Goal: Task Accomplishment & Management: Manage account settings

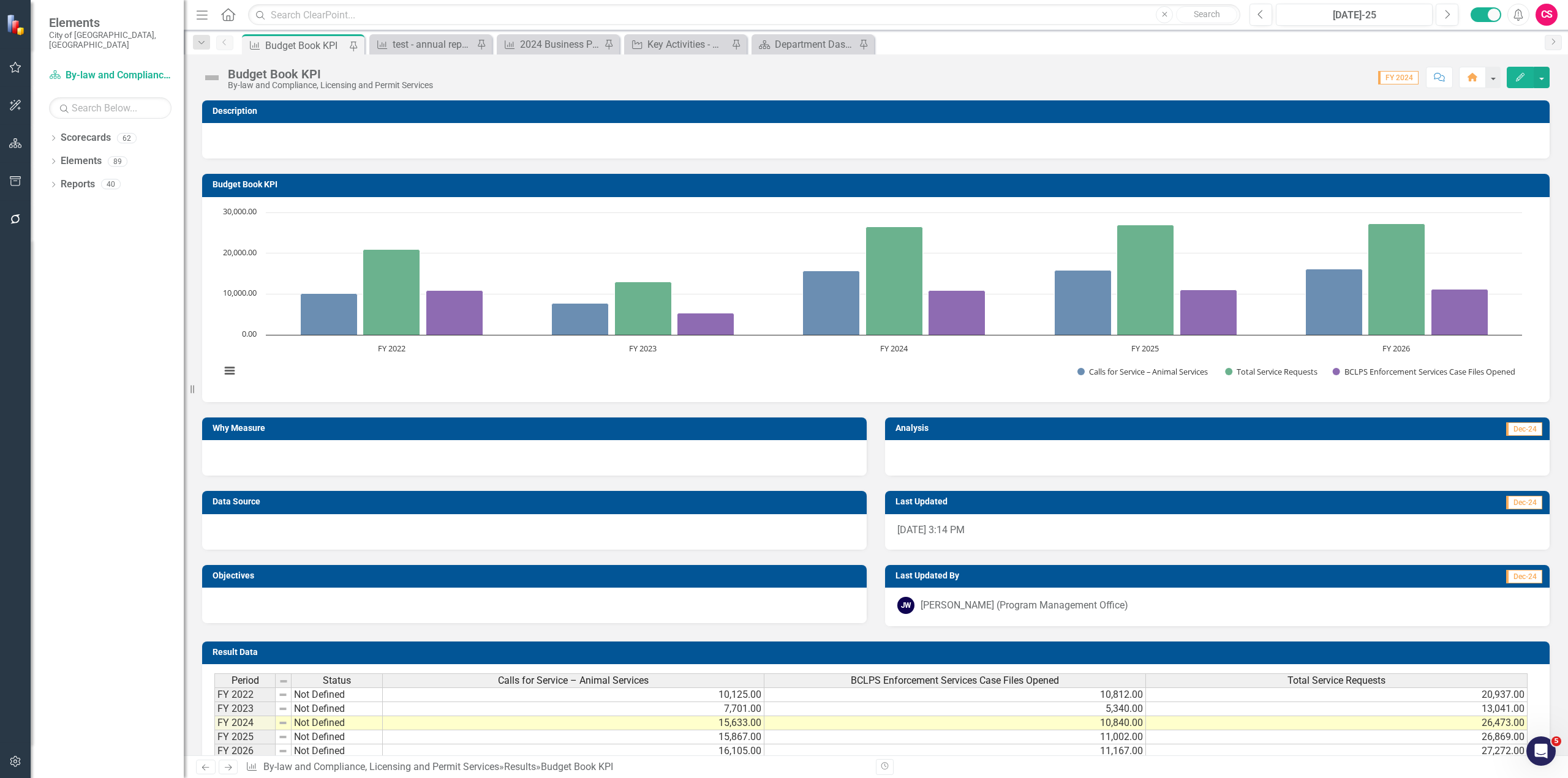
click at [231, 15] on icon "Home" at bounding box center [228, 14] width 16 height 12
click at [228, 12] on icon "Home" at bounding box center [228, 14] width 16 height 12
click at [89, 131] on link "Scorecards" at bounding box center [85, 138] width 51 height 14
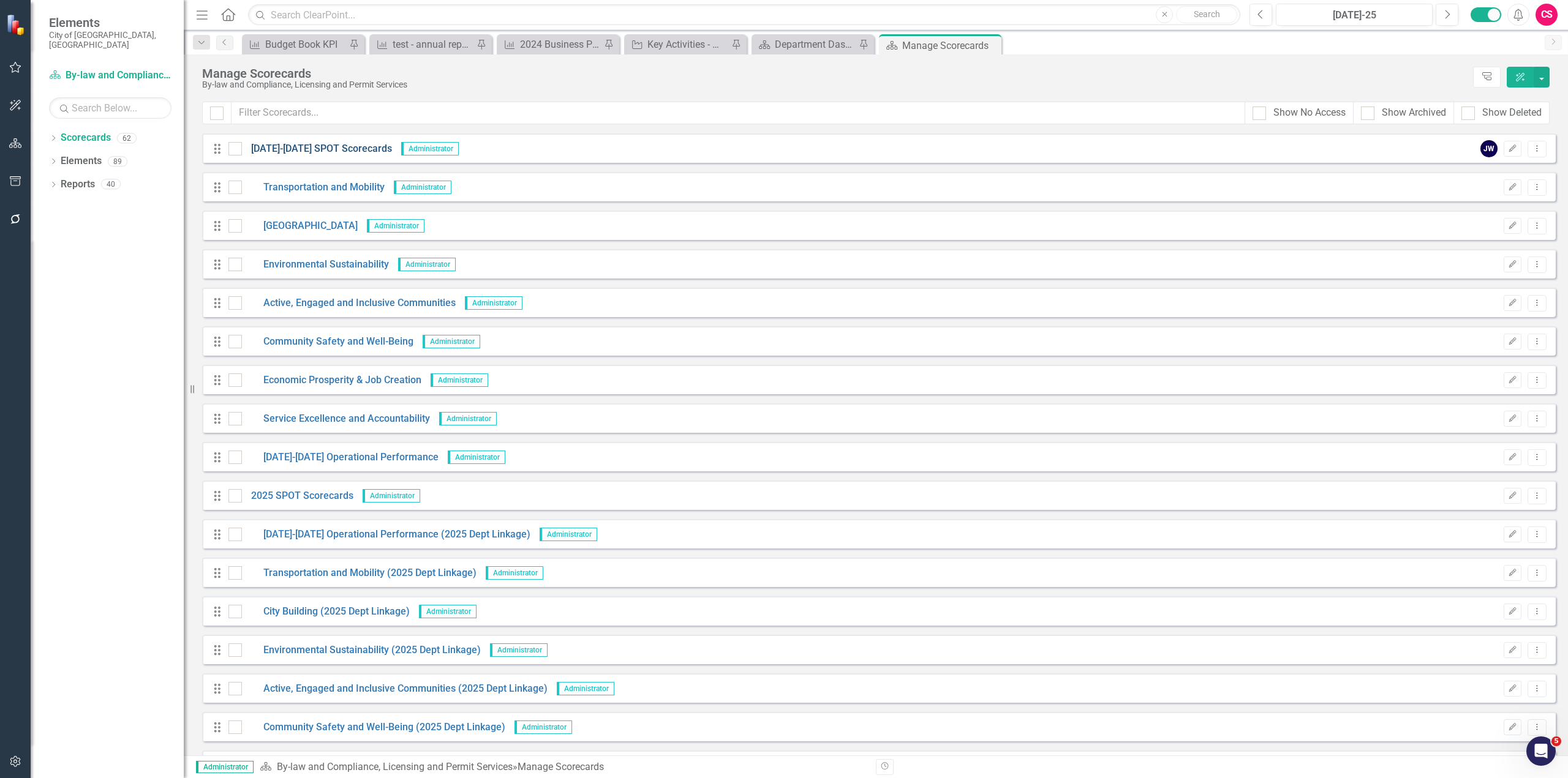
click at [307, 147] on link "[DATE]-[DATE] SPOT Scorecards" at bounding box center [317, 149] width 150 height 14
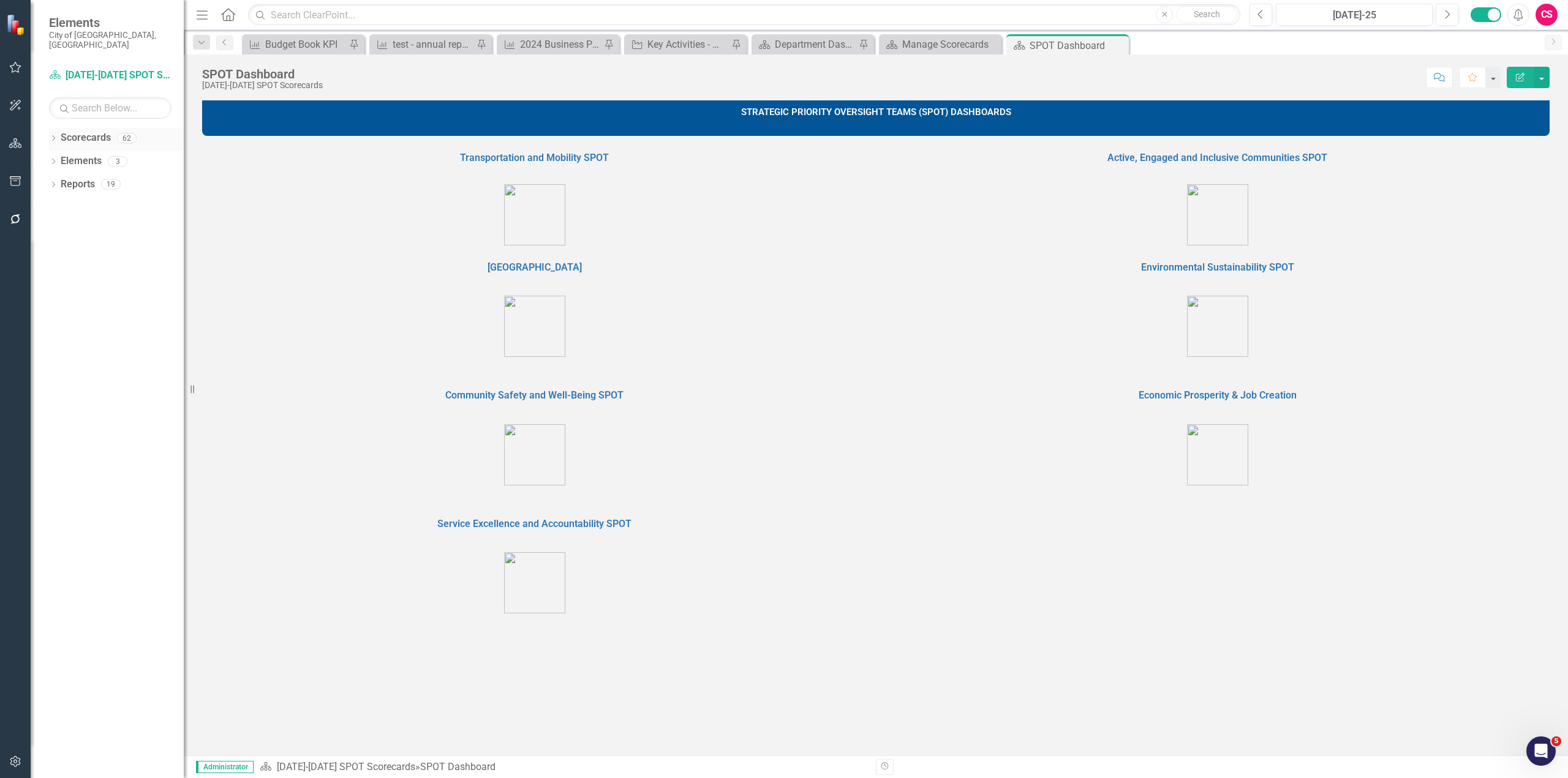
click at [77, 131] on link "Scorecards" at bounding box center [85, 138] width 51 height 14
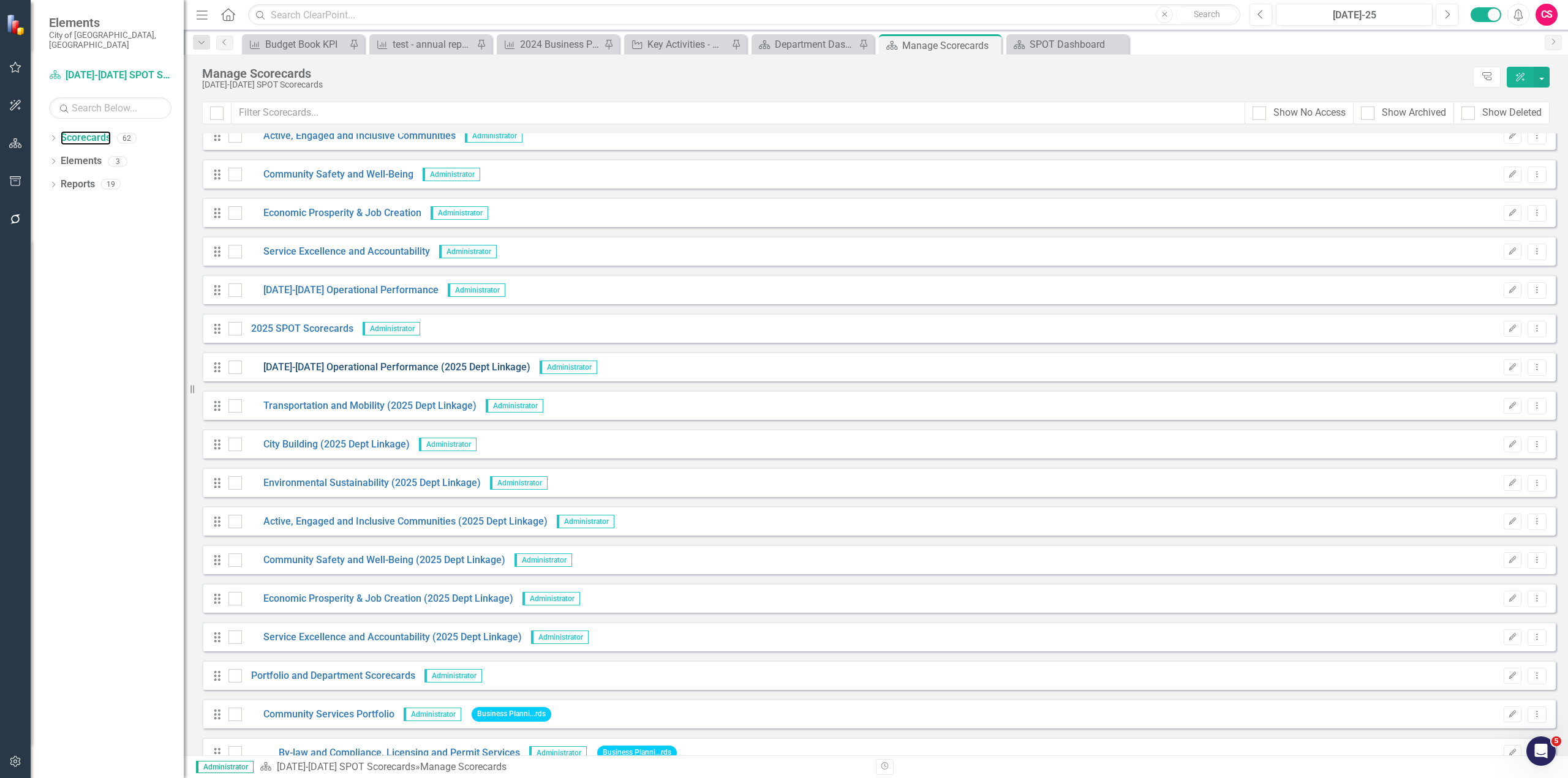
scroll to position [184, 0]
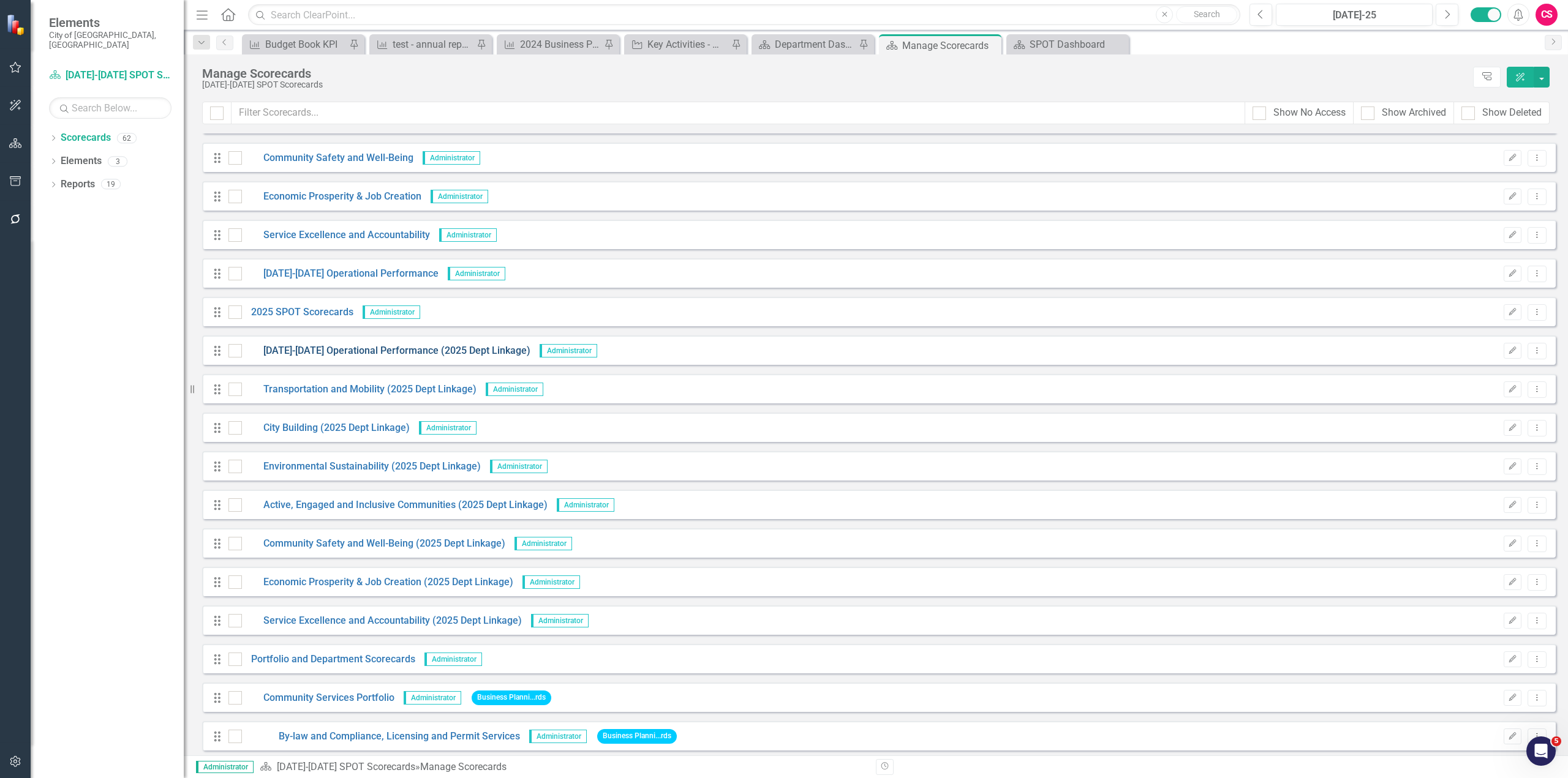
click at [437, 357] on link "[DATE]-[DATE] Operational Performance (2025 Dept Linkage)" at bounding box center [386, 351] width 288 height 14
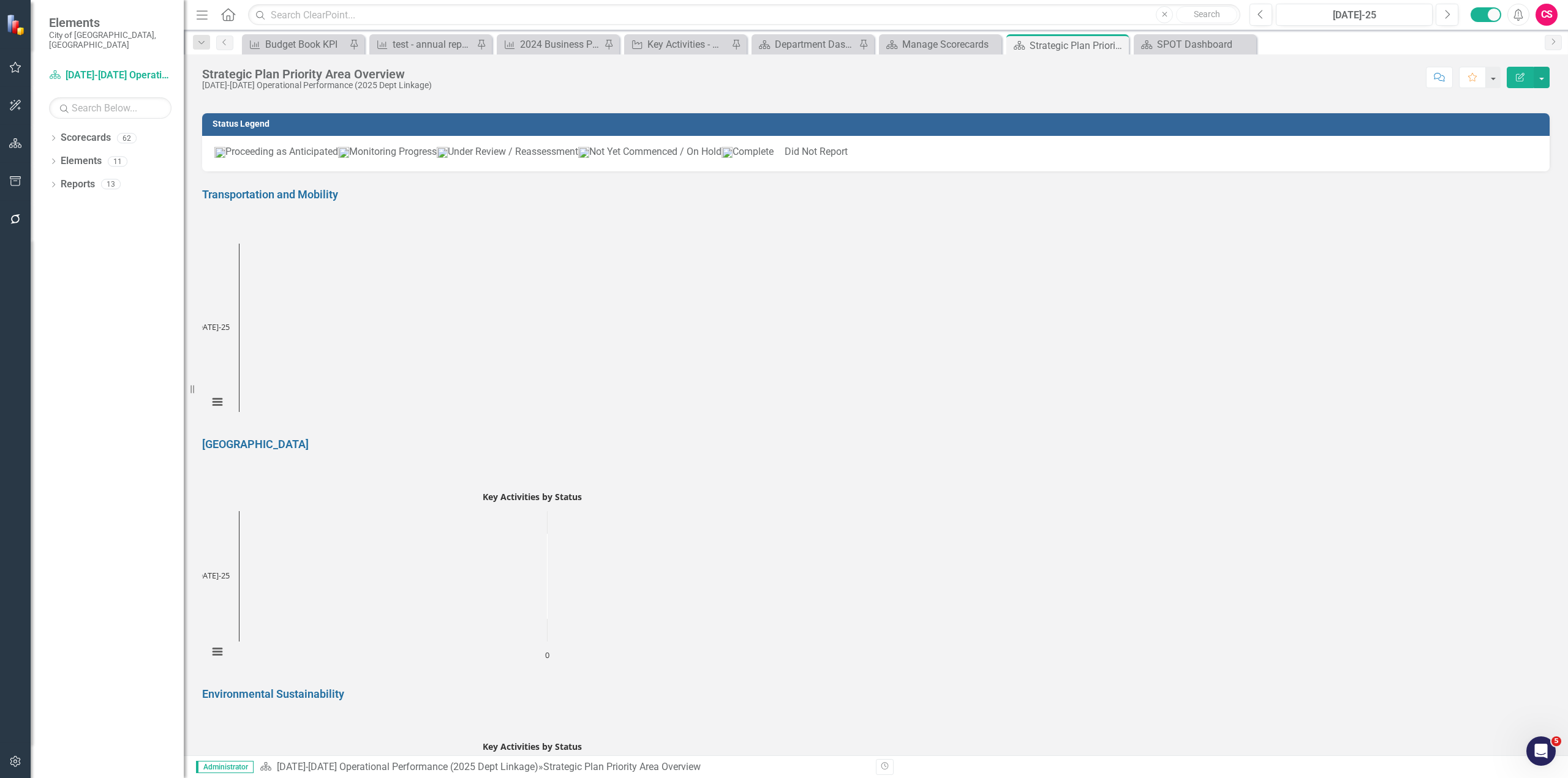
scroll to position [245, 0]
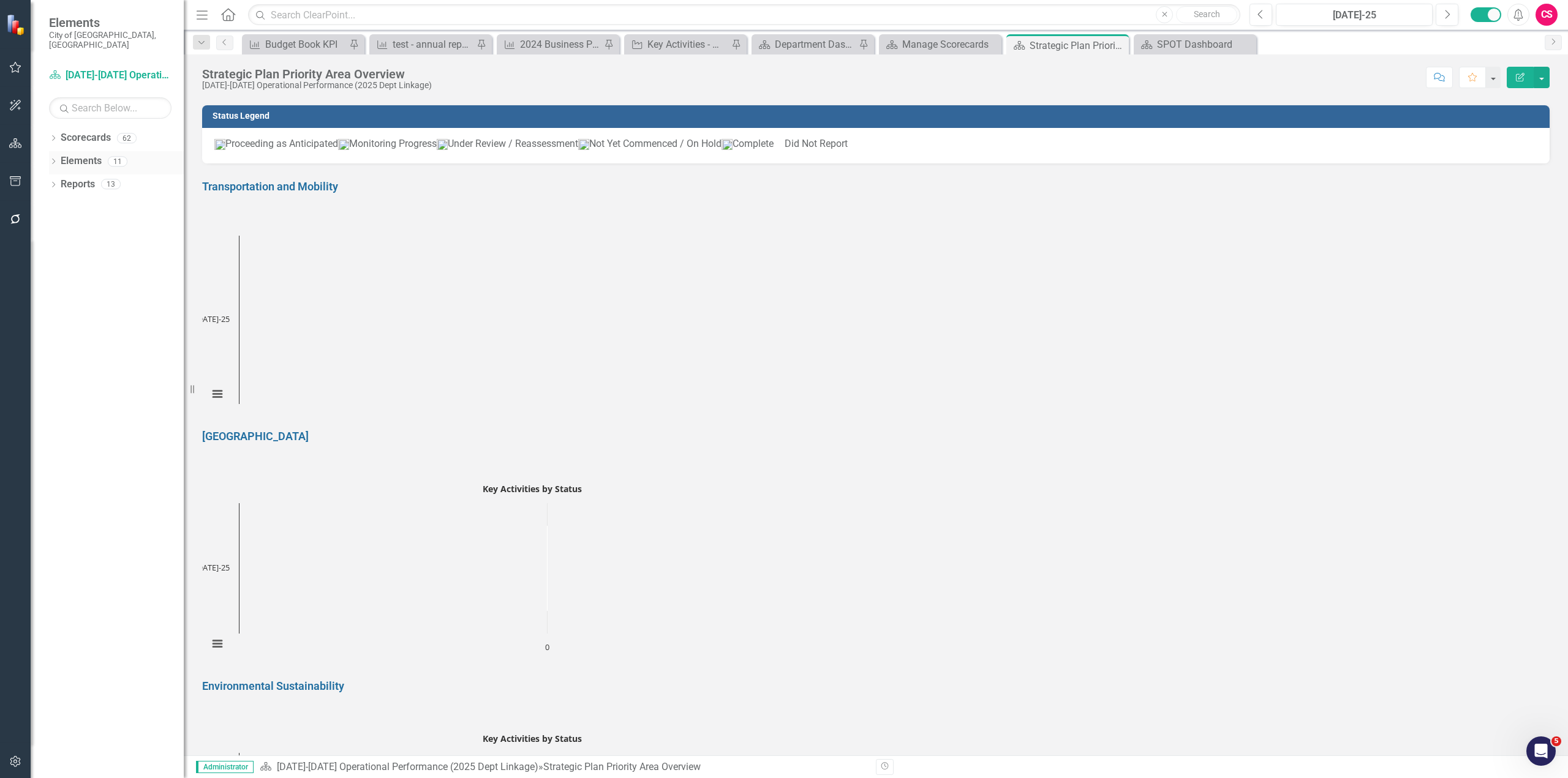
click at [84, 154] on link "Elements" at bounding box center [81, 161] width 41 height 14
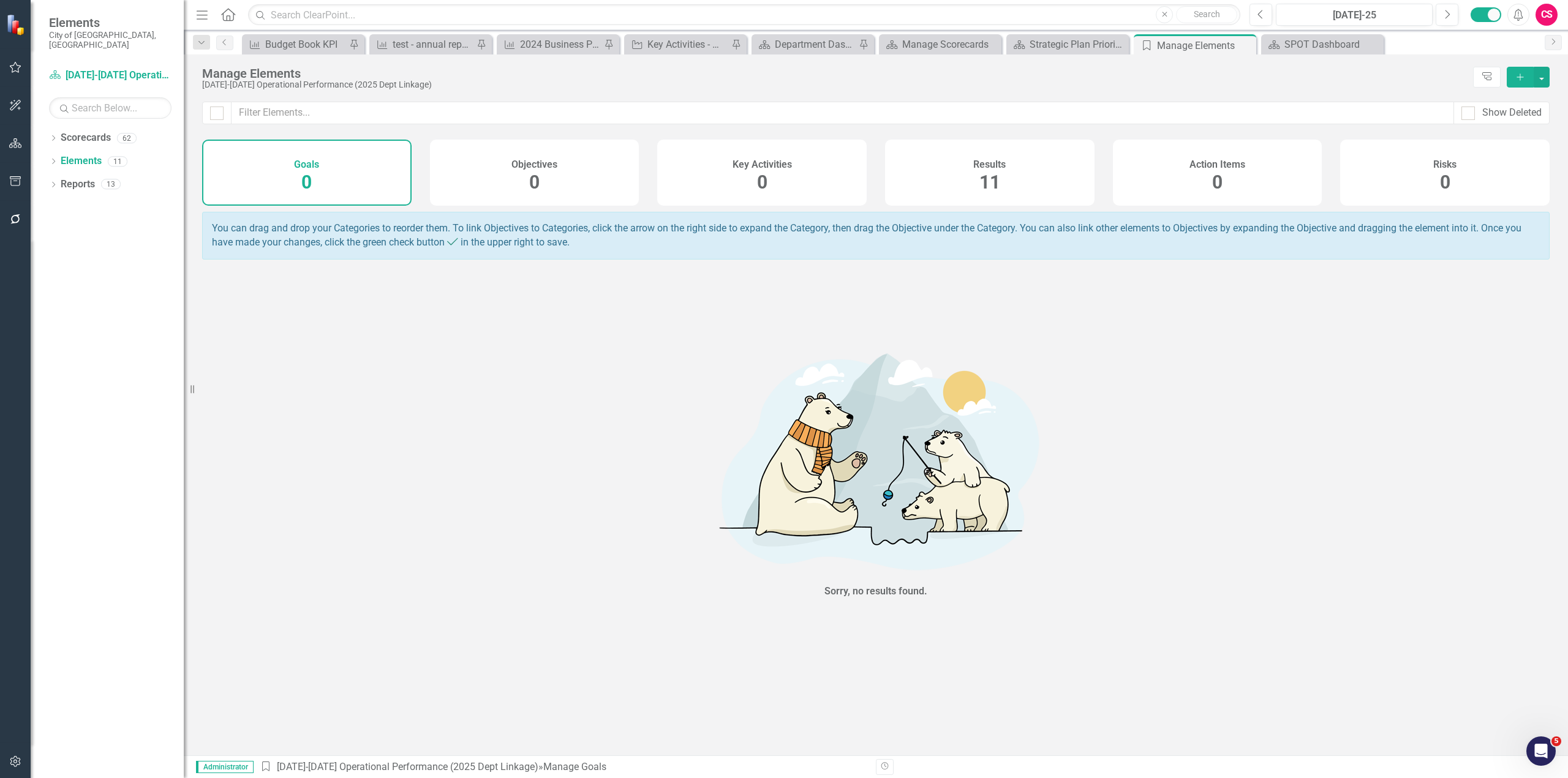
click at [926, 155] on div "Results 11" at bounding box center [989, 172] width 209 height 67
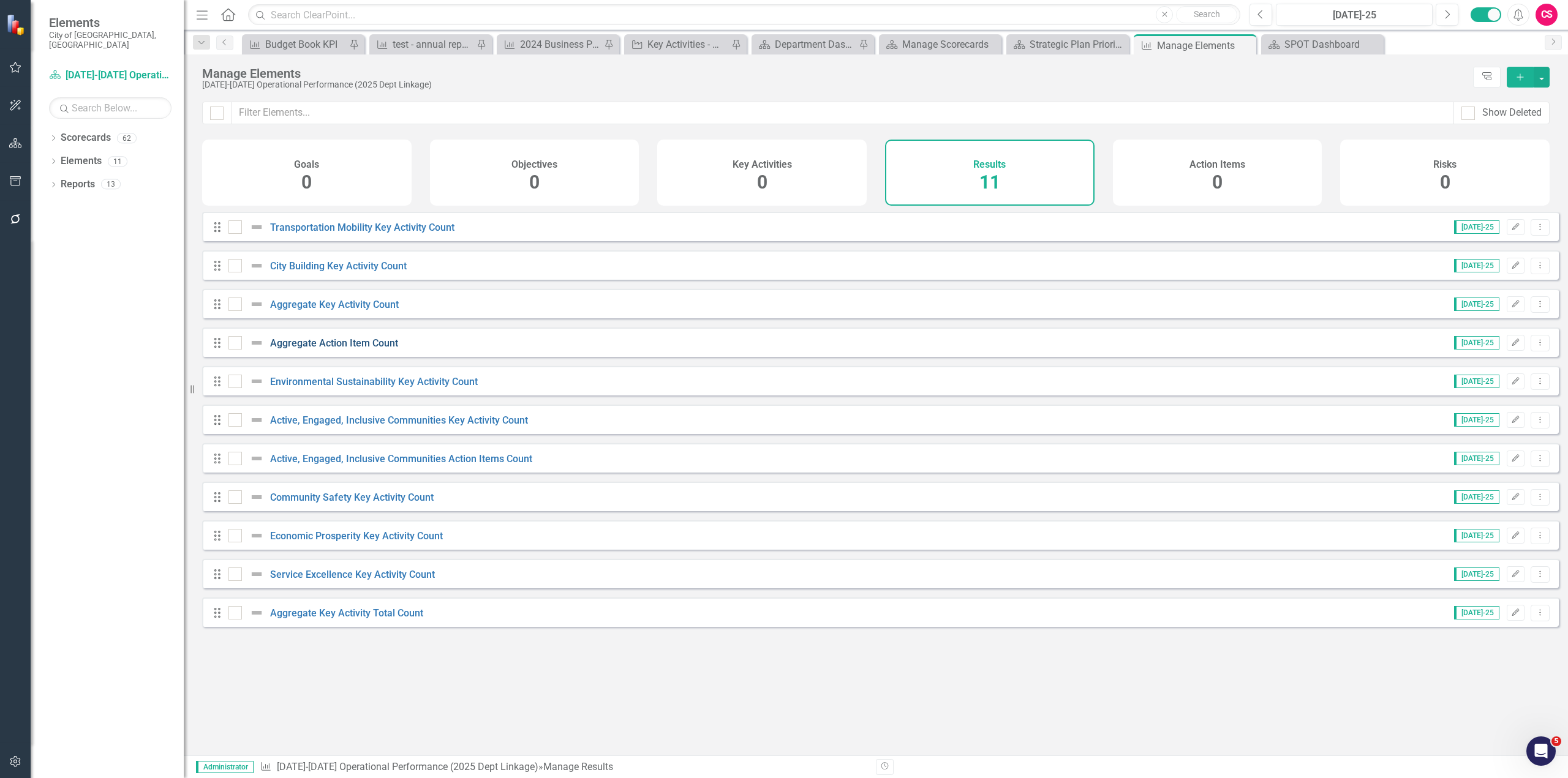
click at [340, 349] on link "Aggregate Action Item Count" at bounding box center [334, 342] width 128 height 12
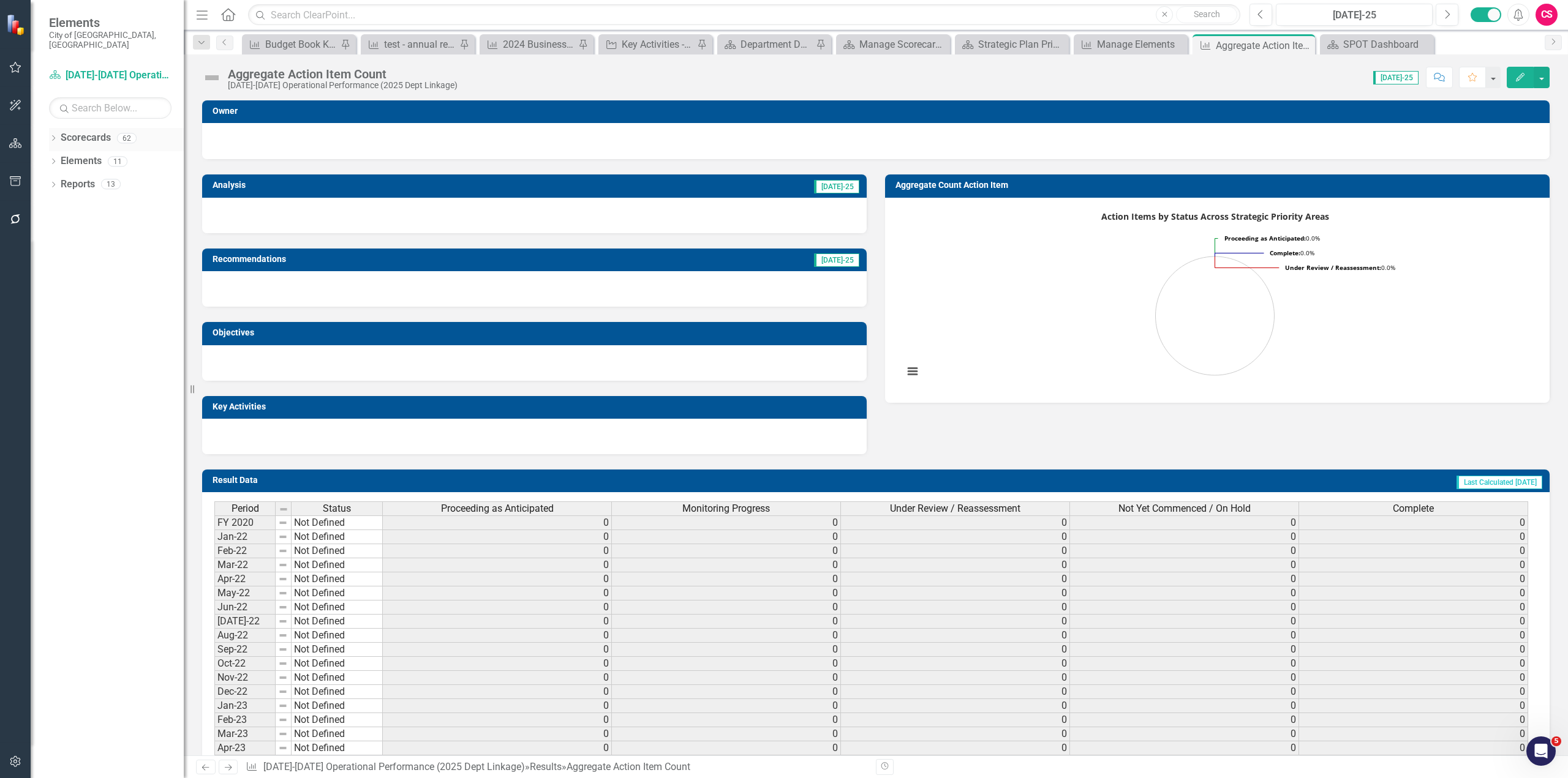
click at [82, 131] on link "Scorecards" at bounding box center [85, 138] width 51 height 14
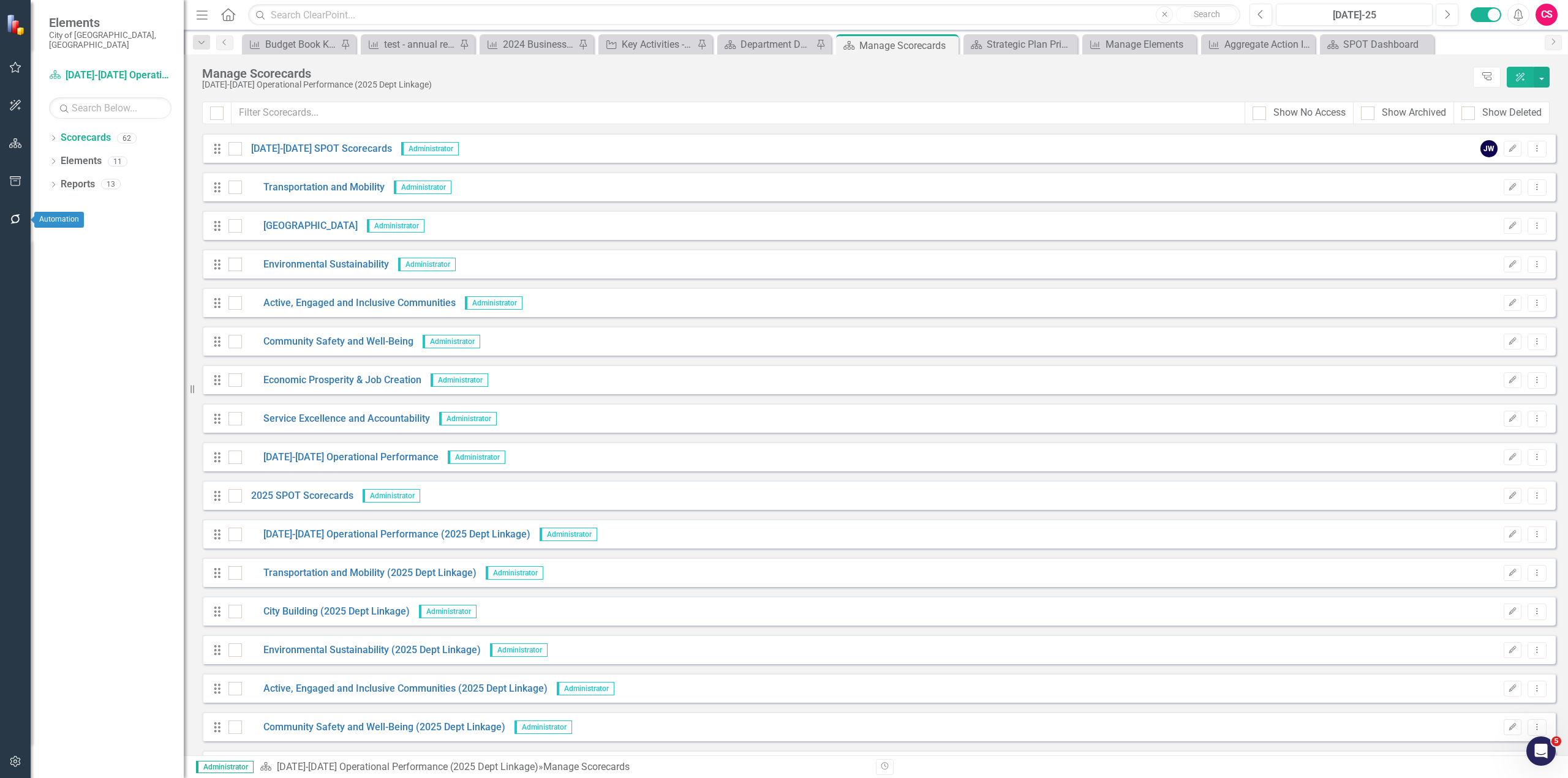
click at [20, 217] on icon "button" at bounding box center [15, 219] width 12 height 10
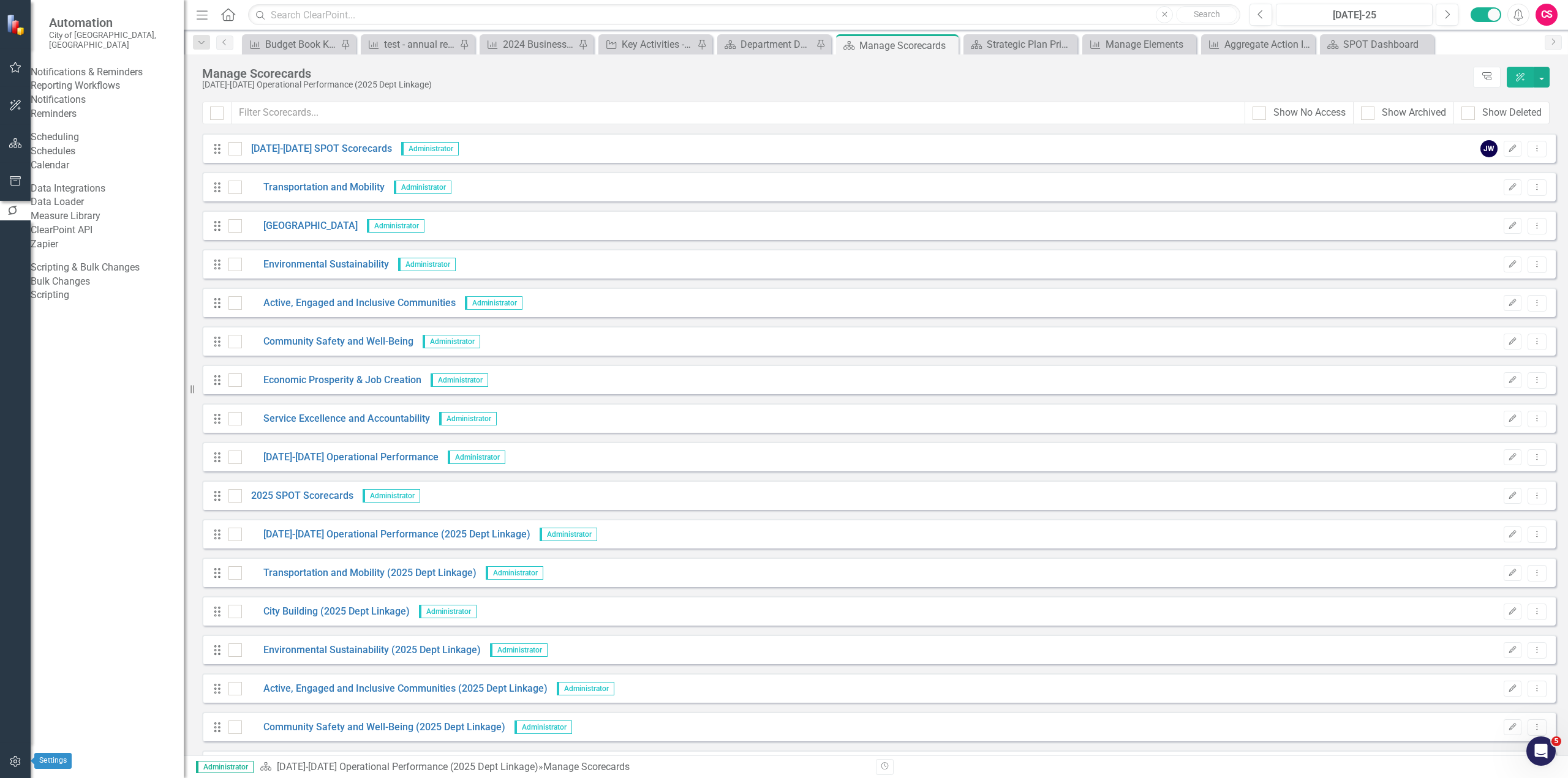
click at [19, 758] on icon "button" at bounding box center [15, 761] width 11 height 11
click at [105, 149] on link "Reporting Frequencies" at bounding box center [107, 142] width 154 height 14
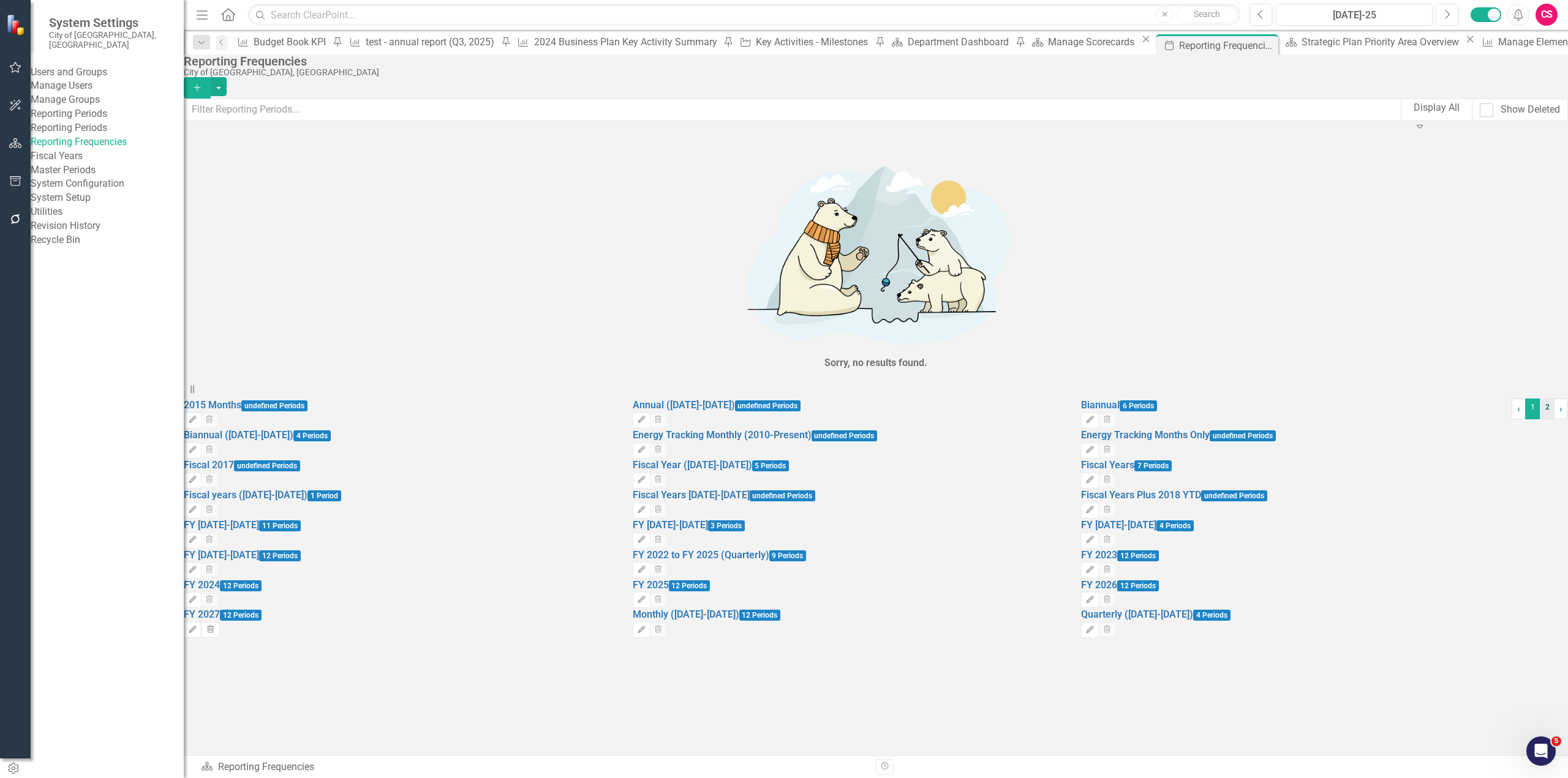
click at [1540, 420] on link "2" at bounding box center [1547, 408] width 15 height 20
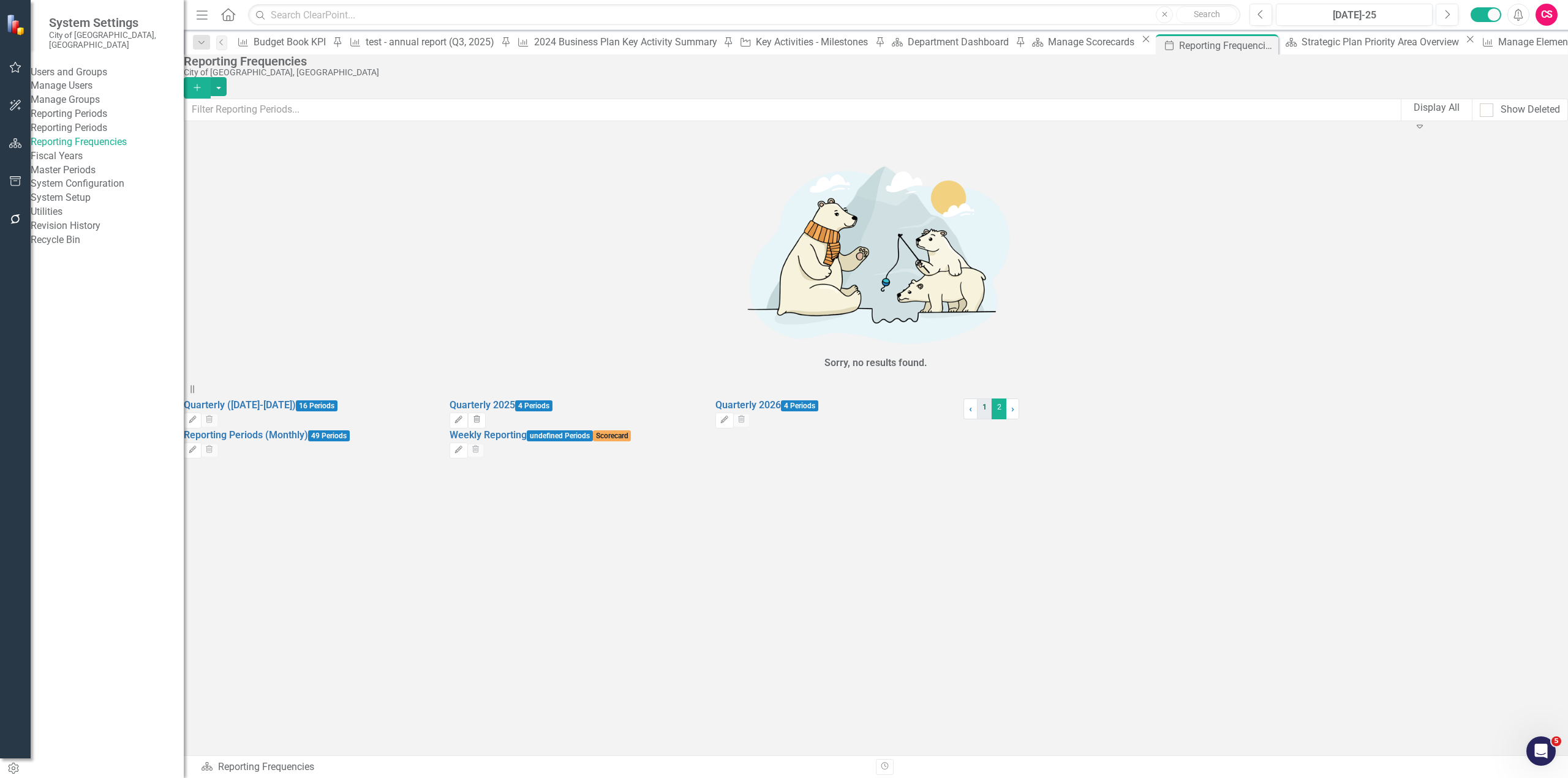
click at [977, 420] on link "1" at bounding box center [984, 408] width 15 height 20
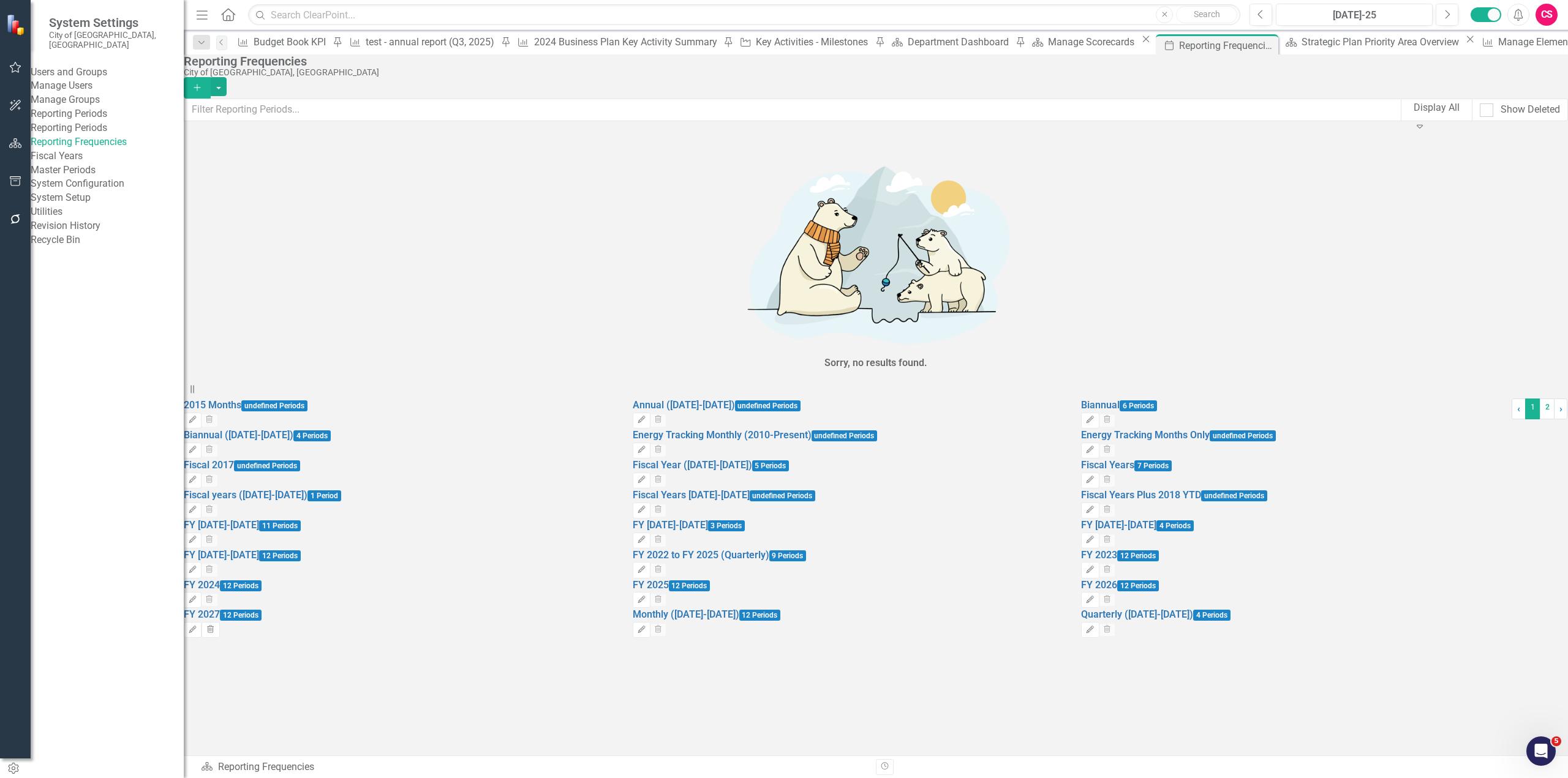
drag, startPoint x: 25, startPoint y: 144, endPoint x: 189, endPoint y: 149, distance: 164.1
click at [25, 144] on button "button" at bounding box center [15, 144] width 28 height 26
click at [84, 136] on div "Scorecards" at bounding box center [85, 138] width 51 height 20
click at [87, 131] on link "Scorecards" at bounding box center [85, 138] width 51 height 14
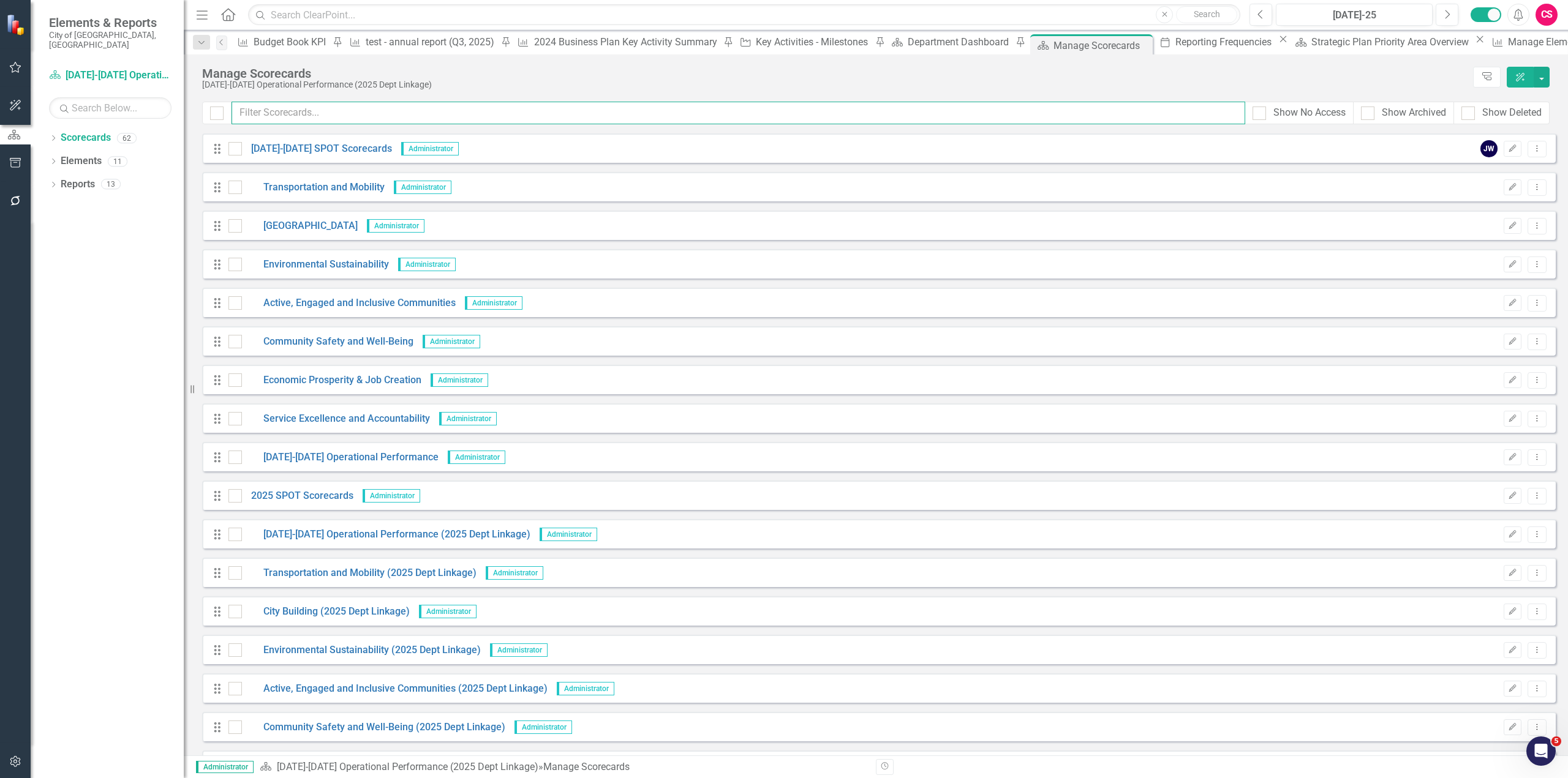
click at [354, 113] on input "text" at bounding box center [738, 114] width 1013 height 23
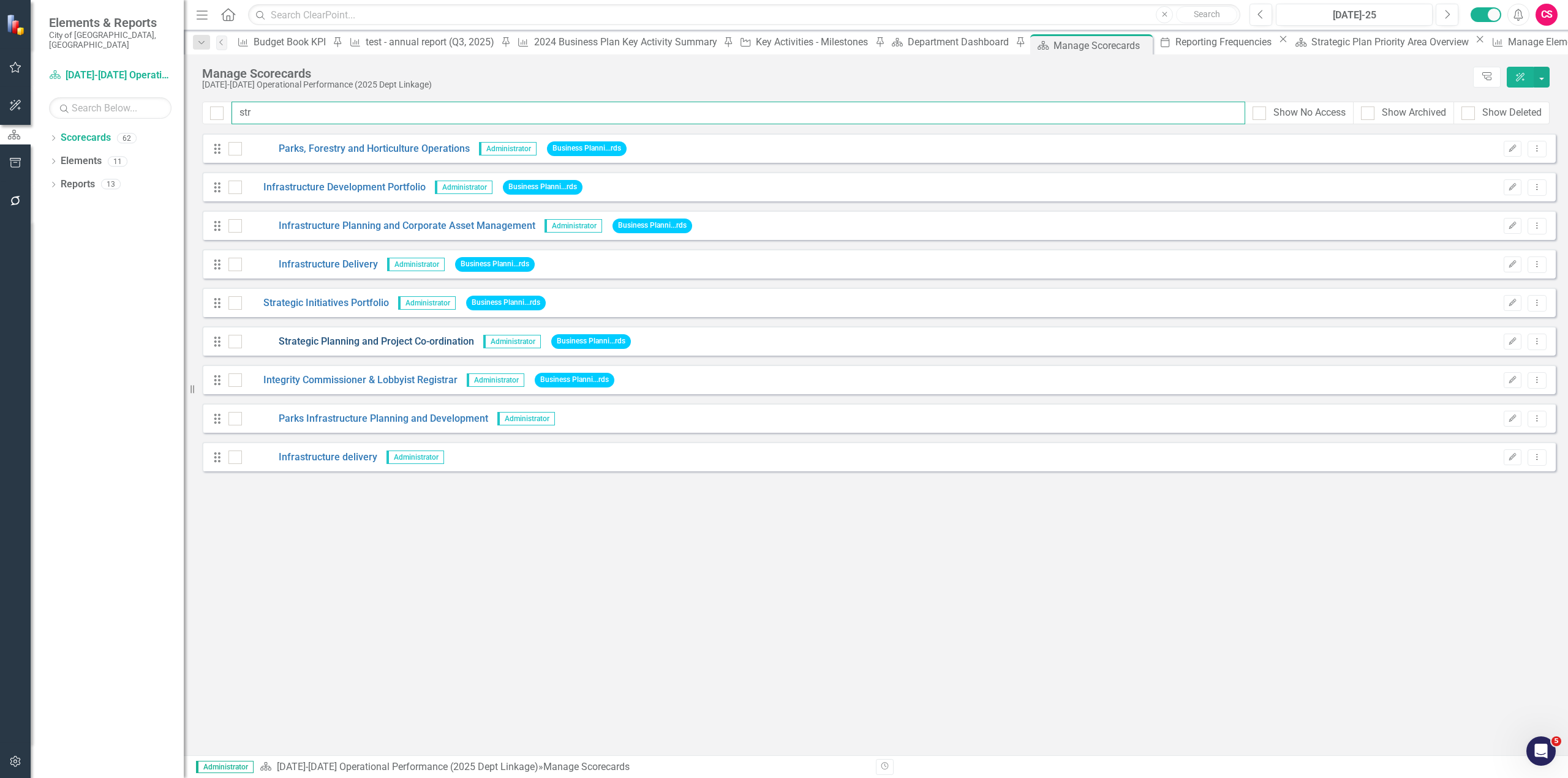
type input "str"
click at [387, 340] on link "Strategic Planning and Project Co-ordination" at bounding box center [359, 342] width 232 height 14
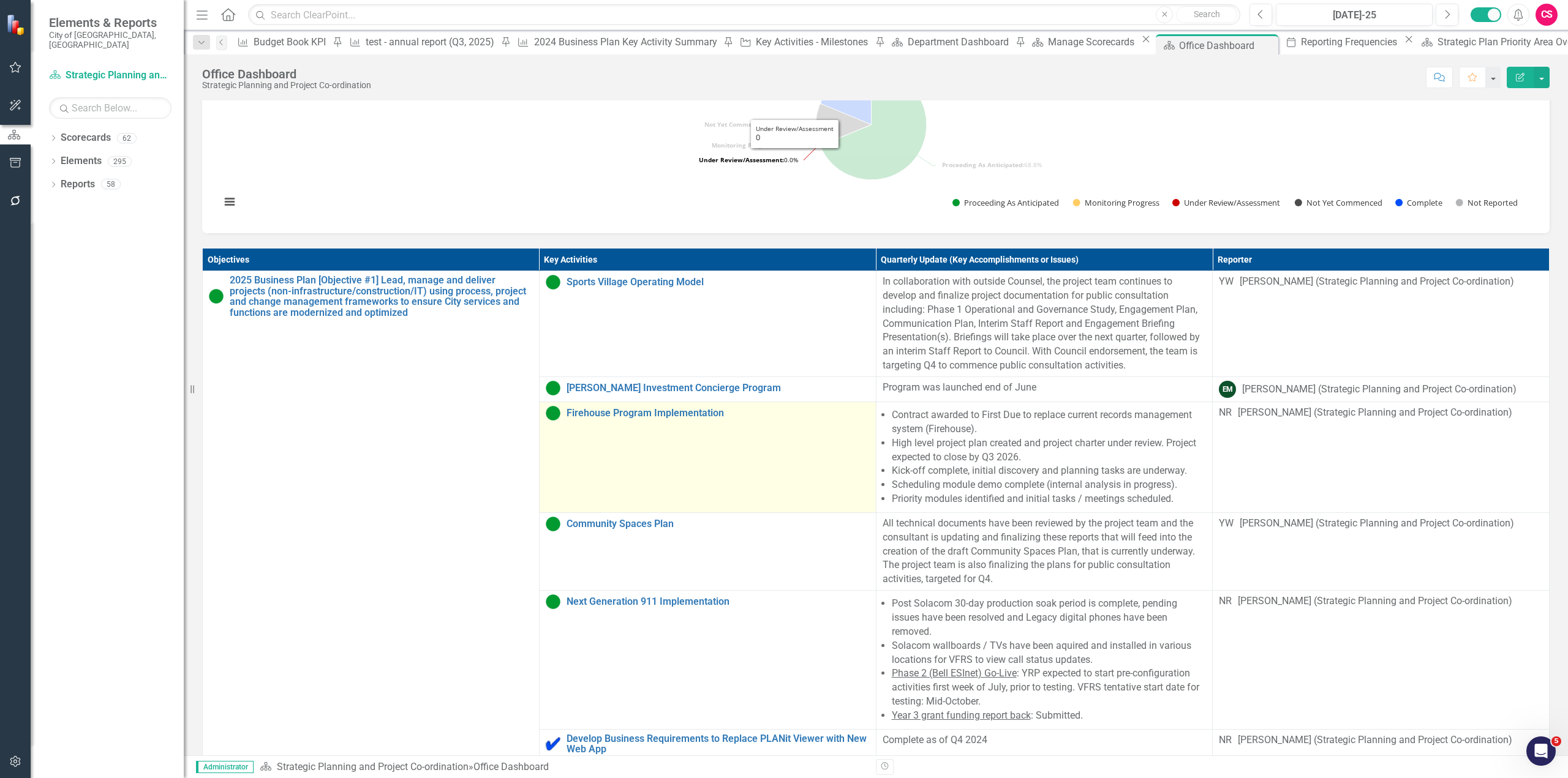
scroll to position [490, 0]
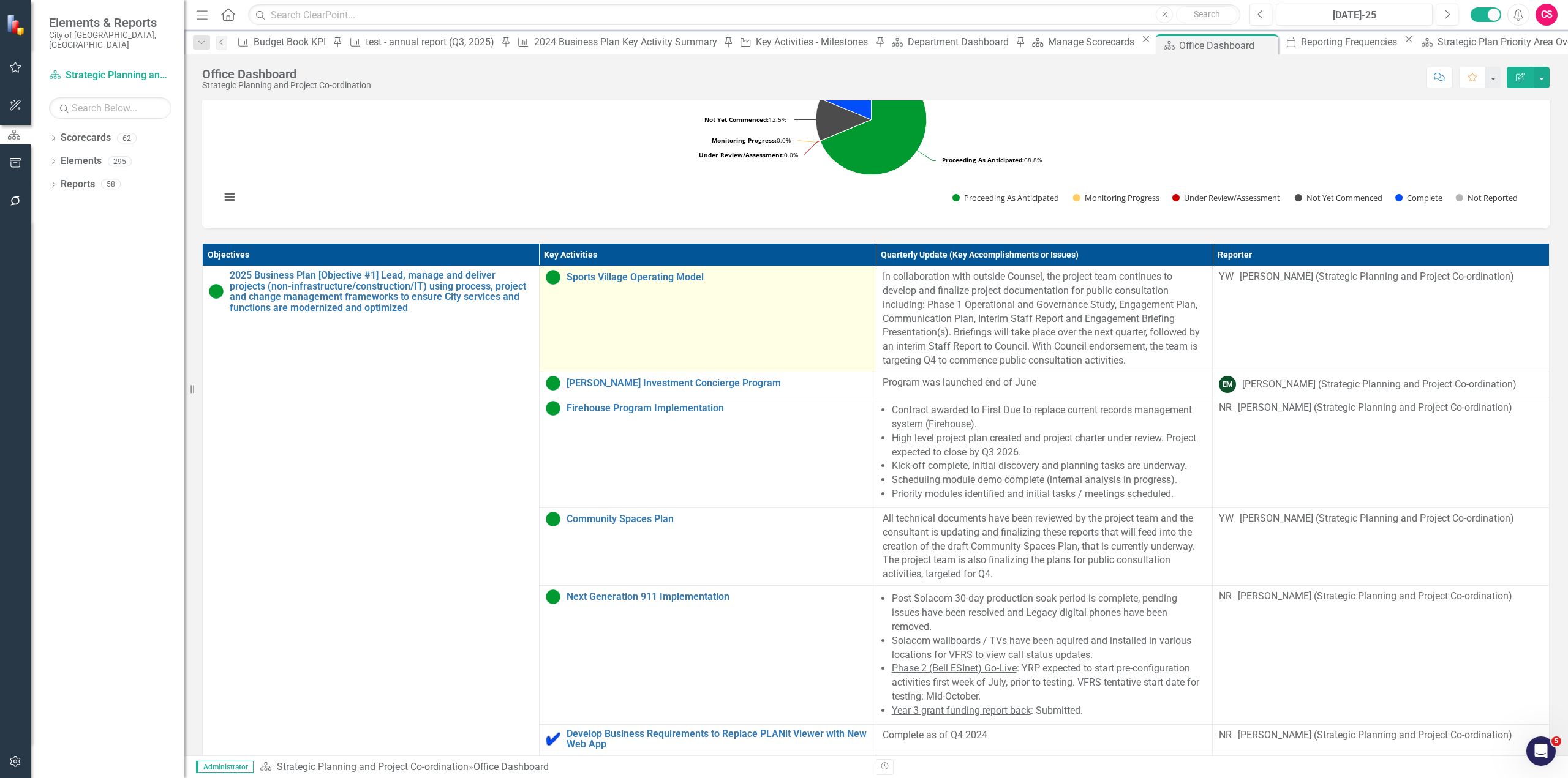
click at [661, 285] on div "Sports Village Operating Model" at bounding box center [707, 277] width 324 height 15
click at [662, 283] on link "Sports Village Operating Model" at bounding box center [718, 277] width 303 height 11
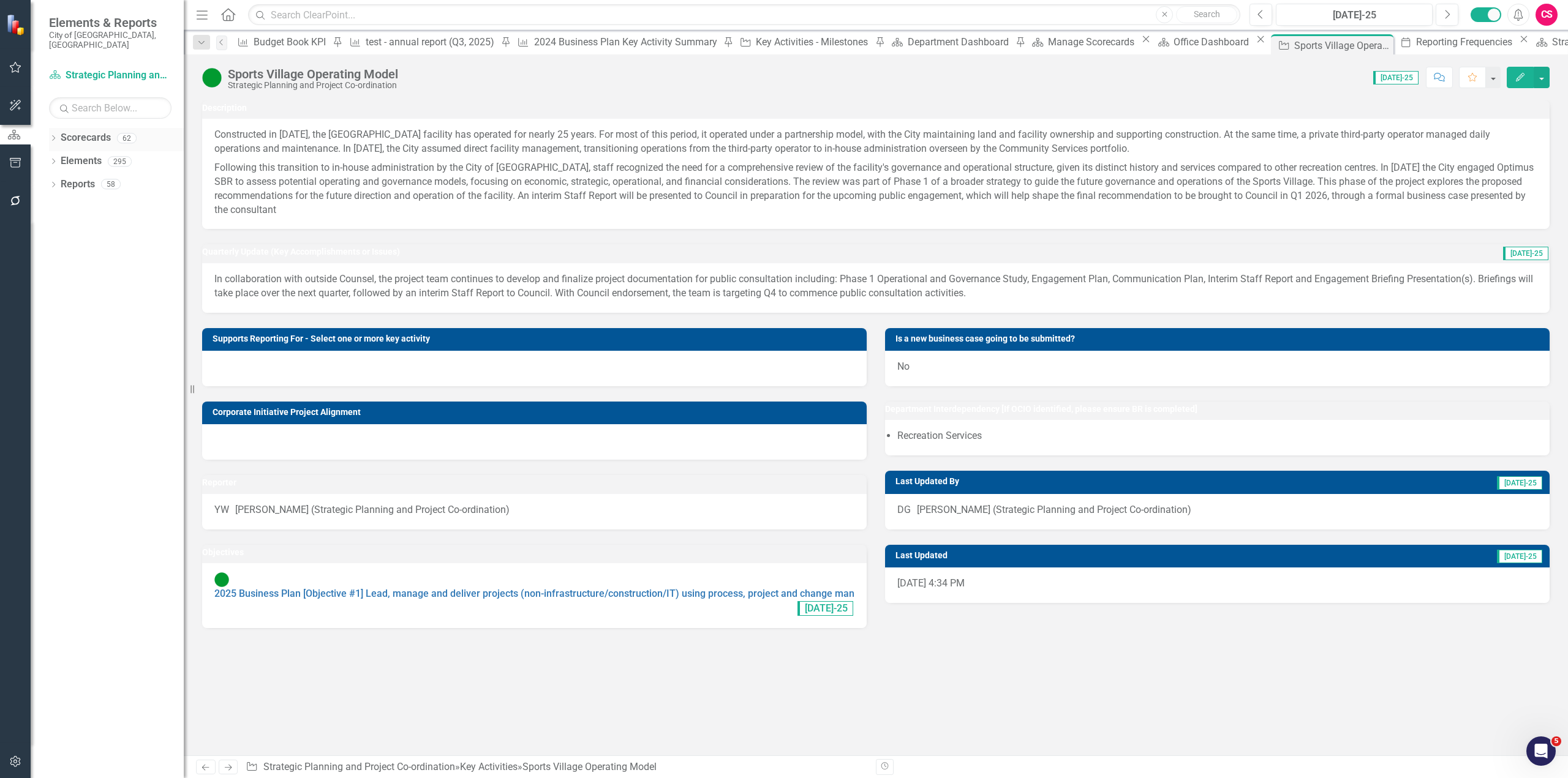
click at [51, 136] on icon "Dropdown" at bounding box center [53, 139] width 9 height 7
click at [378, 761] on link "Strategic Planning and Project Co-ordination" at bounding box center [359, 766] width 192 height 12
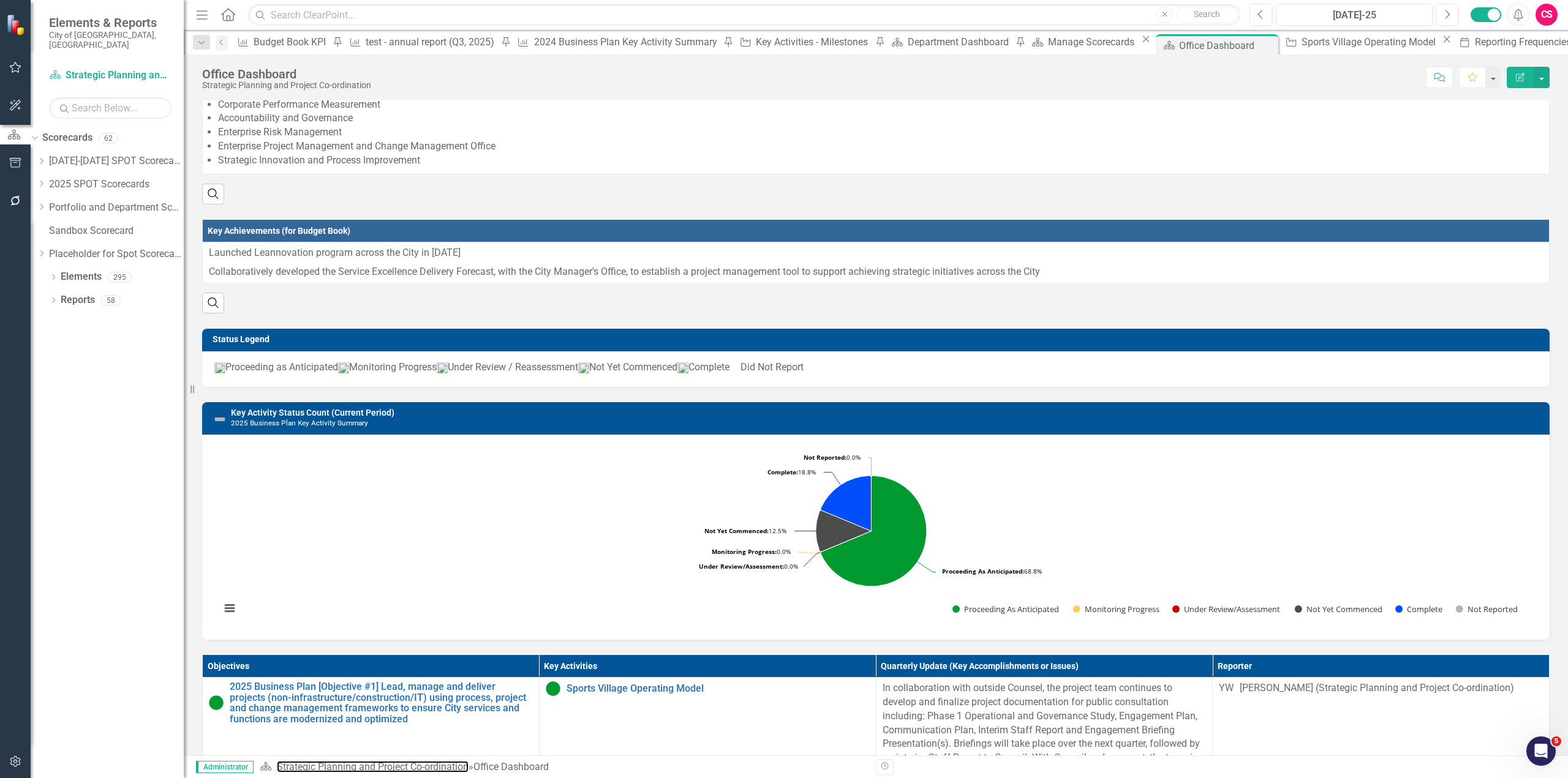
scroll to position [306, 0]
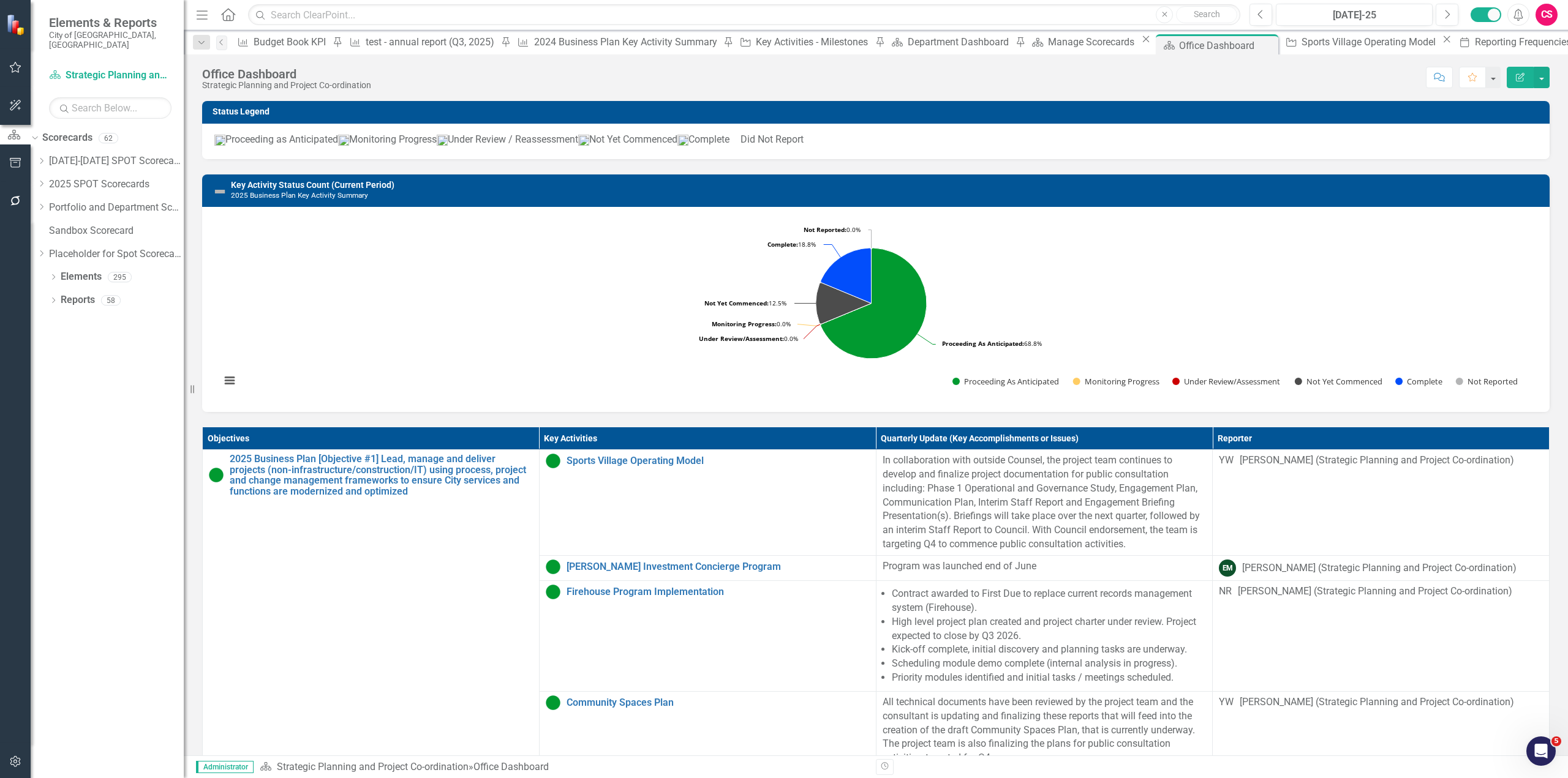
click at [1099, 450] on th "Quarterly Update (Key Accomplishments or Issues)" at bounding box center [1044, 439] width 337 height 23
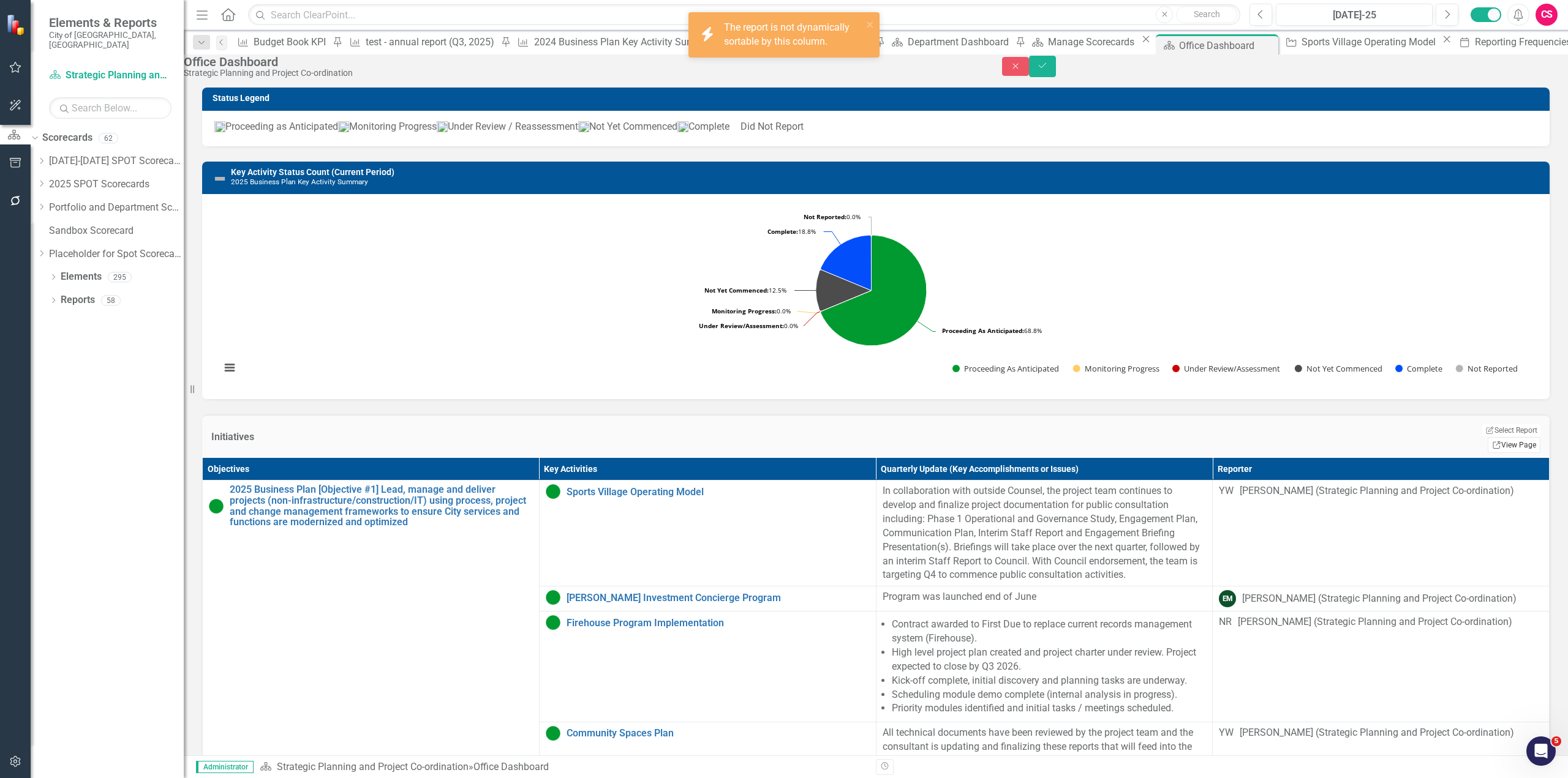
click at [1491, 453] on link "Link View Page" at bounding box center [1513, 445] width 52 height 16
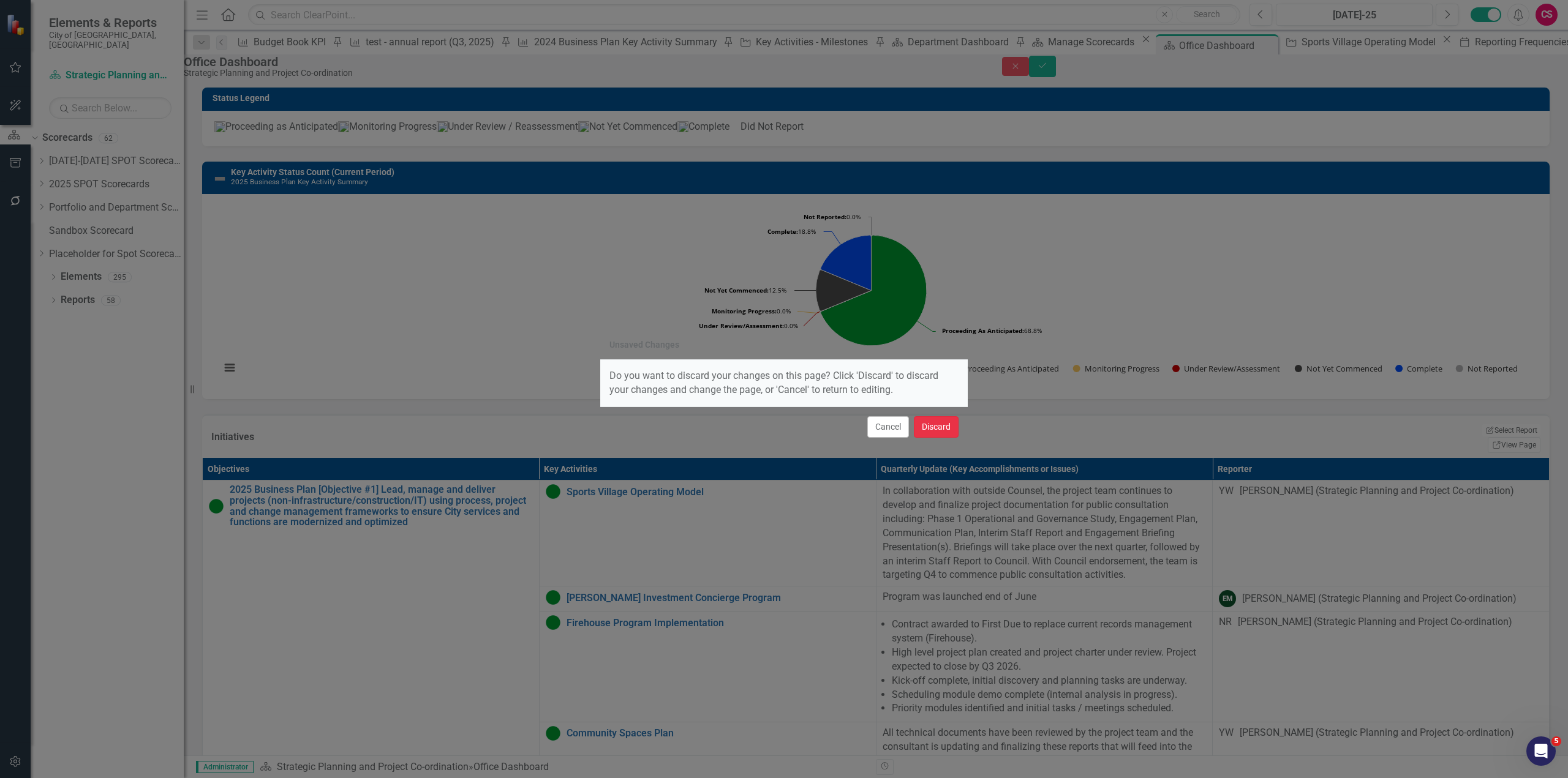
click at [939, 426] on button "Discard" at bounding box center [936, 427] width 44 height 21
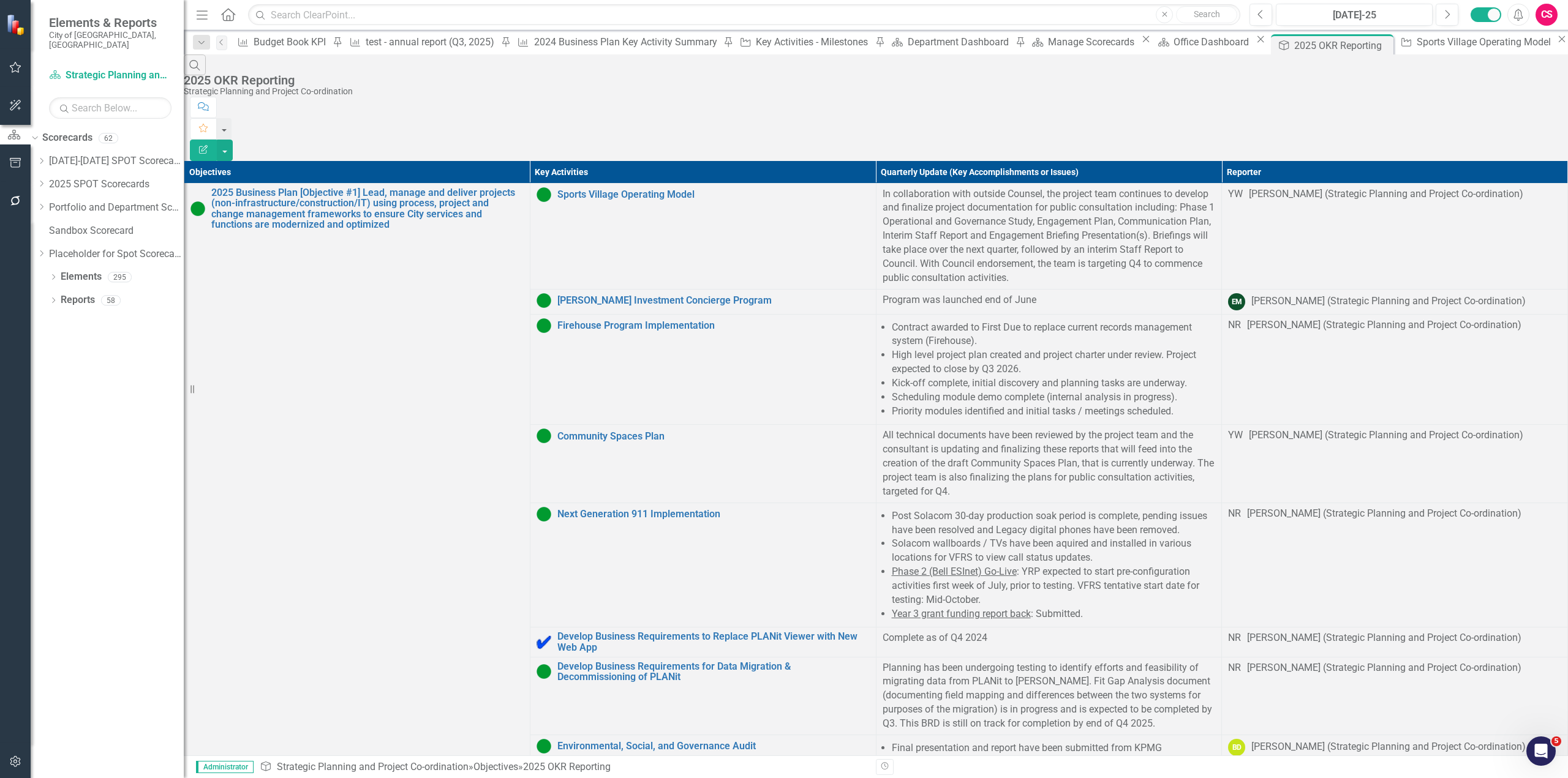
click at [209, 145] on icon "Edit Report" at bounding box center [203, 150] width 11 height 9
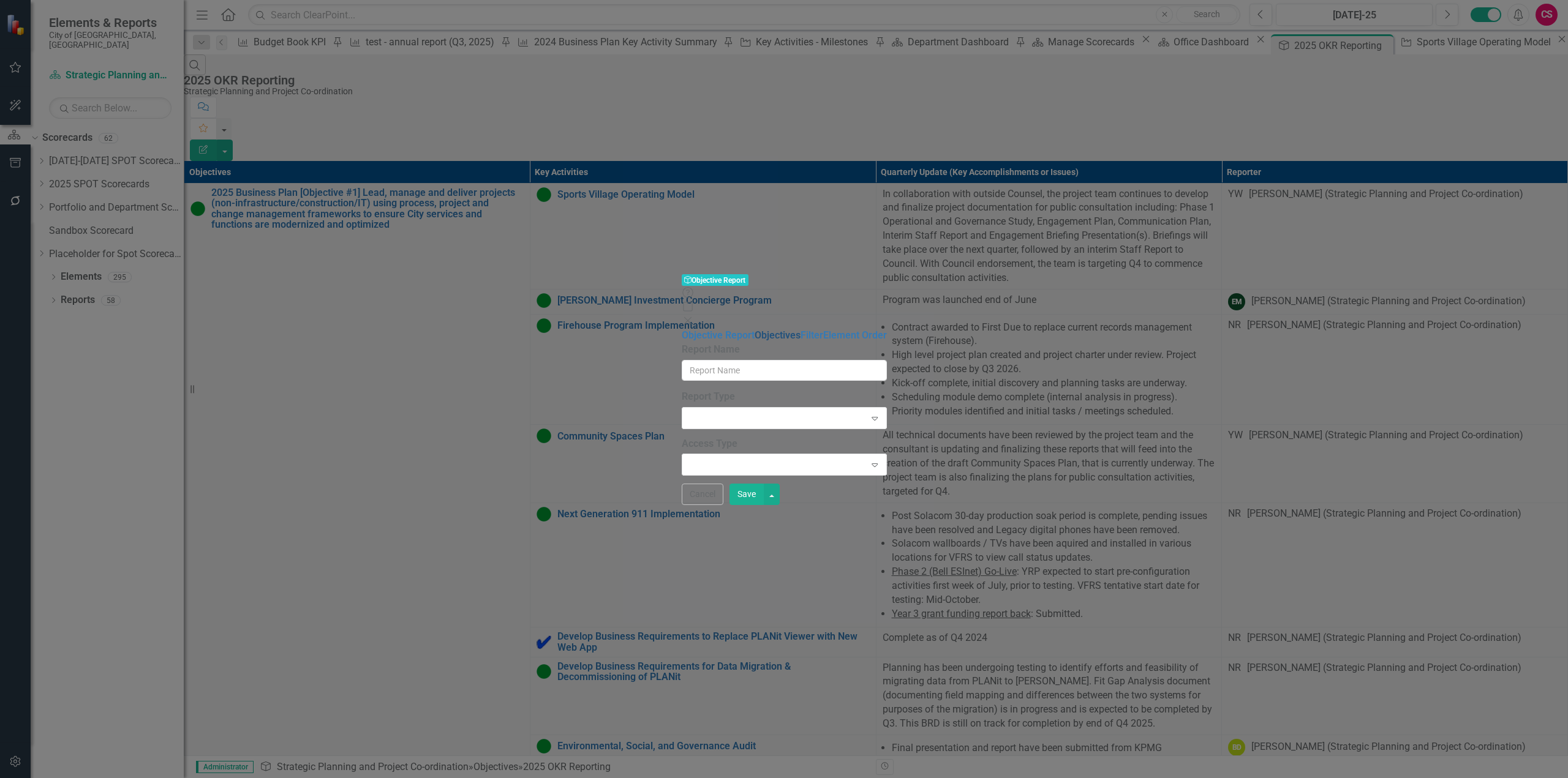
type input "2025 OKR Reporting"
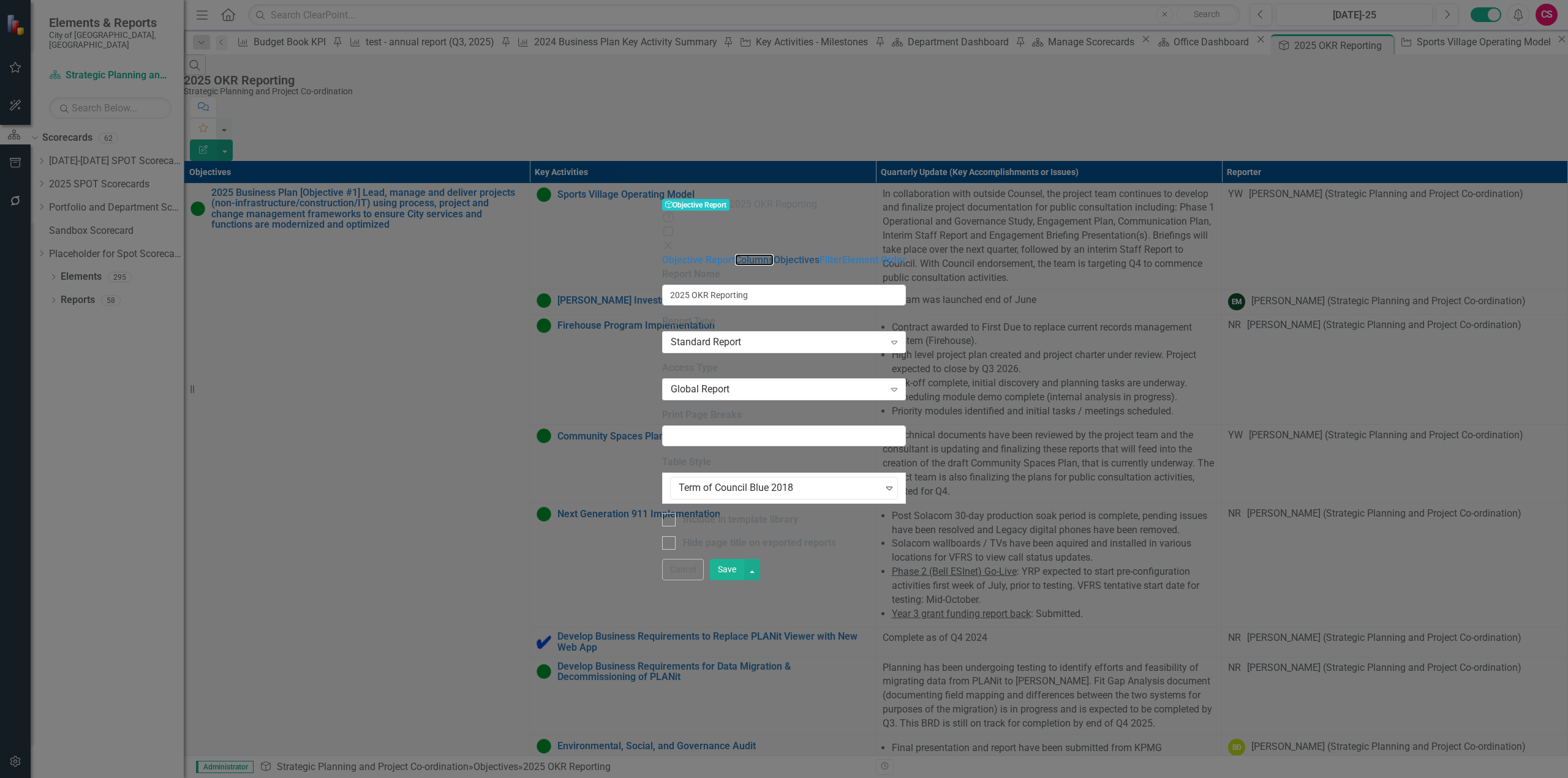
click at [735, 254] on link "Columns" at bounding box center [753, 259] width 38 height 12
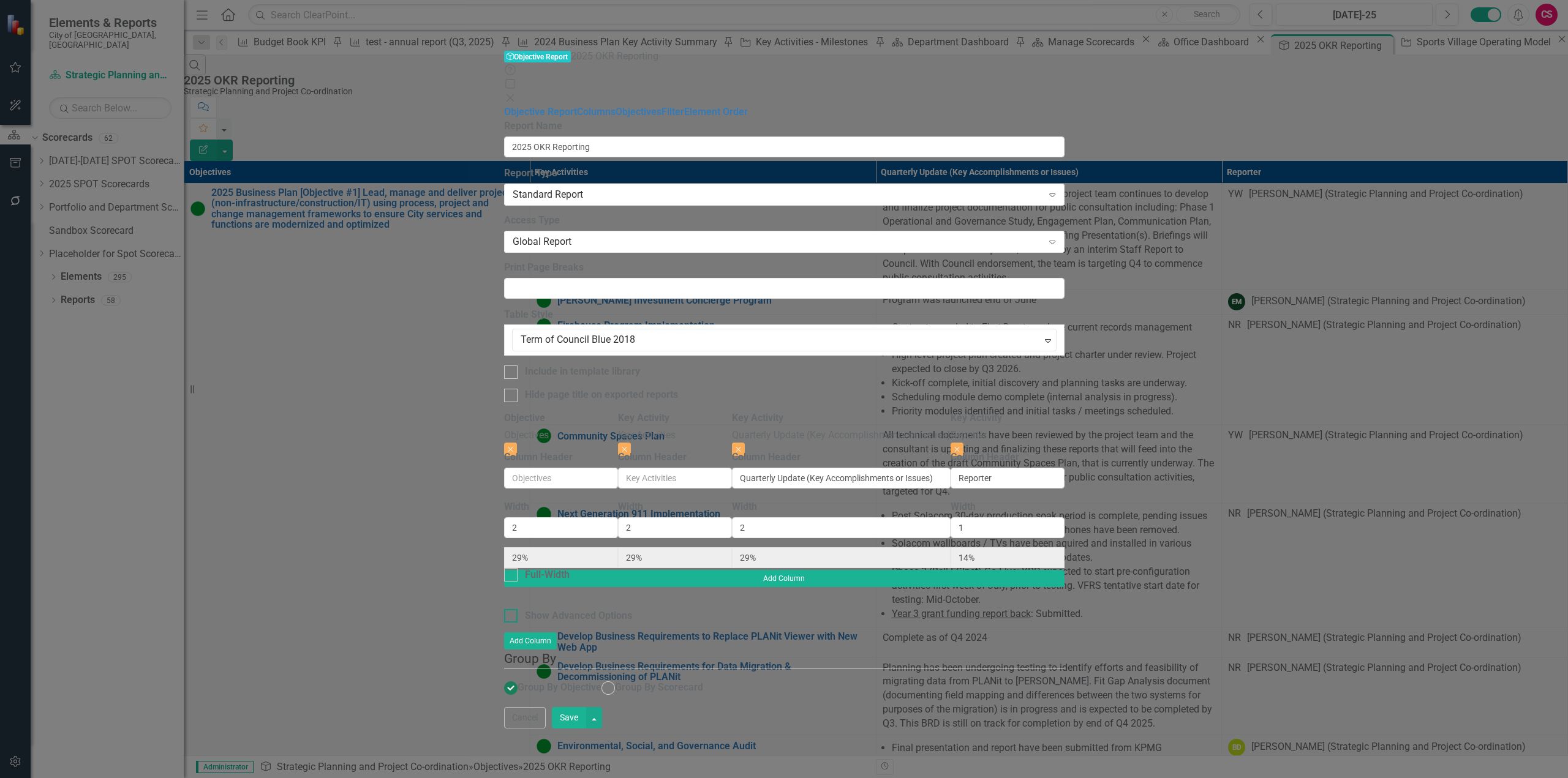
click at [504, 609] on div at bounding box center [510, 616] width 13 height 13
click at [504, 609] on input "Show Advanced Options" at bounding box center [508, 613] width 8 height 8
checkbox input "true"
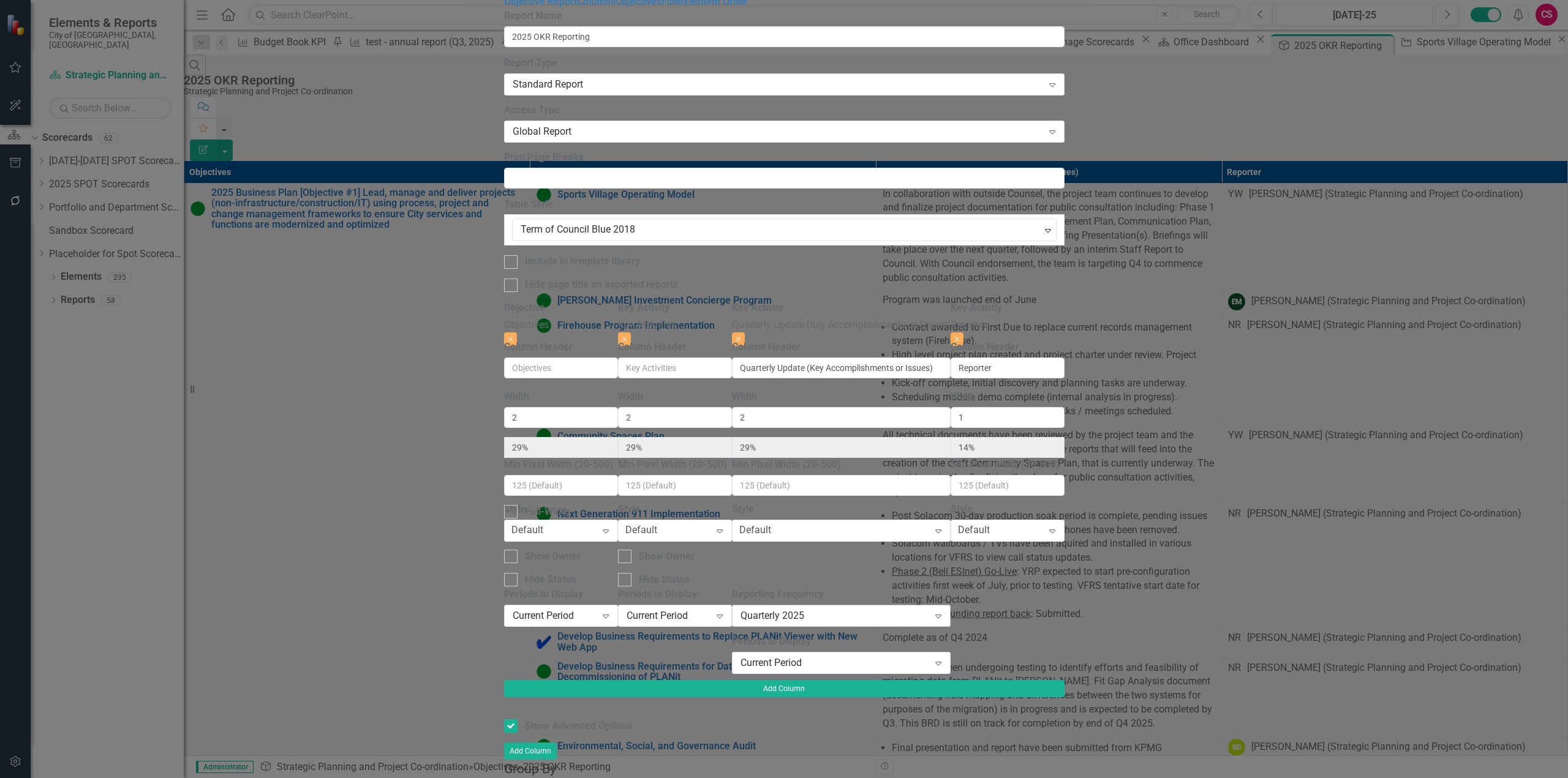
click at [929, 609] on div "Quarterly 2025" at bounding box center [834, 616] width 189 height 14
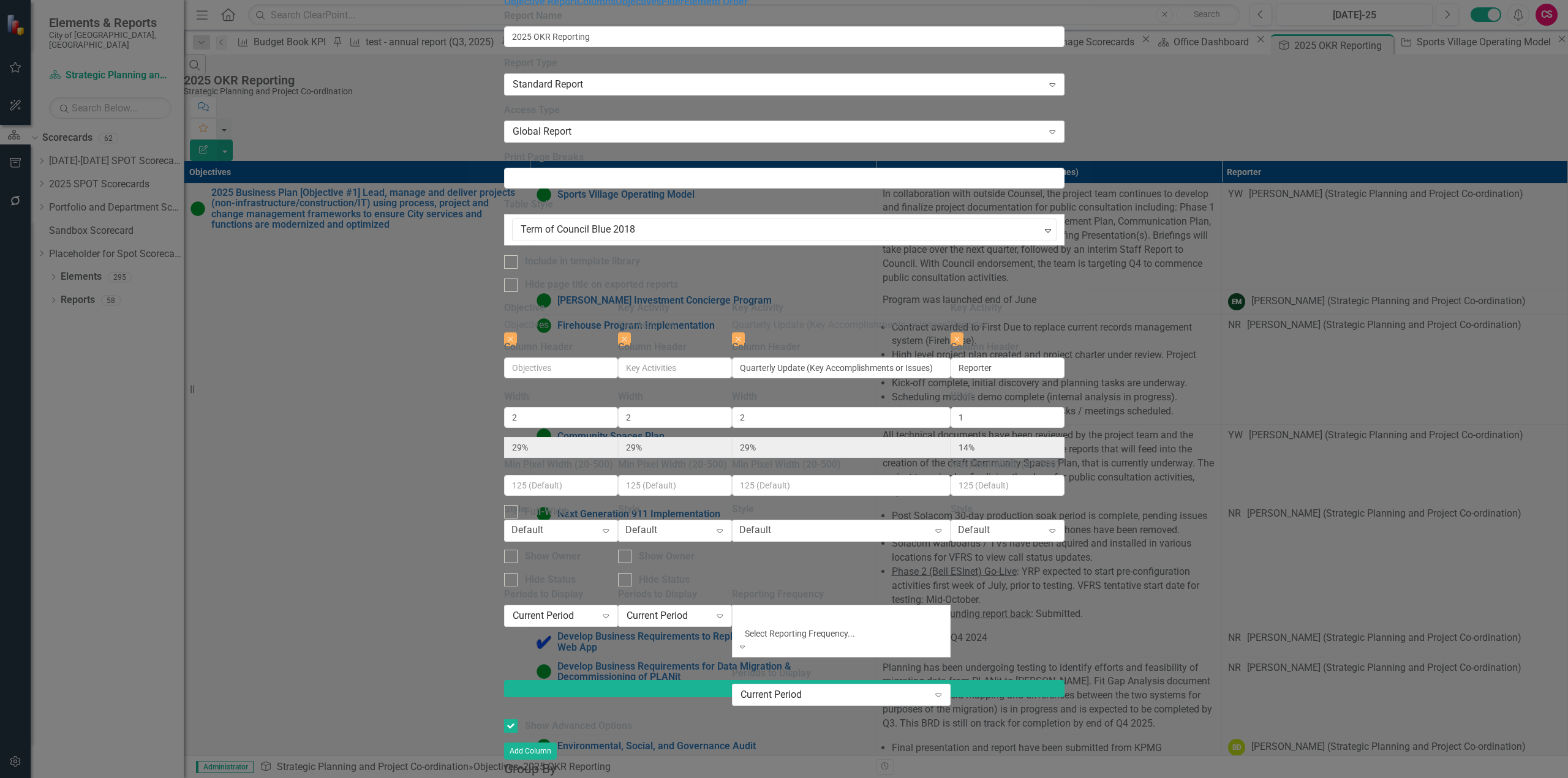
scroll to position [420, 0]
click at [747, 637] on div "To add columns to your report, click on the "Select Columns" button below. All …" at bounding box center [784, 560] width 560 height 516
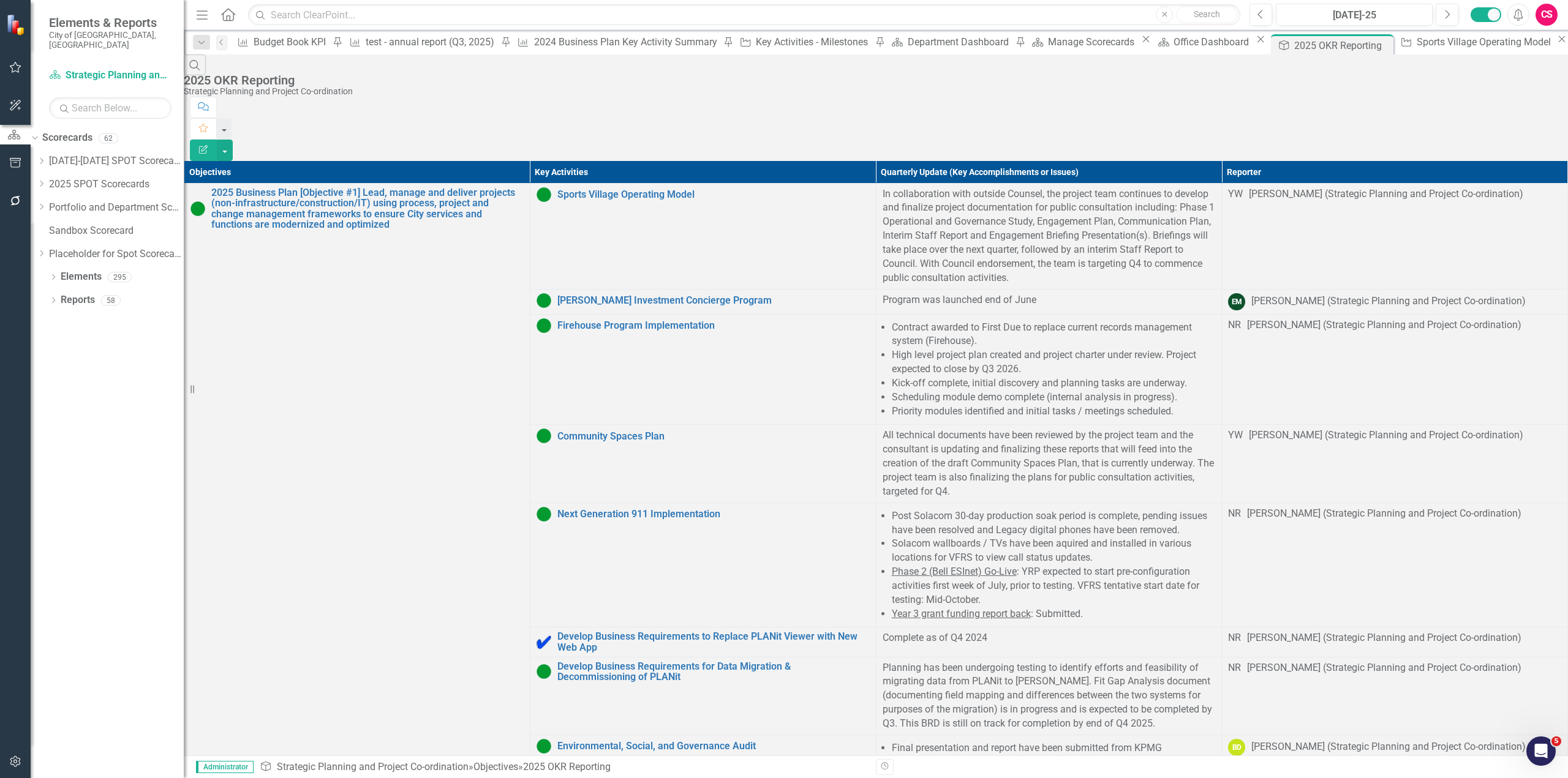
click at [24, 756] on button "button" at bounding box center [15, 762] width 28 height 26
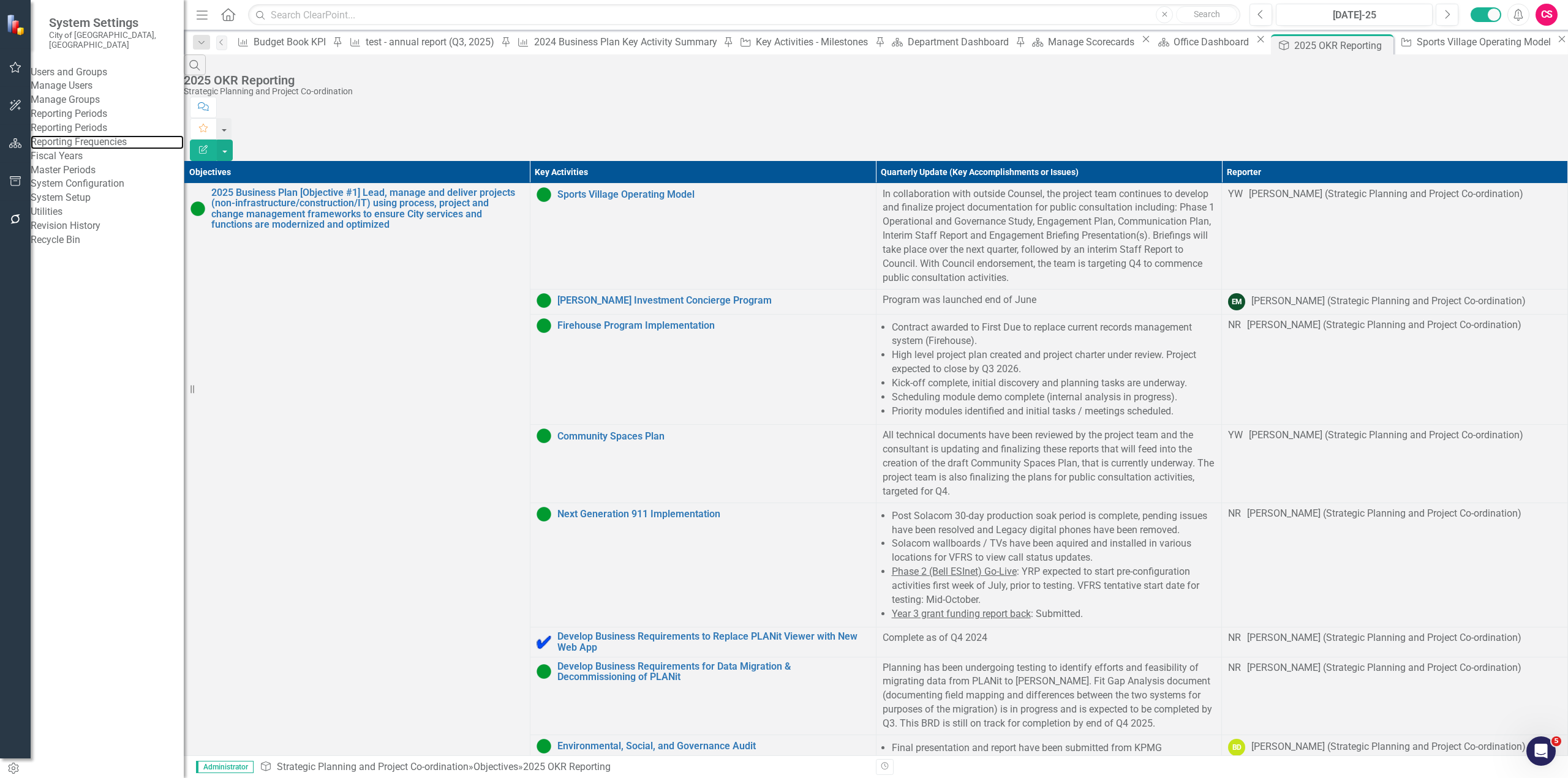
drag, startPoint x: 82, startPoint y: 181, endPoint x: 4, endPoint y: 251, distance: 104.8
click at [82, 149] on link "Reporting Frequencies" at bounding box center [107, 142] width 154 height 14
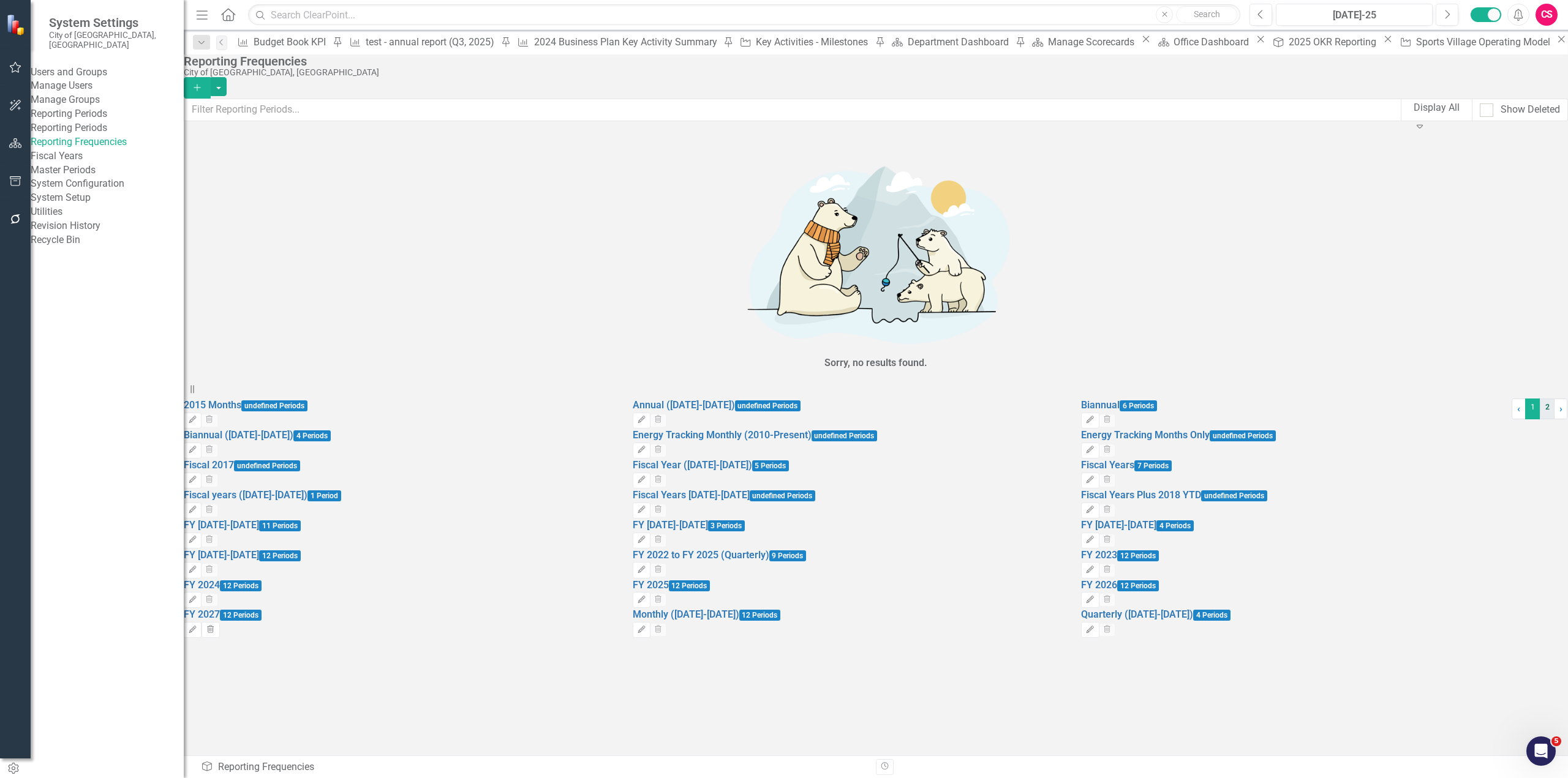
click at [1540, 420] on link "2" at bounding box center [1547, 408] width 15 height 20
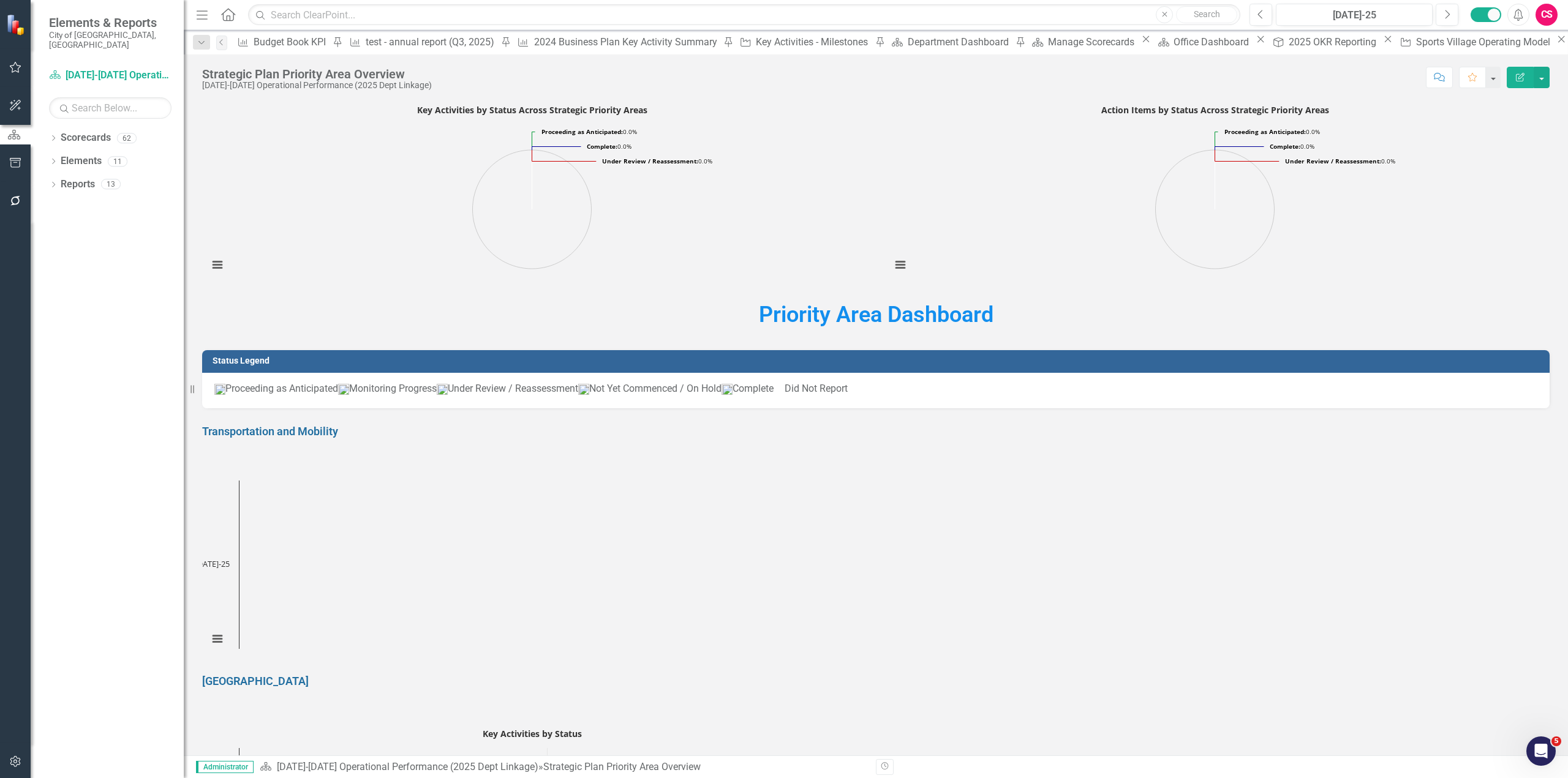
click at [1567, 43] on icon at bounding box center [1579, 42] width 9 height 10
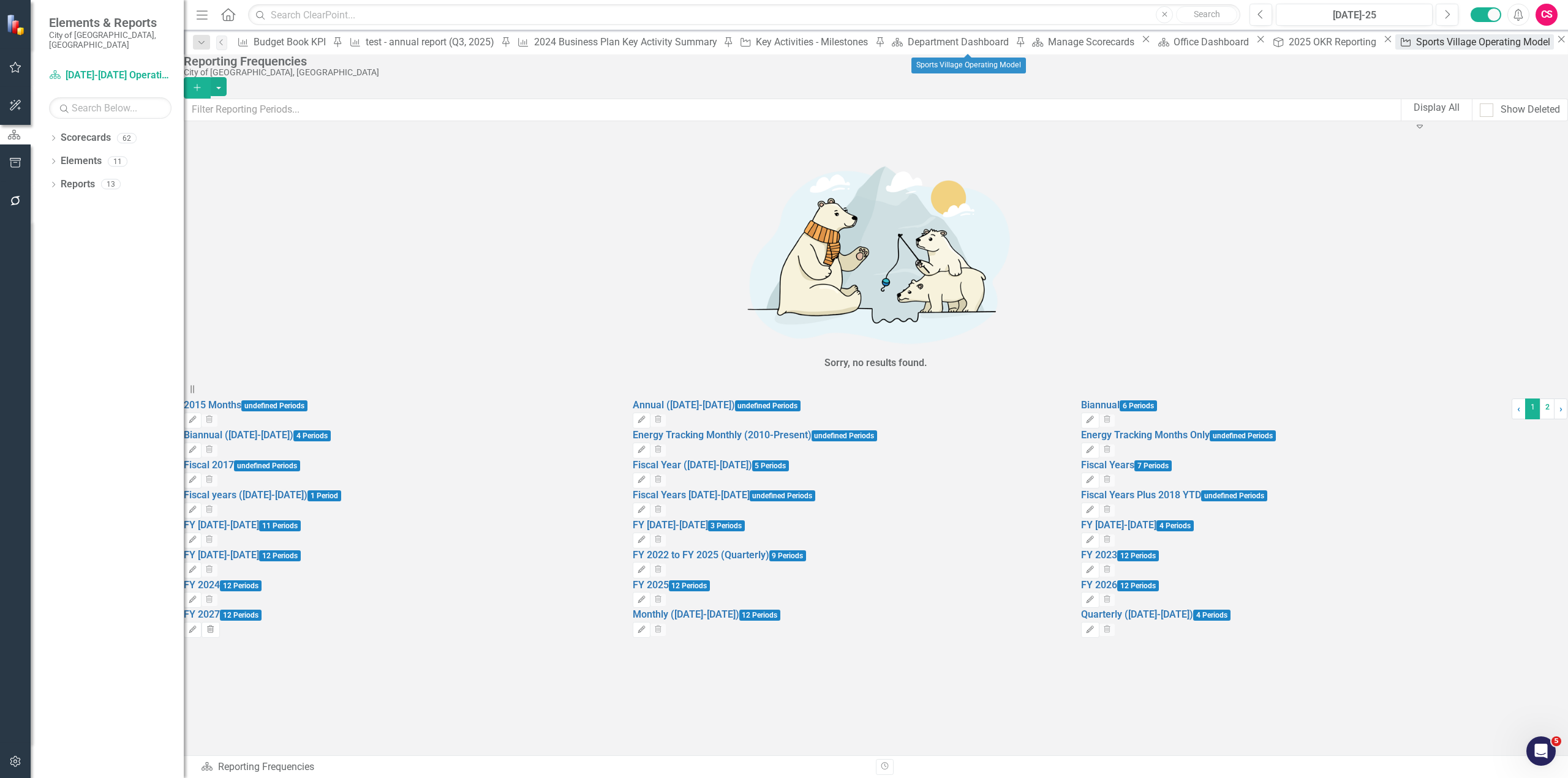
click at [1415, 46] on div "Sports Village Operating Model" at bounding box center [1484, 42] width 138 height 15
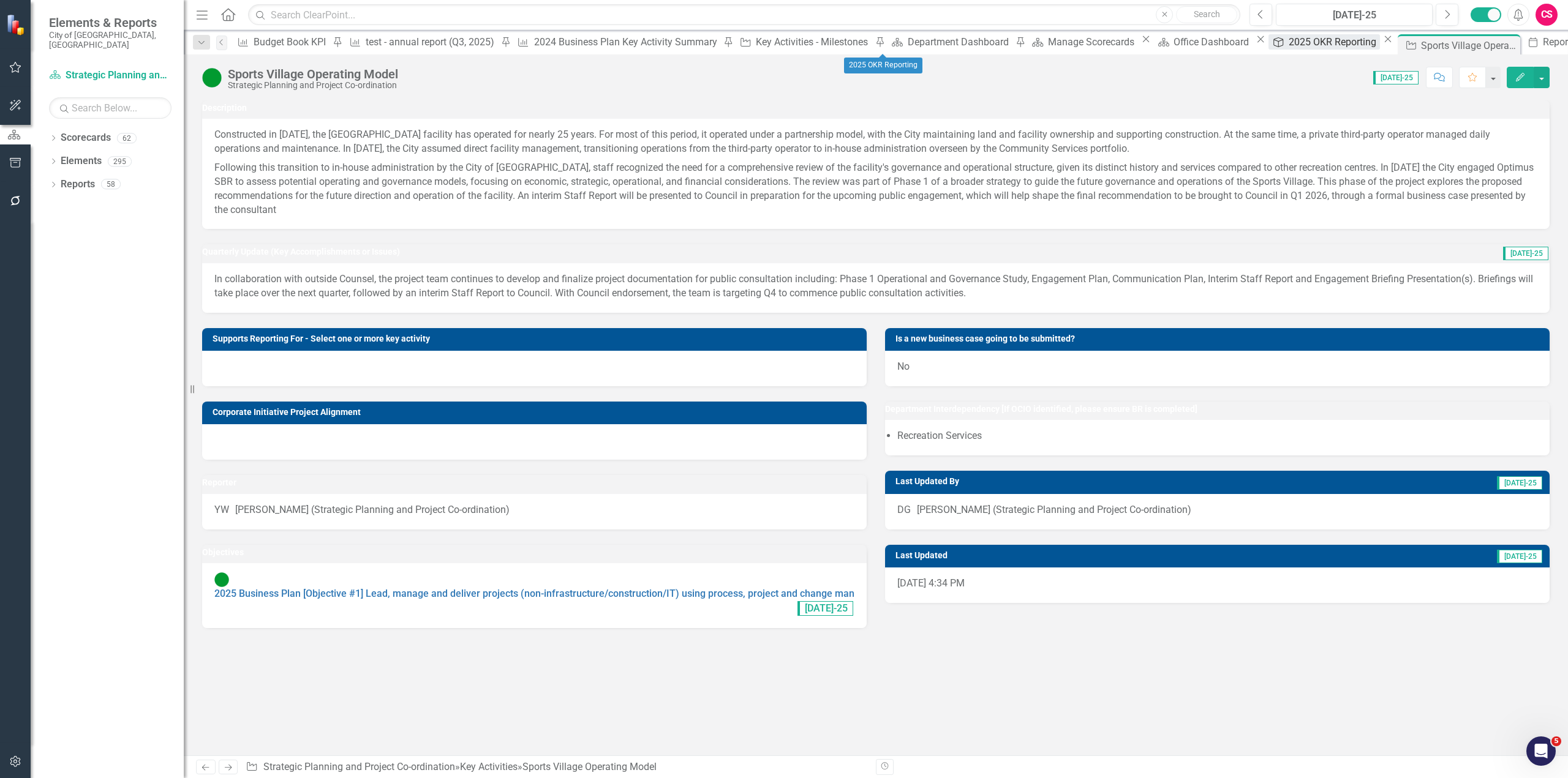
click at [1288, 41] on div "2025 OKR Reporting" at bounding box center [1334, 42] width 91 height 15
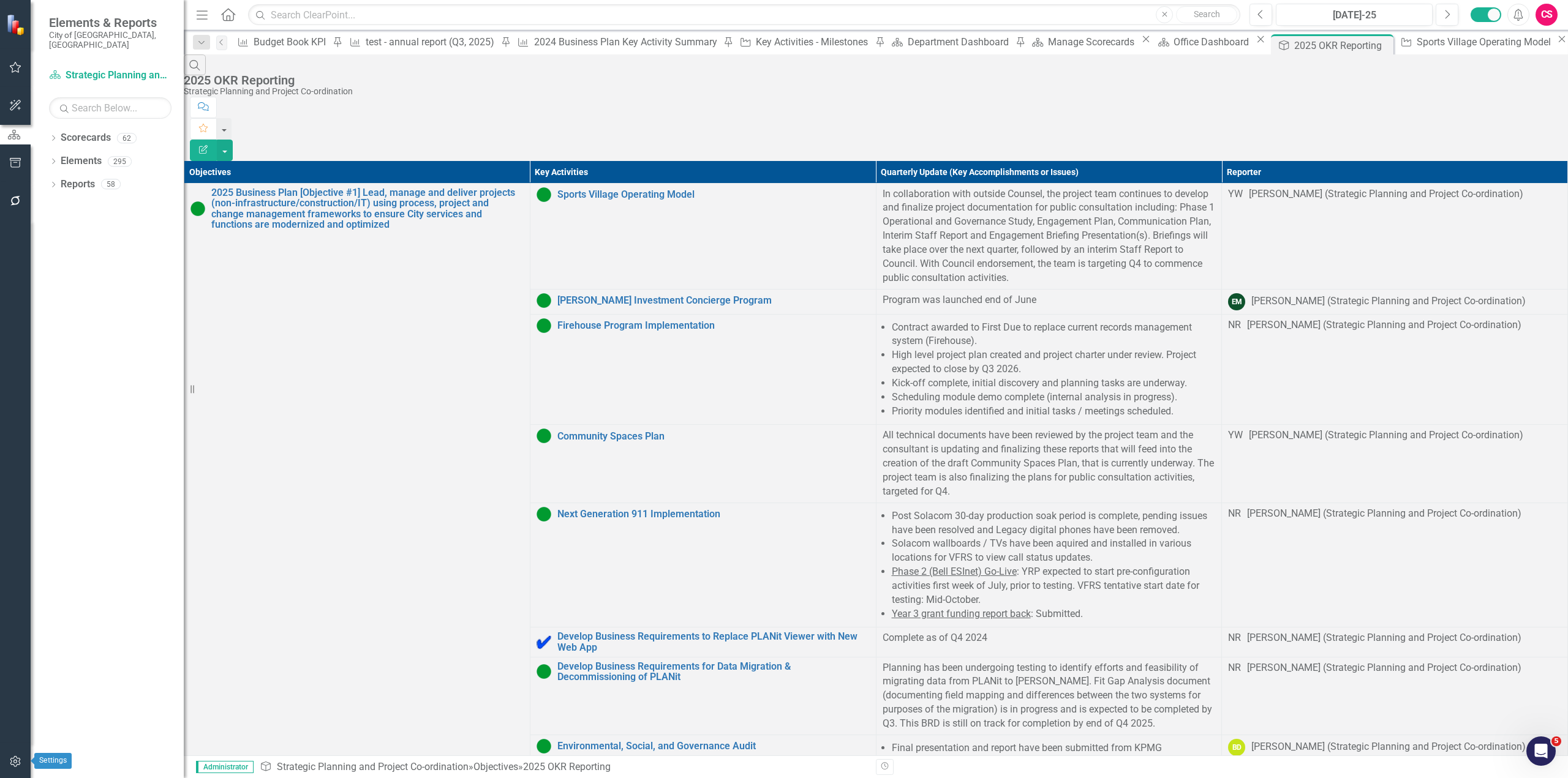
click at [17, 761] on icon "button" at bounding box center [15, 761] width 11 height 11
click at [101, 149] on link "Reporting Frequencies" at bounding box center [107, 142] width 154 height 14
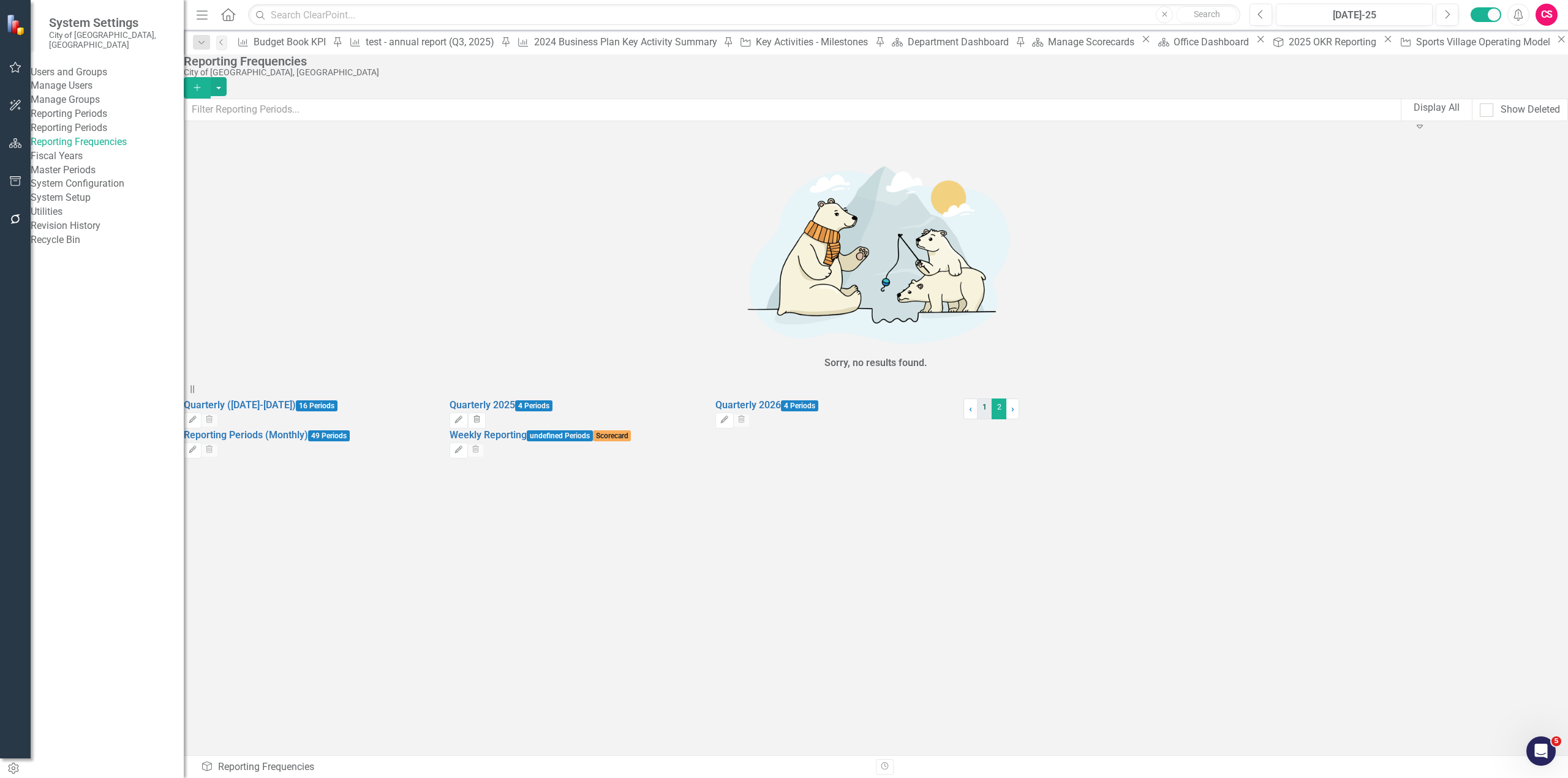
click at [977, 420] on link "1" at bounding box center [984, 408] width 15 height 20
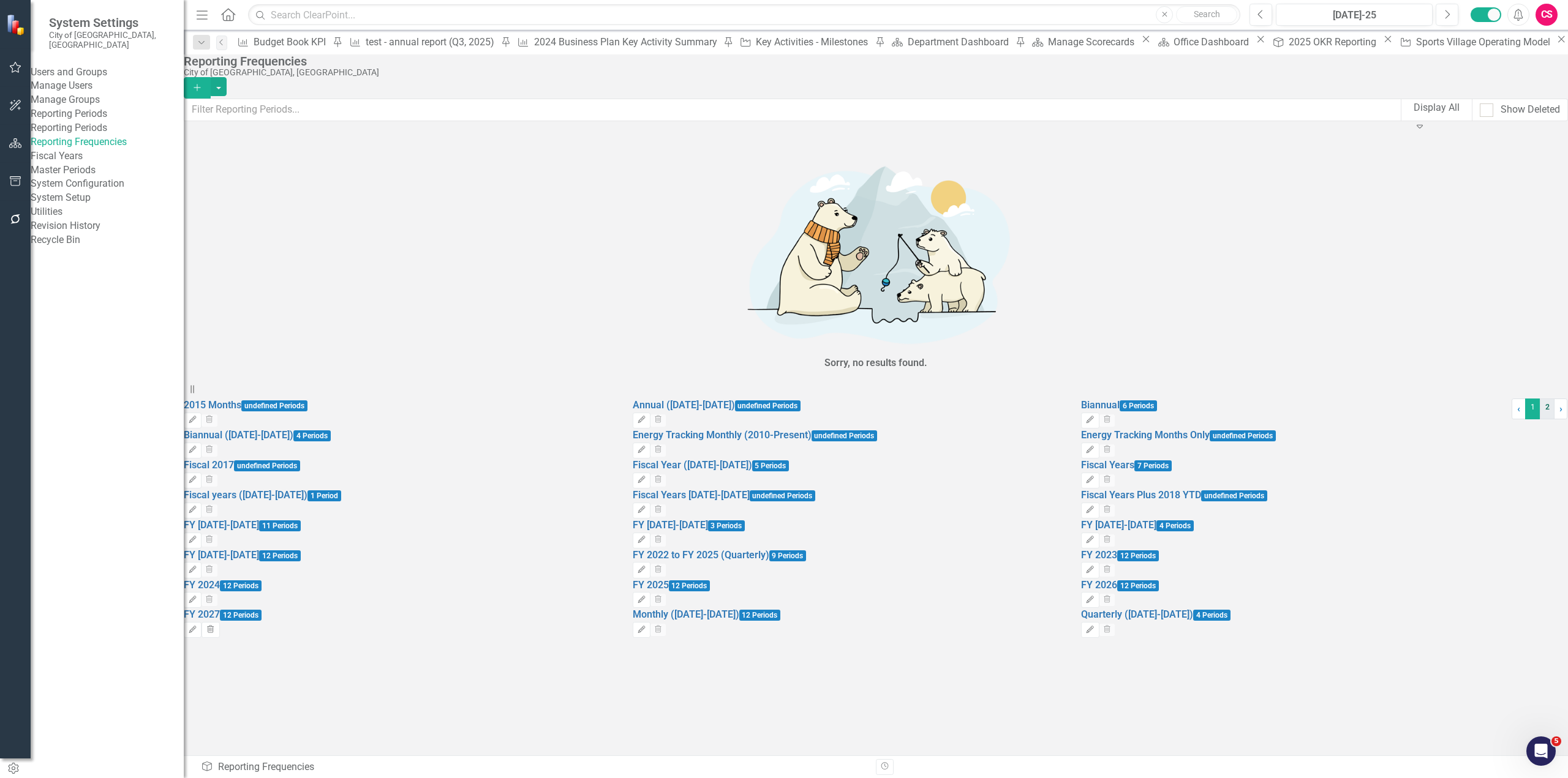
click at [1540, 420] on link "2" at bounding box center [1547, 408] width 15 height 20
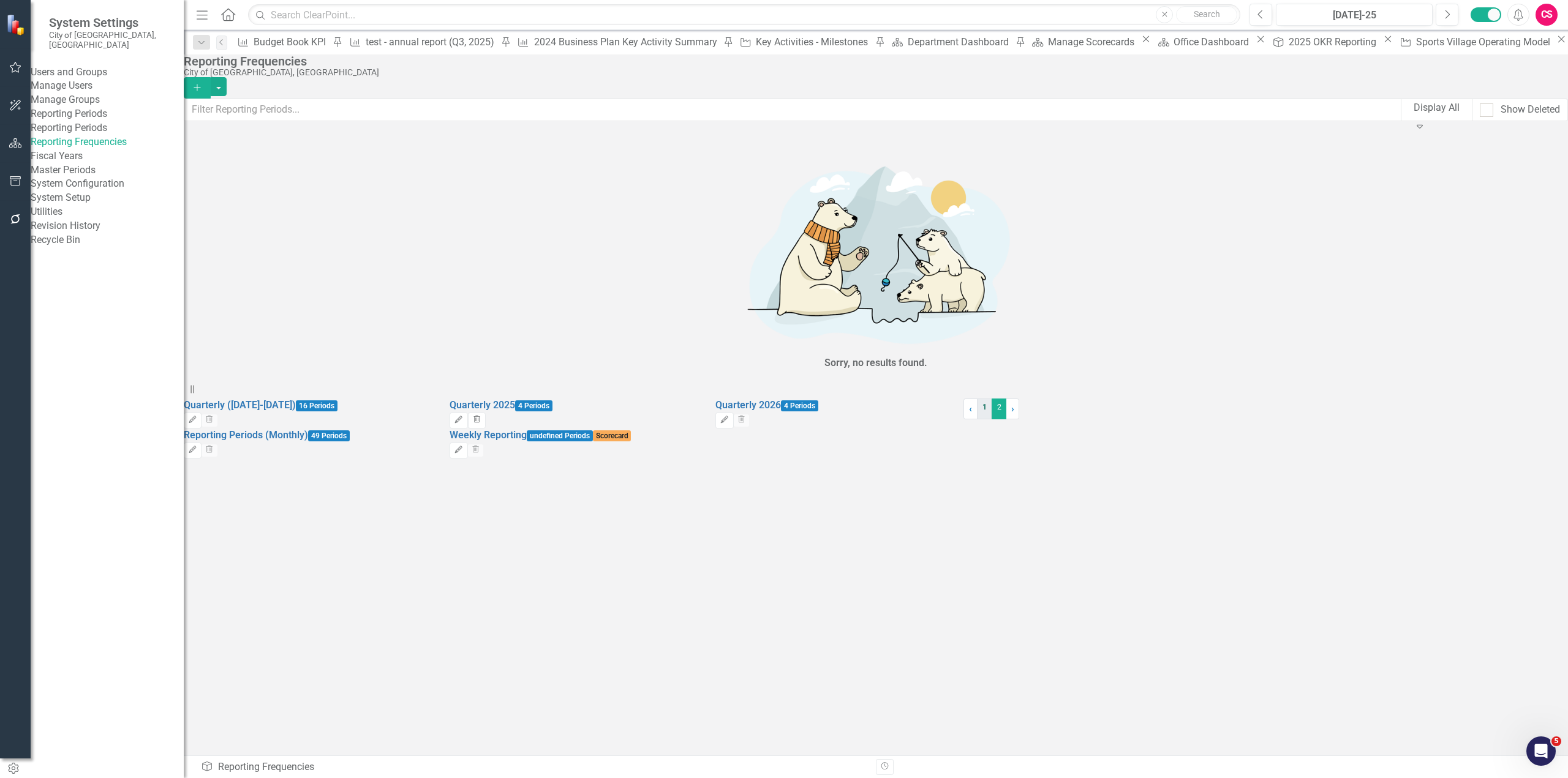
click at [977, 420] on link "1" at bounding box center [984, 408] width 15 height 20
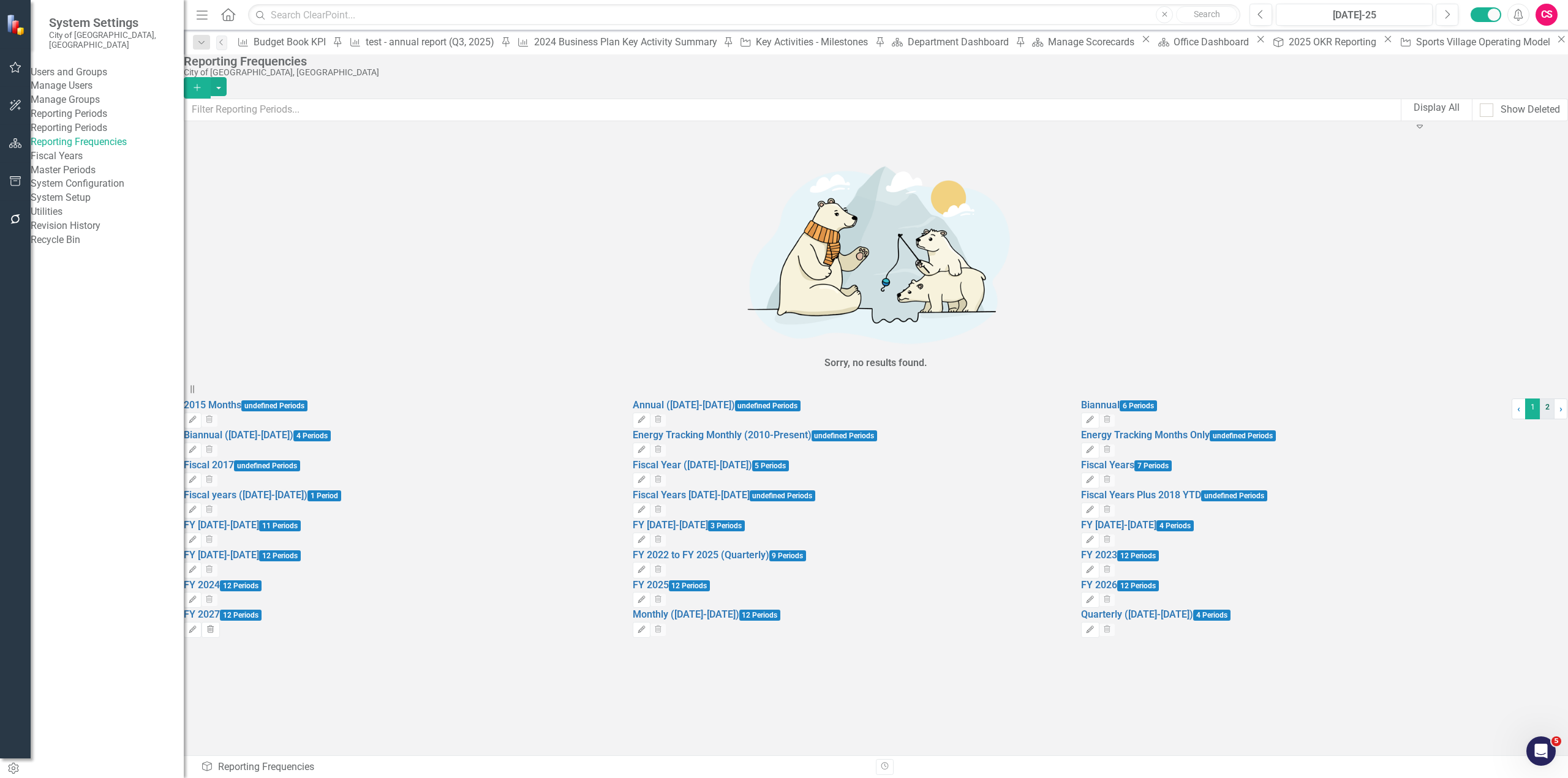
click at [1540, 420] on link "2" at bounding box center [1547, 408] width 15 height 20
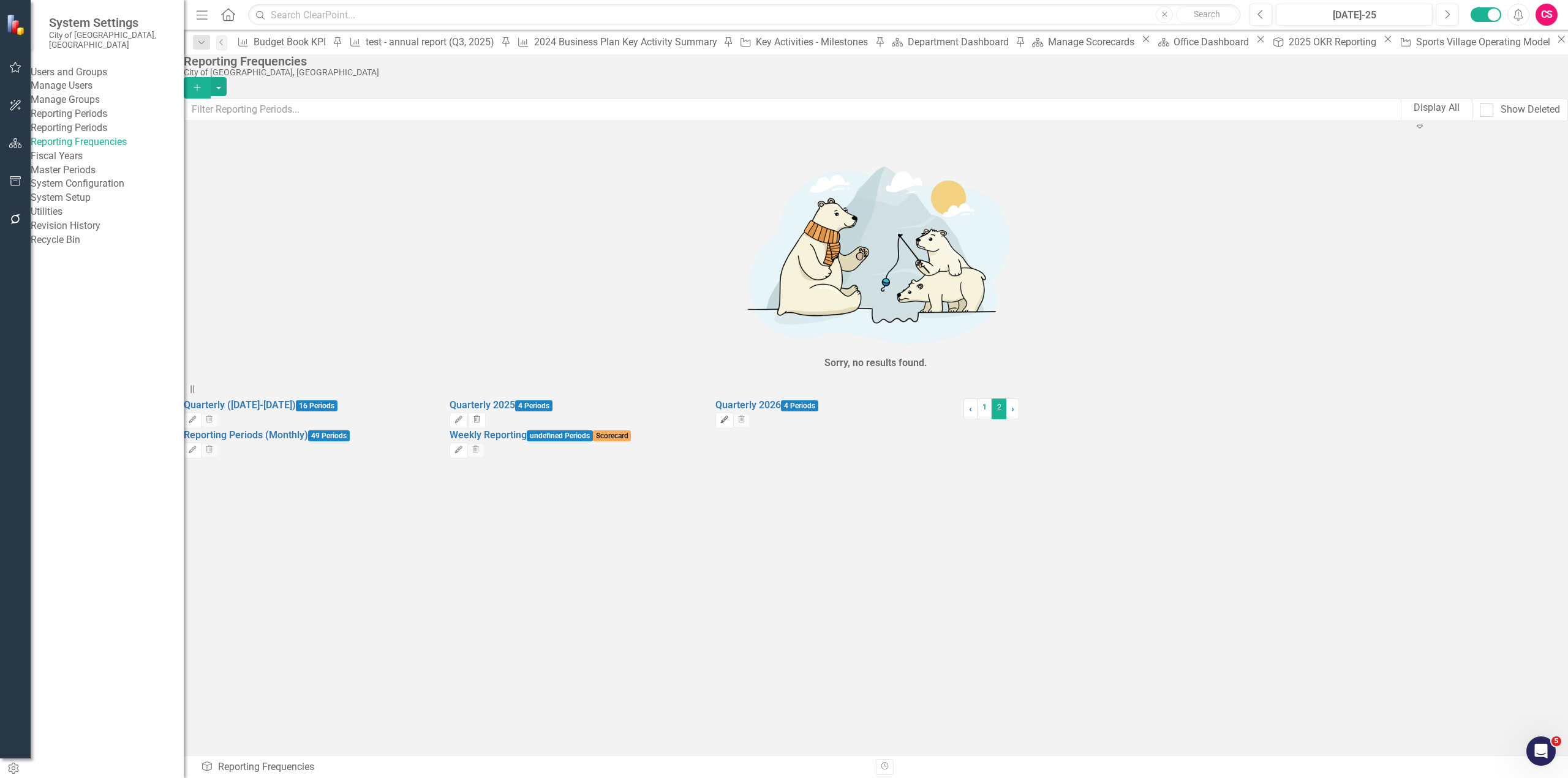
click at [729, 416] on icon "Edit" at bounding box center [724, 420] width 9 height 7
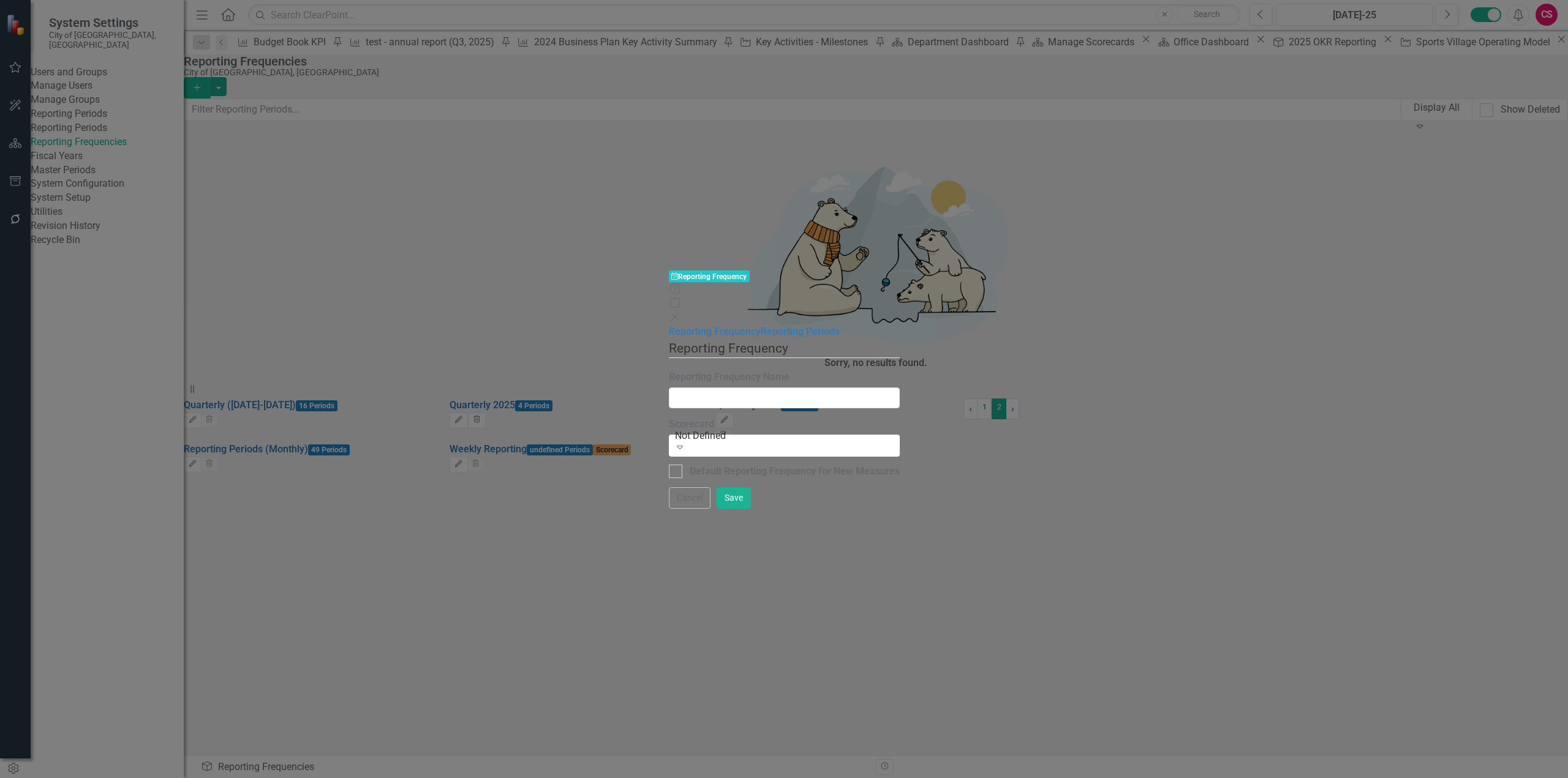
type input "Quarterly 2026"
click at [760, 326] on link "Reporting Periods" at bounding box center [800, 331] width 79 height 12
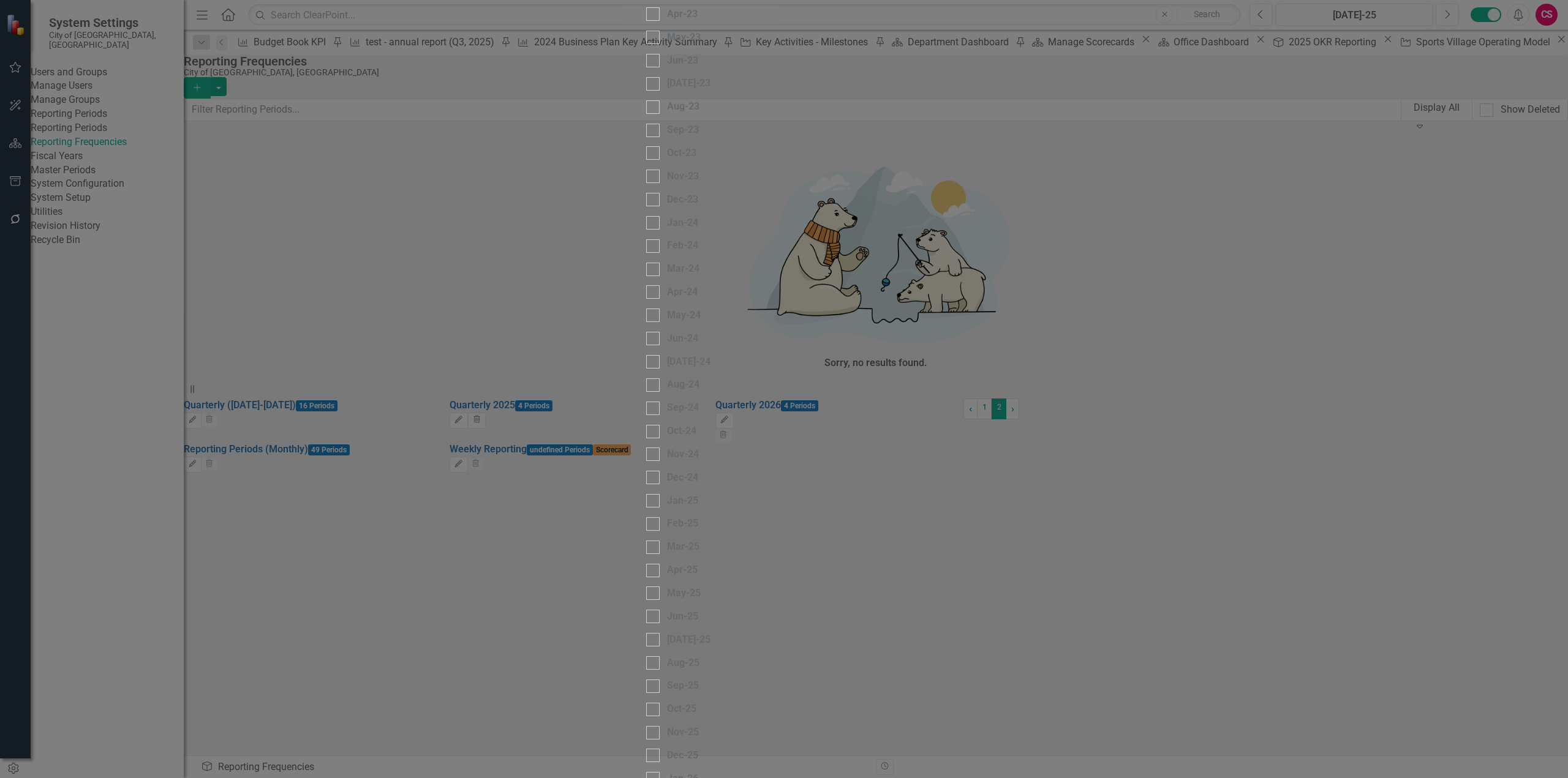
checkbox input "false"
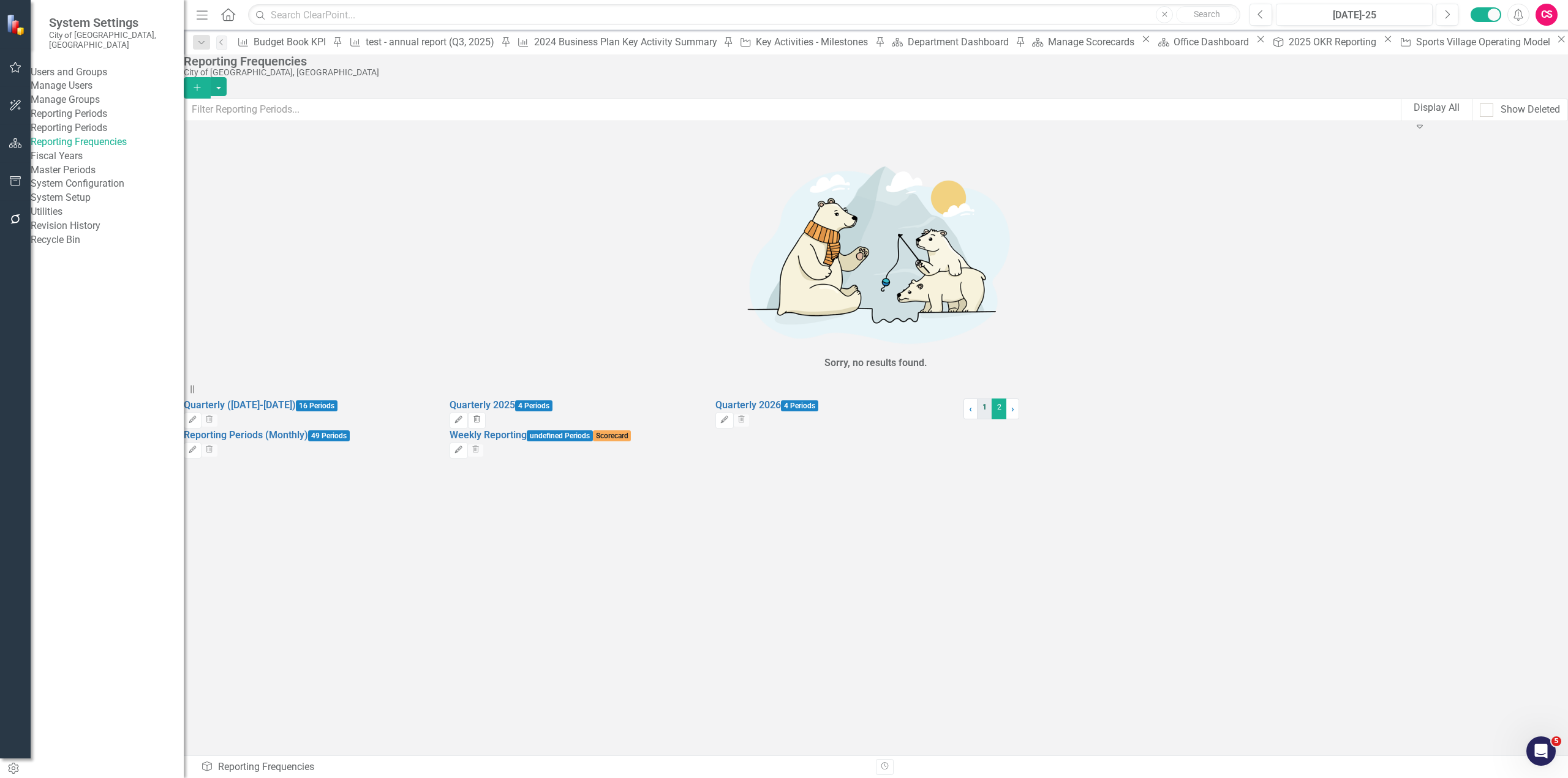
click at [977, 420] on link "1" at bounding box center [984, 408] width 15 height 20
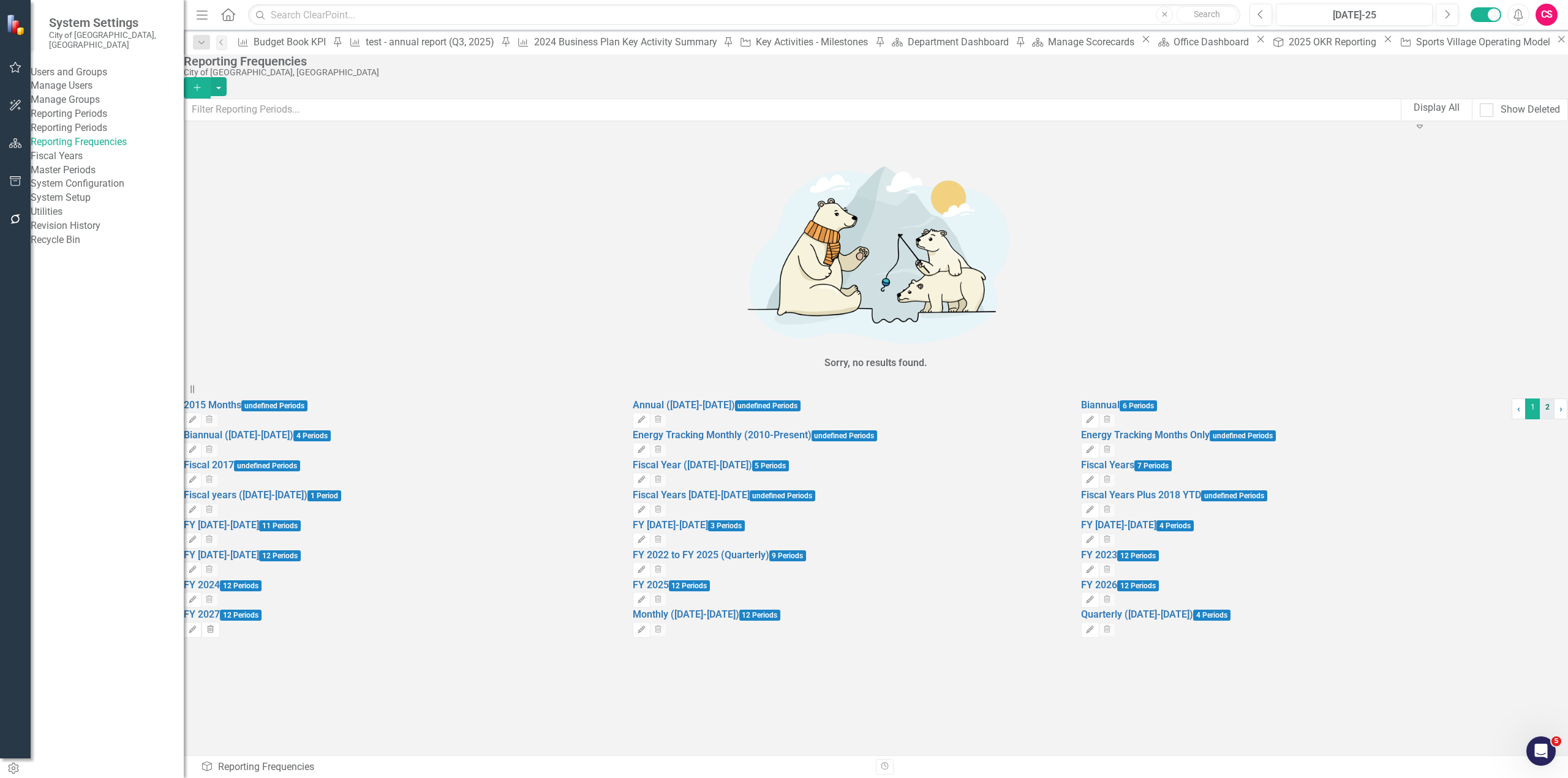
click at [1540, 420] on link "2" at bounding box center [1547, 408] width 15 height 20
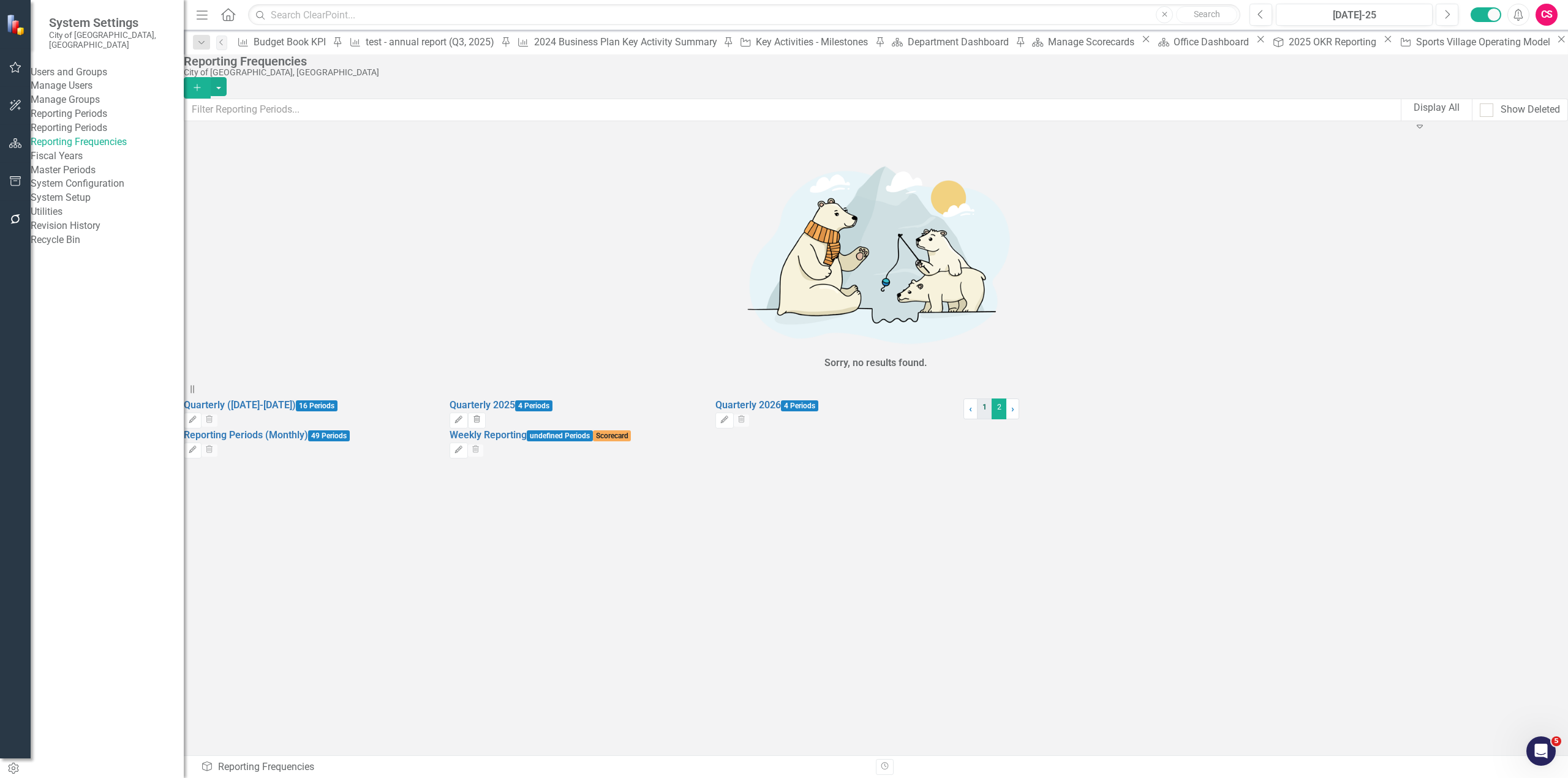
click at [977, 420] on link "1" at bounding box center [984, 408] width 15 height 20
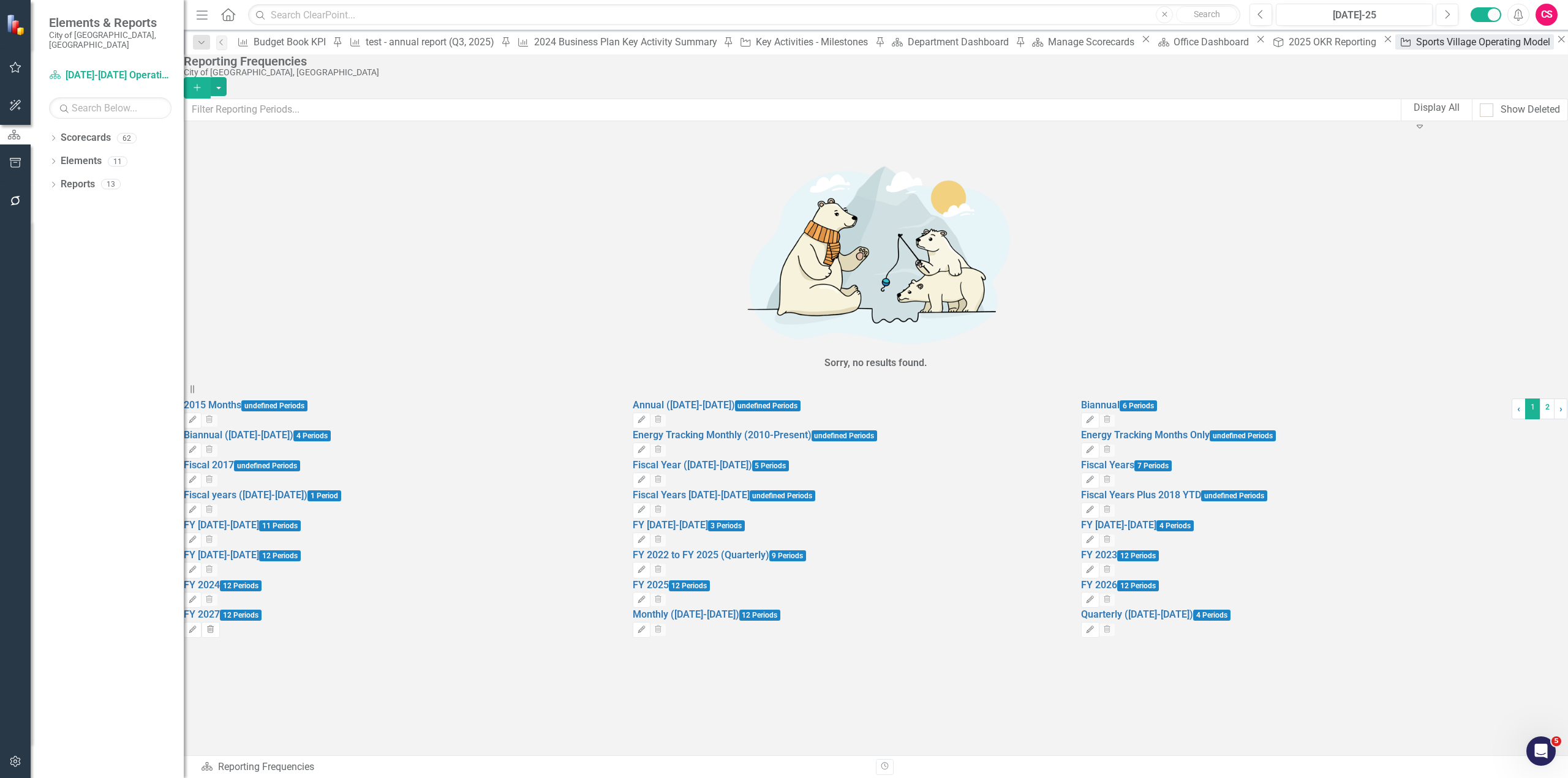
click at [1415, 43] on div "Sports Village Operating Model" at bounding box center [1484, 42] width 138 height 15
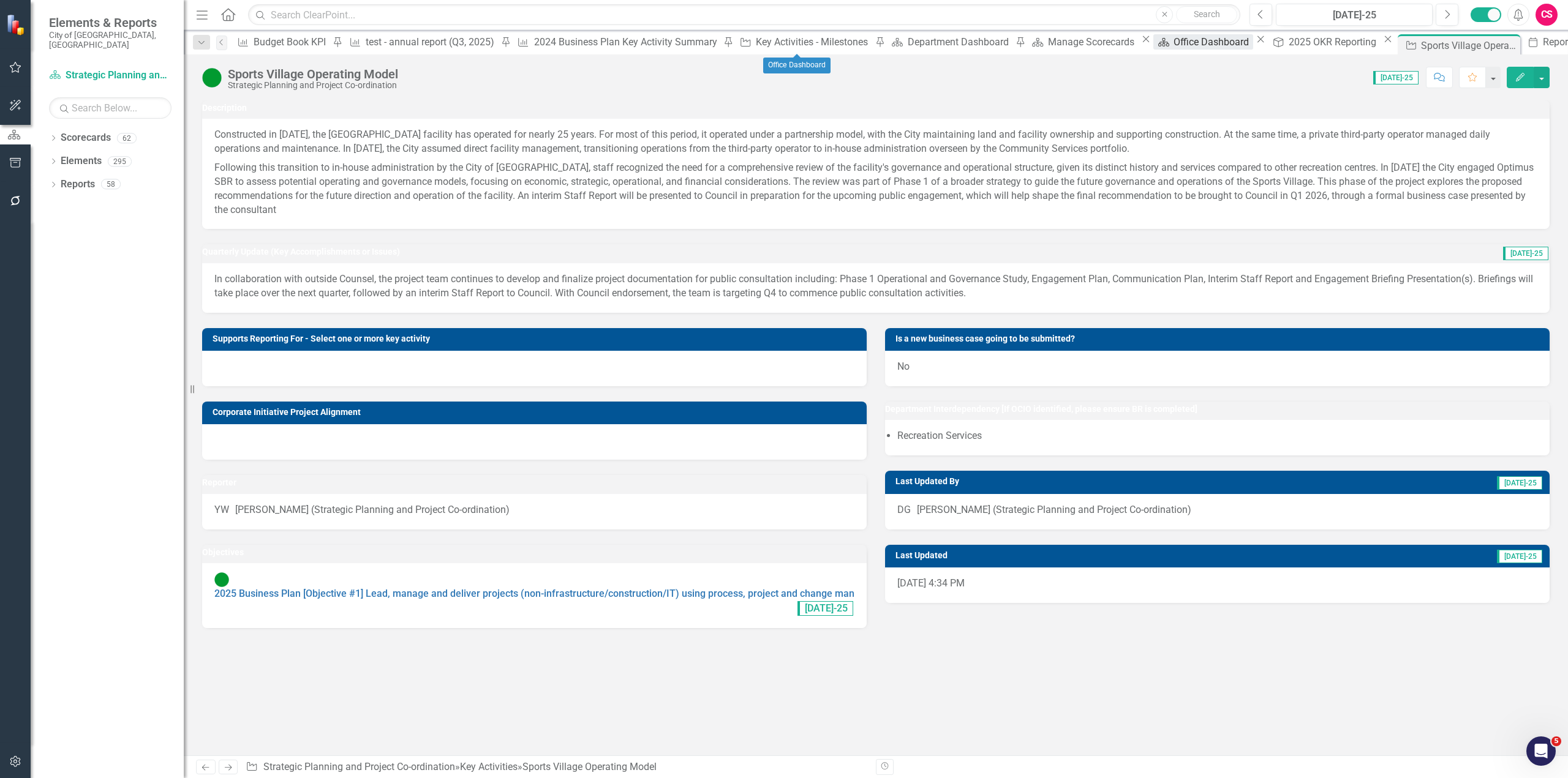
click at [1173, 40] on div "Office Dashboard" at bounding box center [1212, 42] width 79 height 15
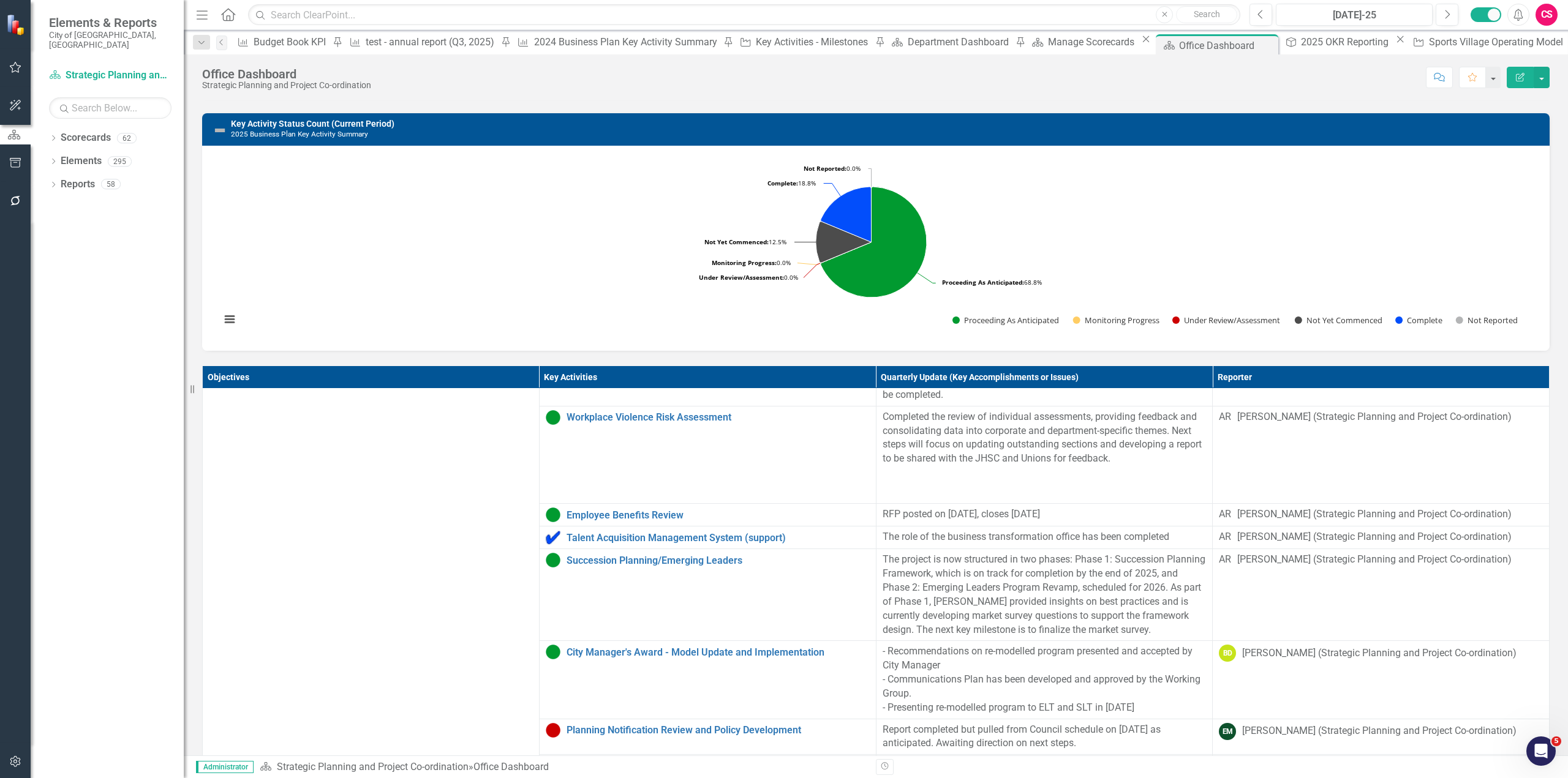
scroll to position [673, 0]
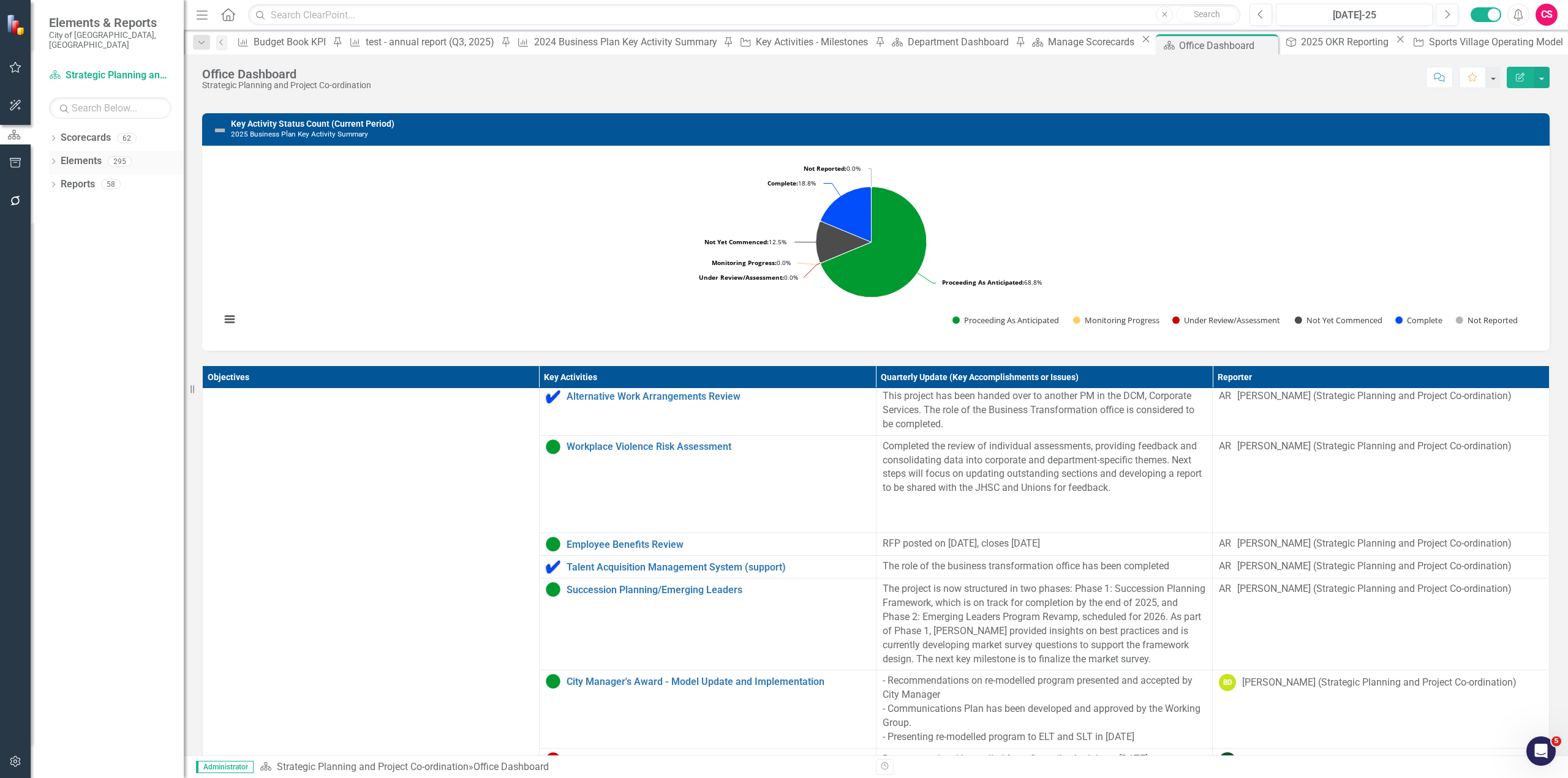
click at [72, 154] on link "Elements" at bounding box center [81, 161] width 41 height 14
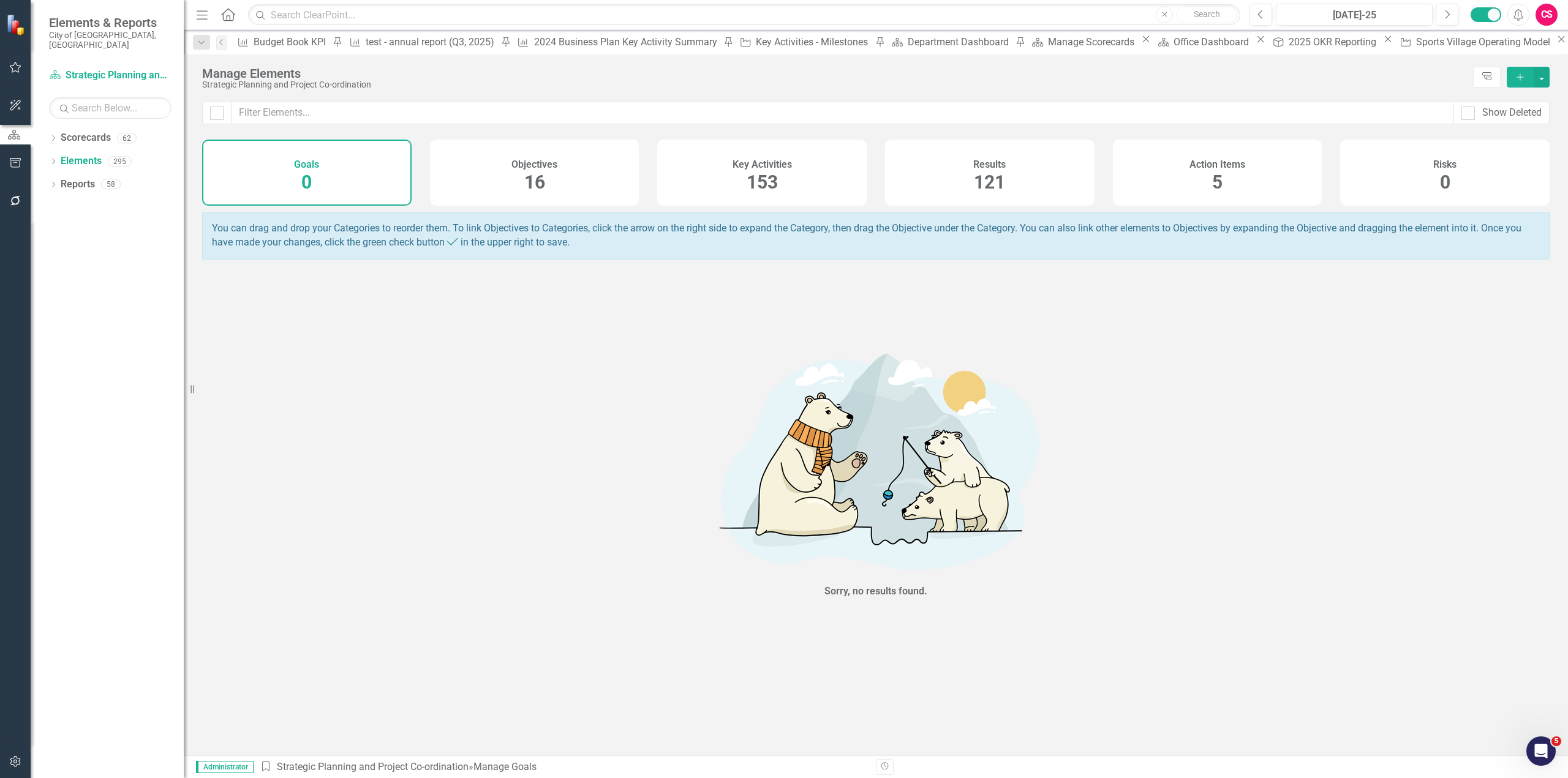
click at [813, 173] on div "Key Activities 153" at bounding box center [761, 172] width 209 height 67
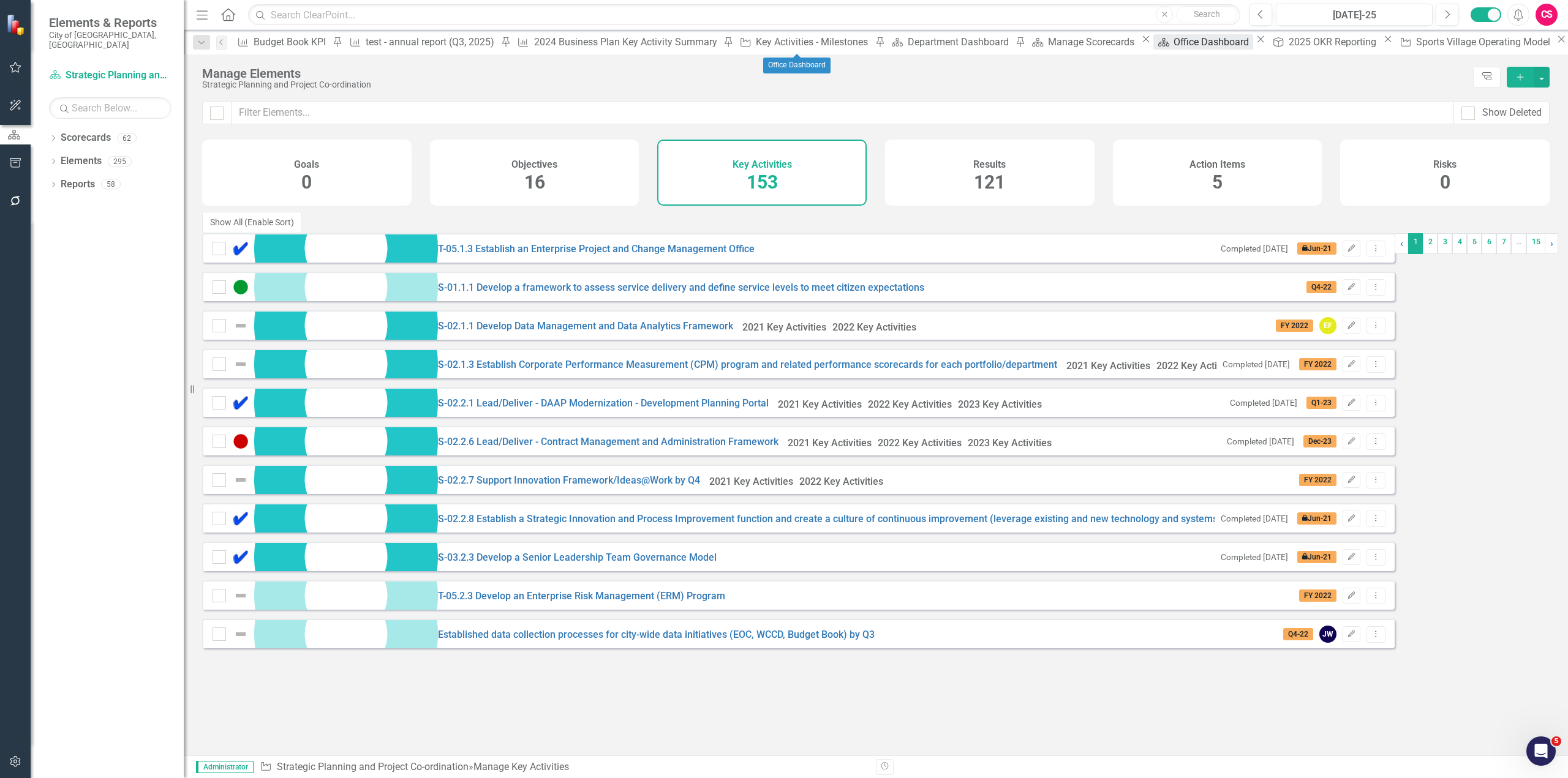
click at [1173, 45] on div "Office Dashboard" at bounding box center [1212, 42] width 79 height 15
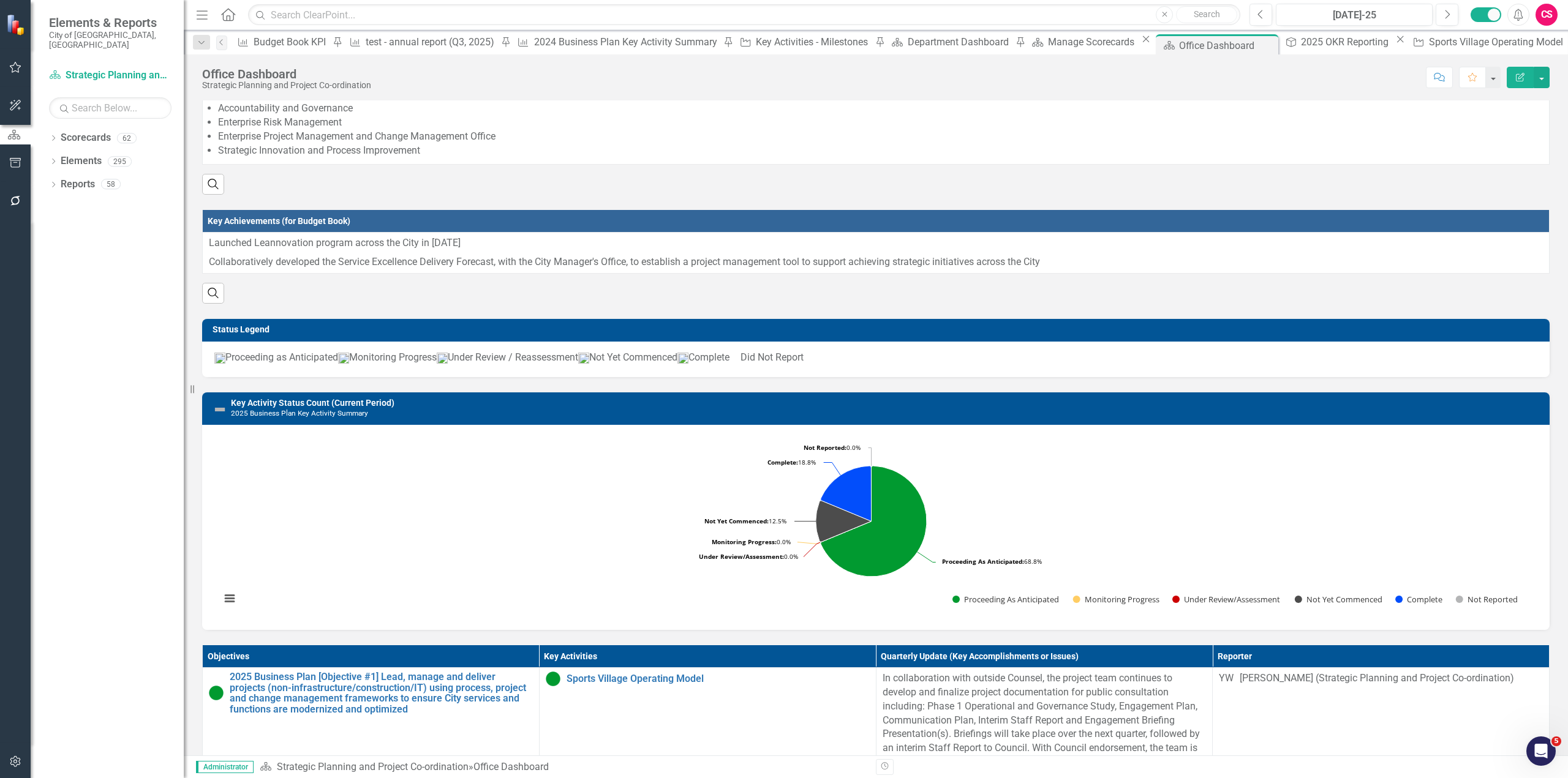
scroll to position [367, 0]
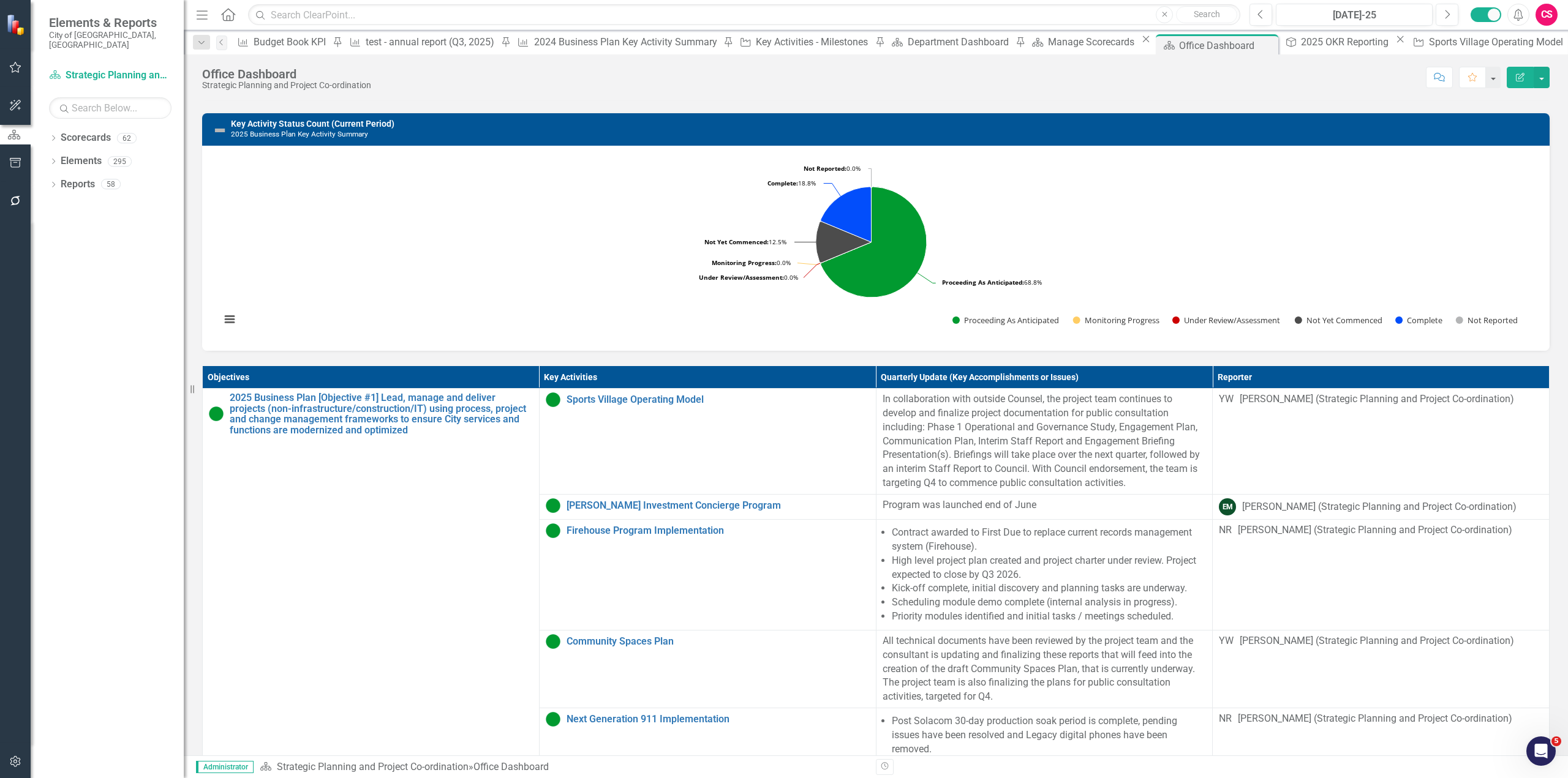
click at [1212, 389] on th "Quarterly Update (Key Accomplishments or Issues)" at bounding box center [1044, 378] width 337 height 23
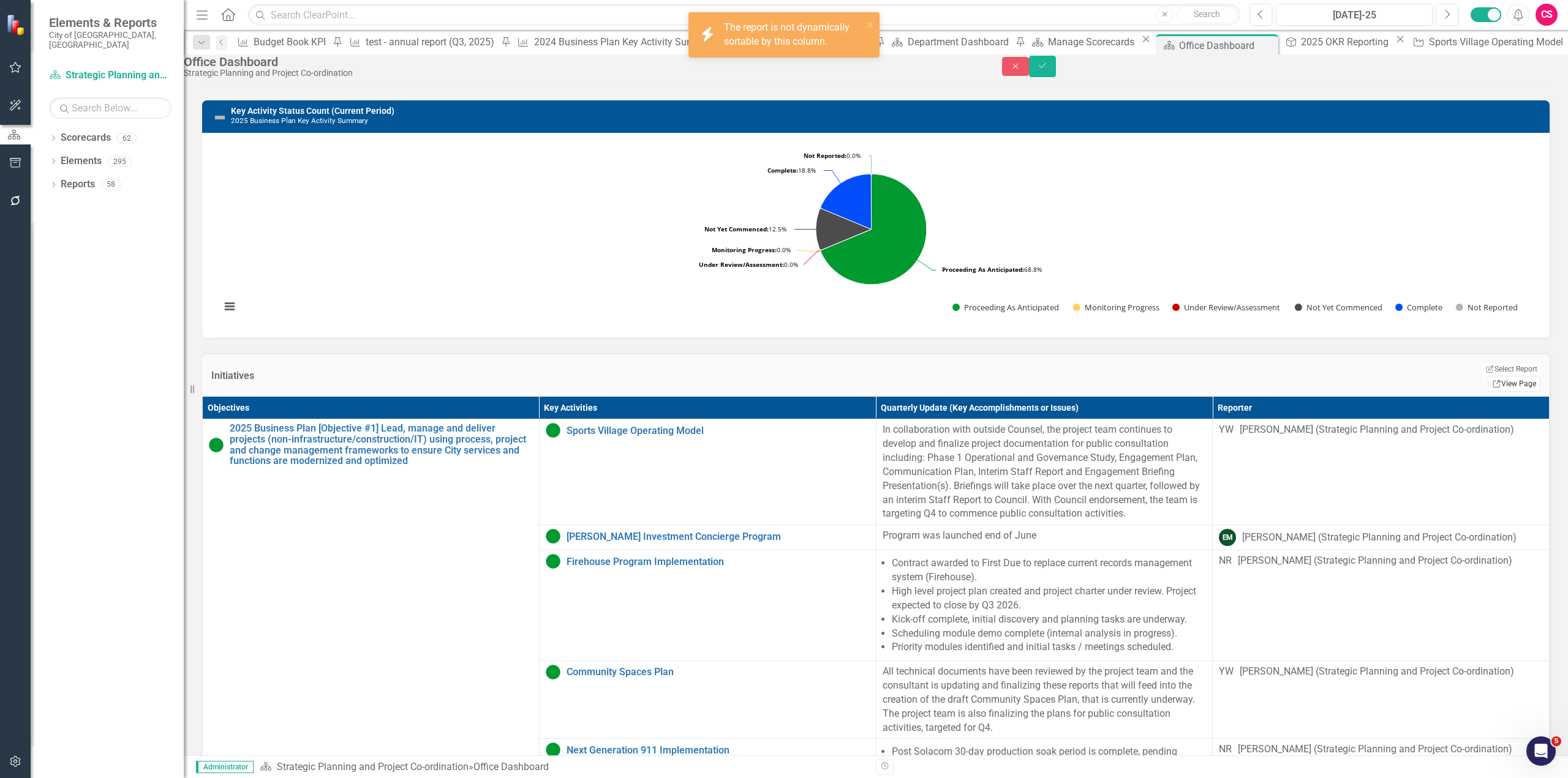
click at [1502, 392] on link "Link View Page" at bounding box center [1513, 384] width 52 height 16
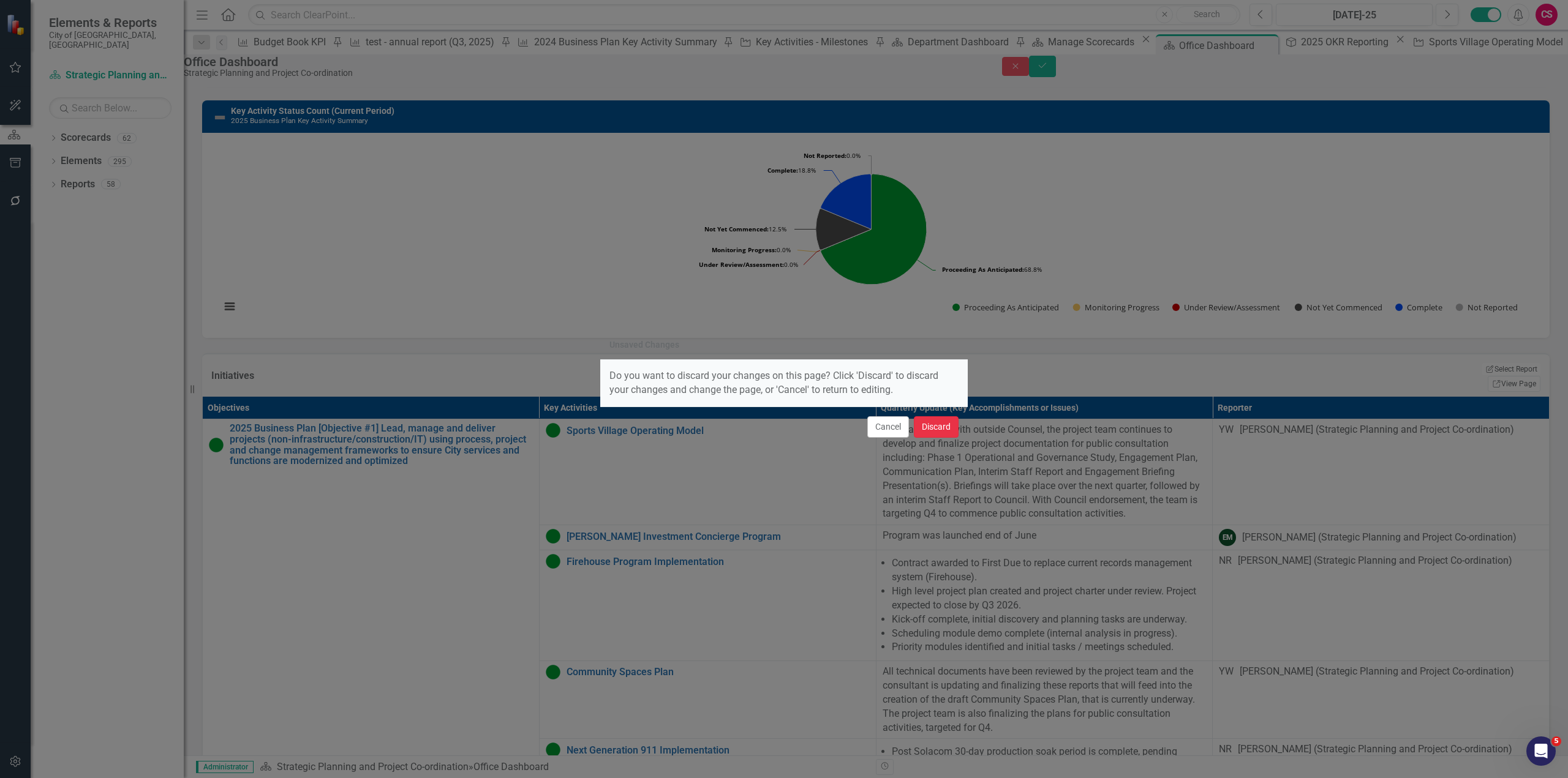
click at [939, 428] on button "Discard" at bounding box center [936, 427] width 44 height 21
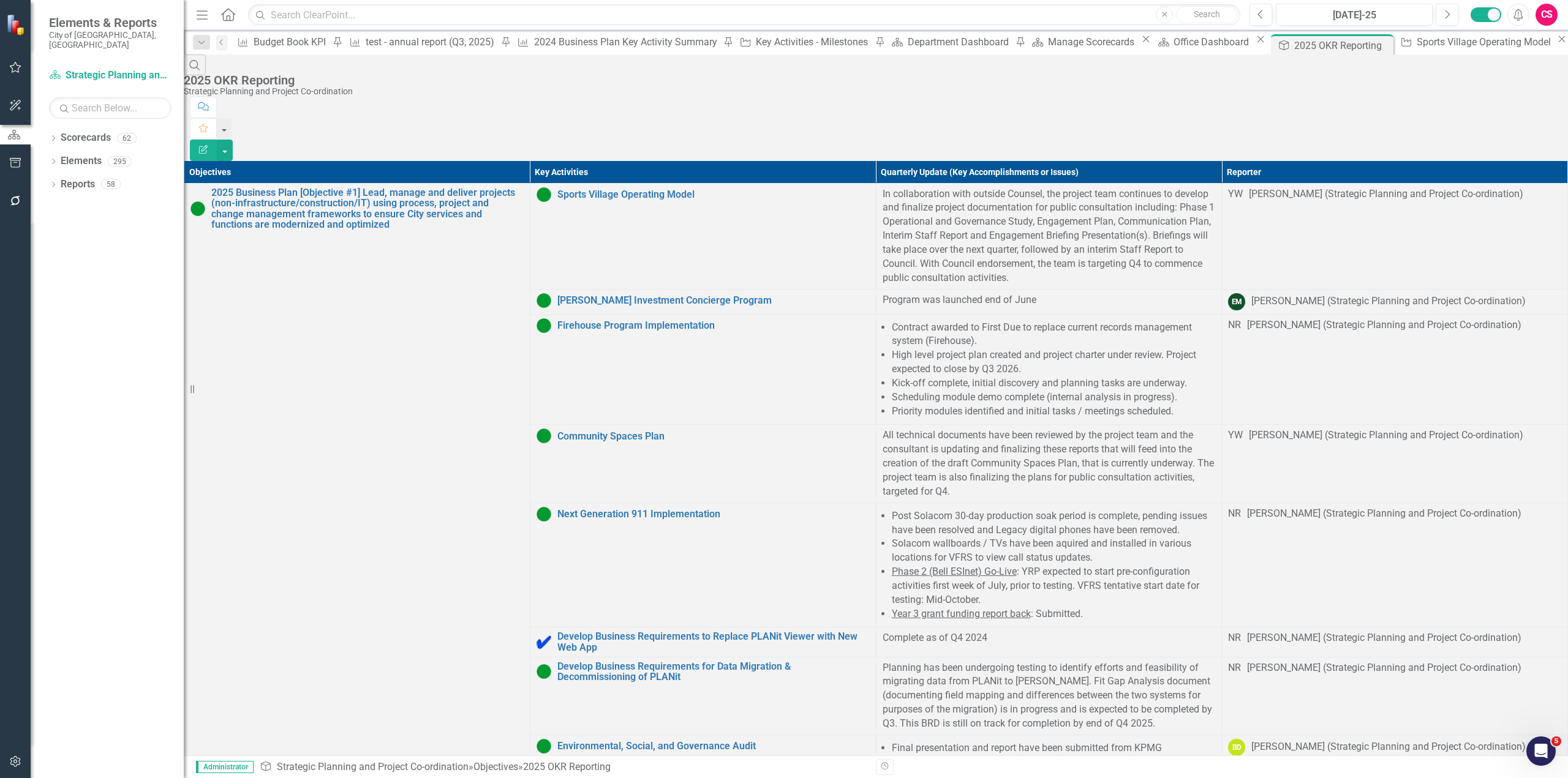
click at [209, 145] on icon "Edit Report" at bounding box center [203, 150] width 11 height 9
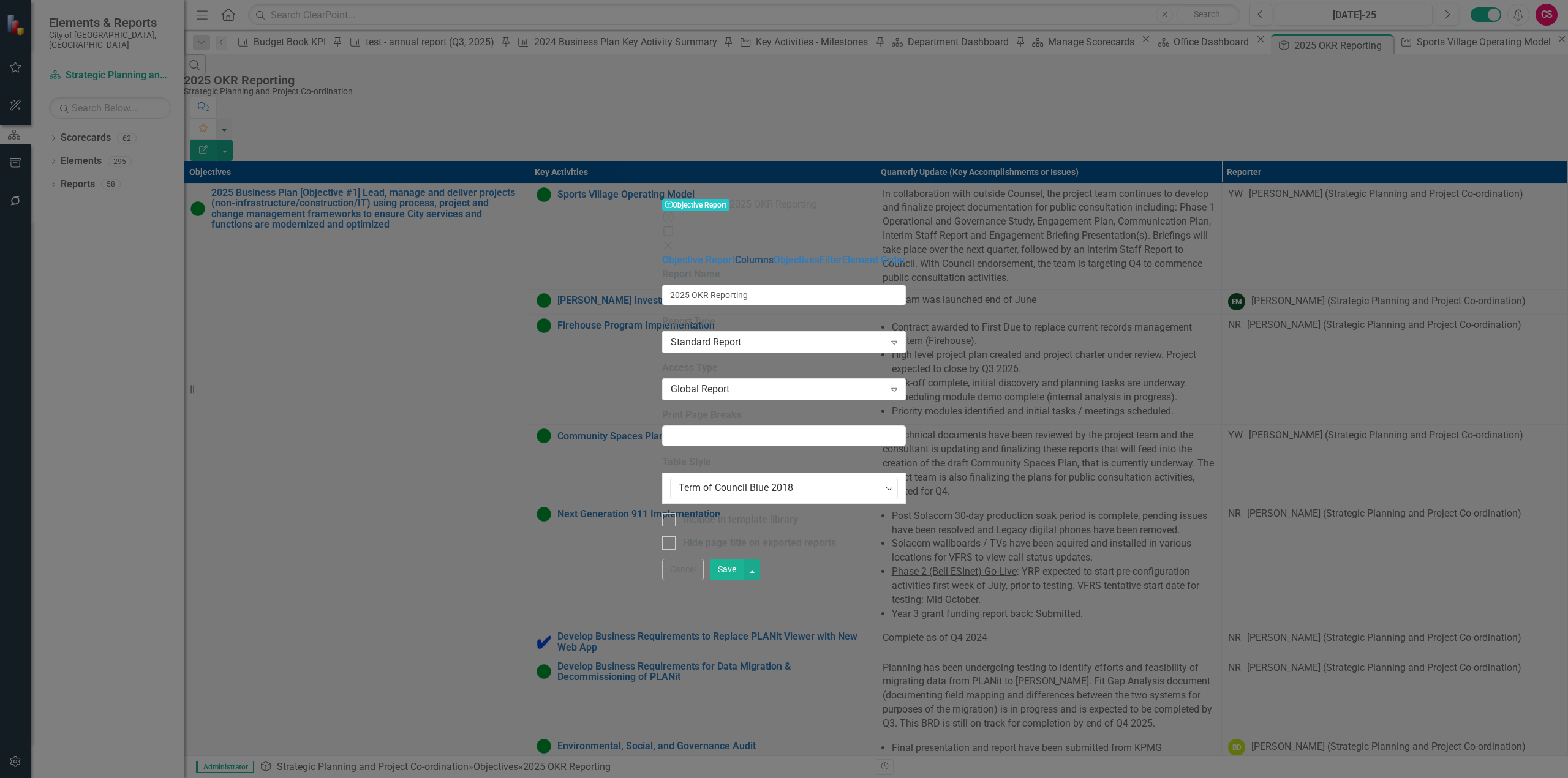
click at [735, 254] on link "Columns" at bounding box center [753, 259] width 38 height 12
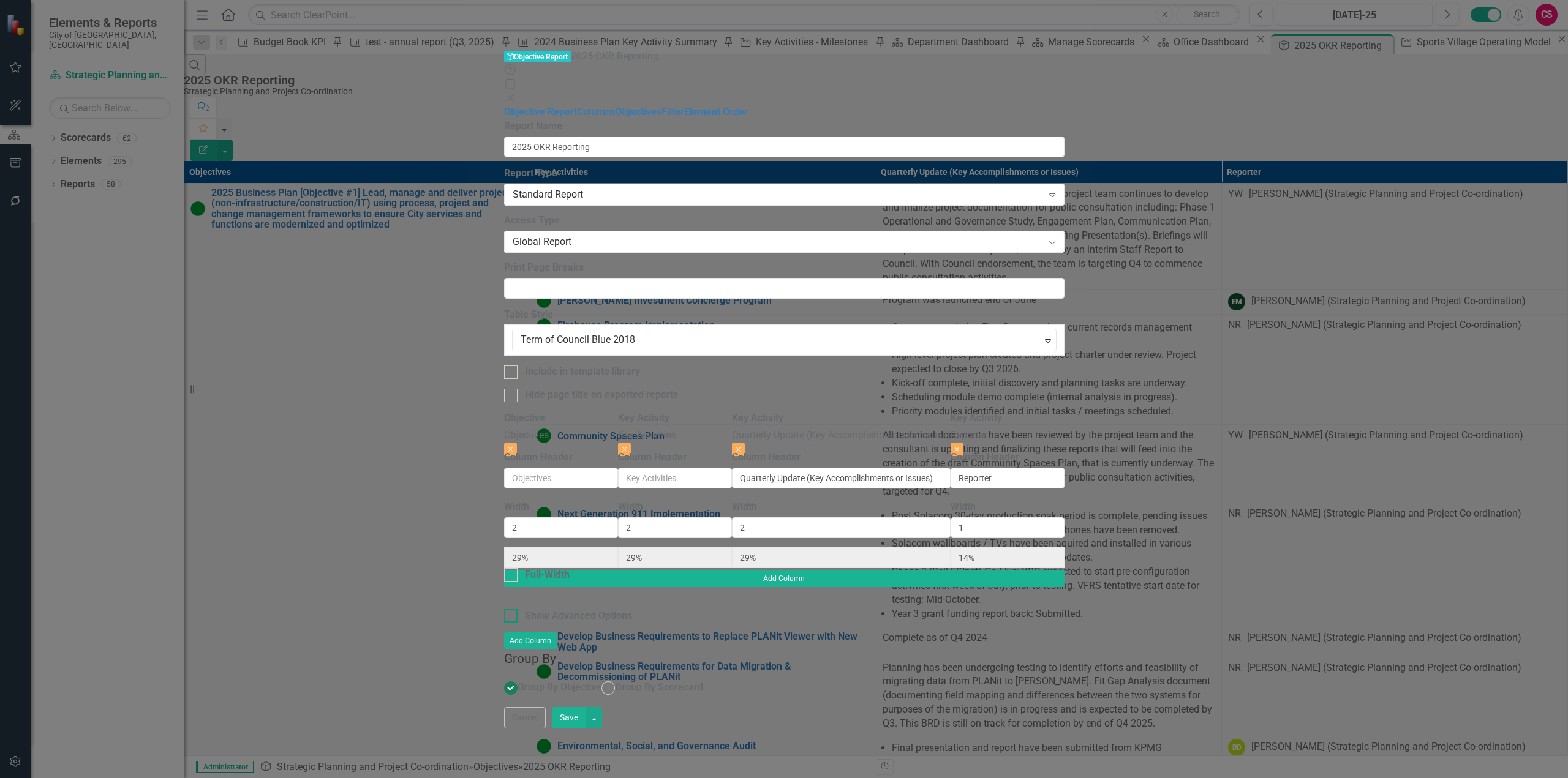
click at [504, 609] on div at bounding box center [510, 616] width 13 height 13
click at [504, 609] on input "Show Advanced Options" at bounding box center [508, 613] width 8 height 8
checkbox input "true"
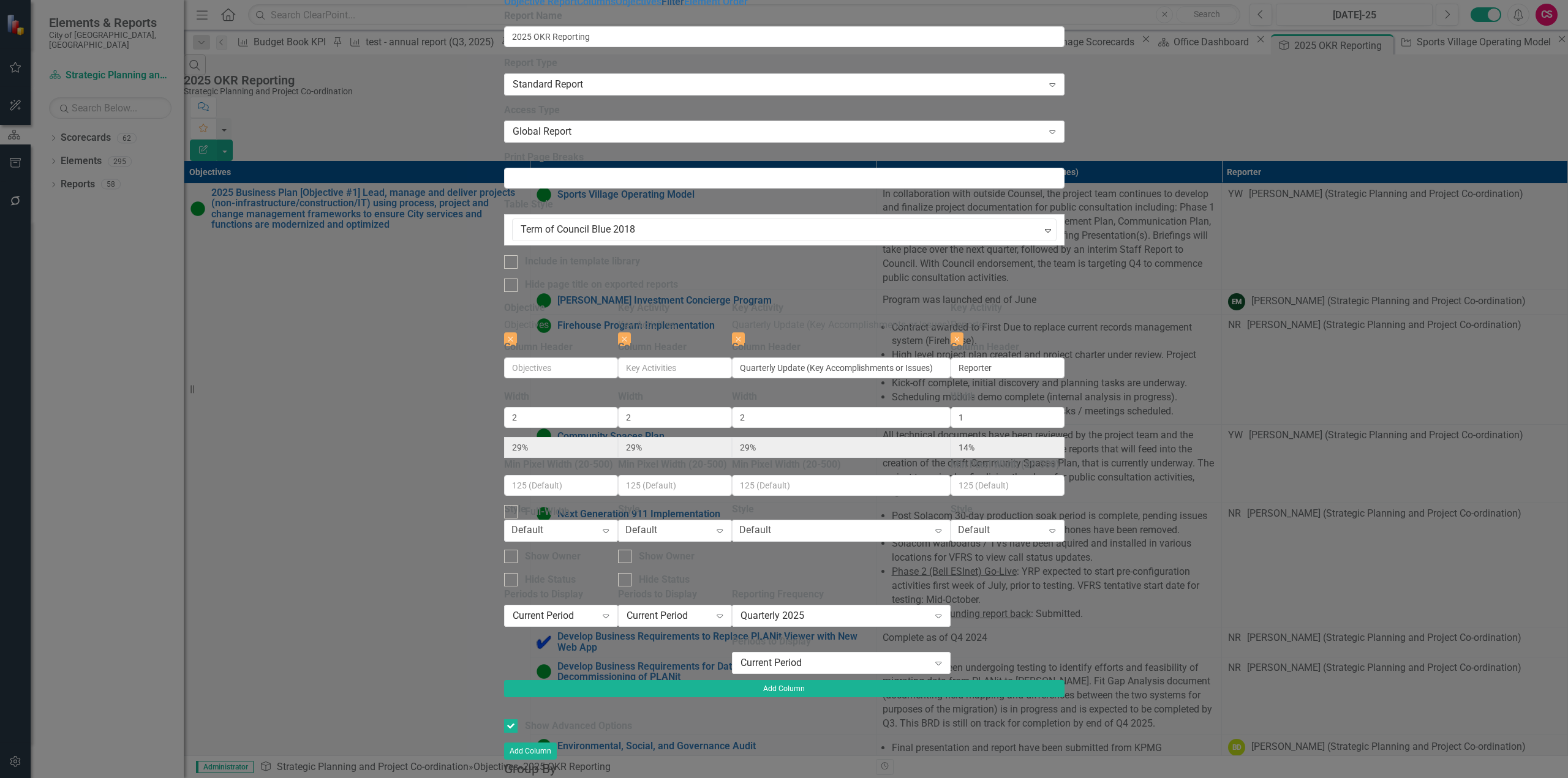
click at [661, 7] on link "Filter" at bounding box center [673, 1] width 23 height 12
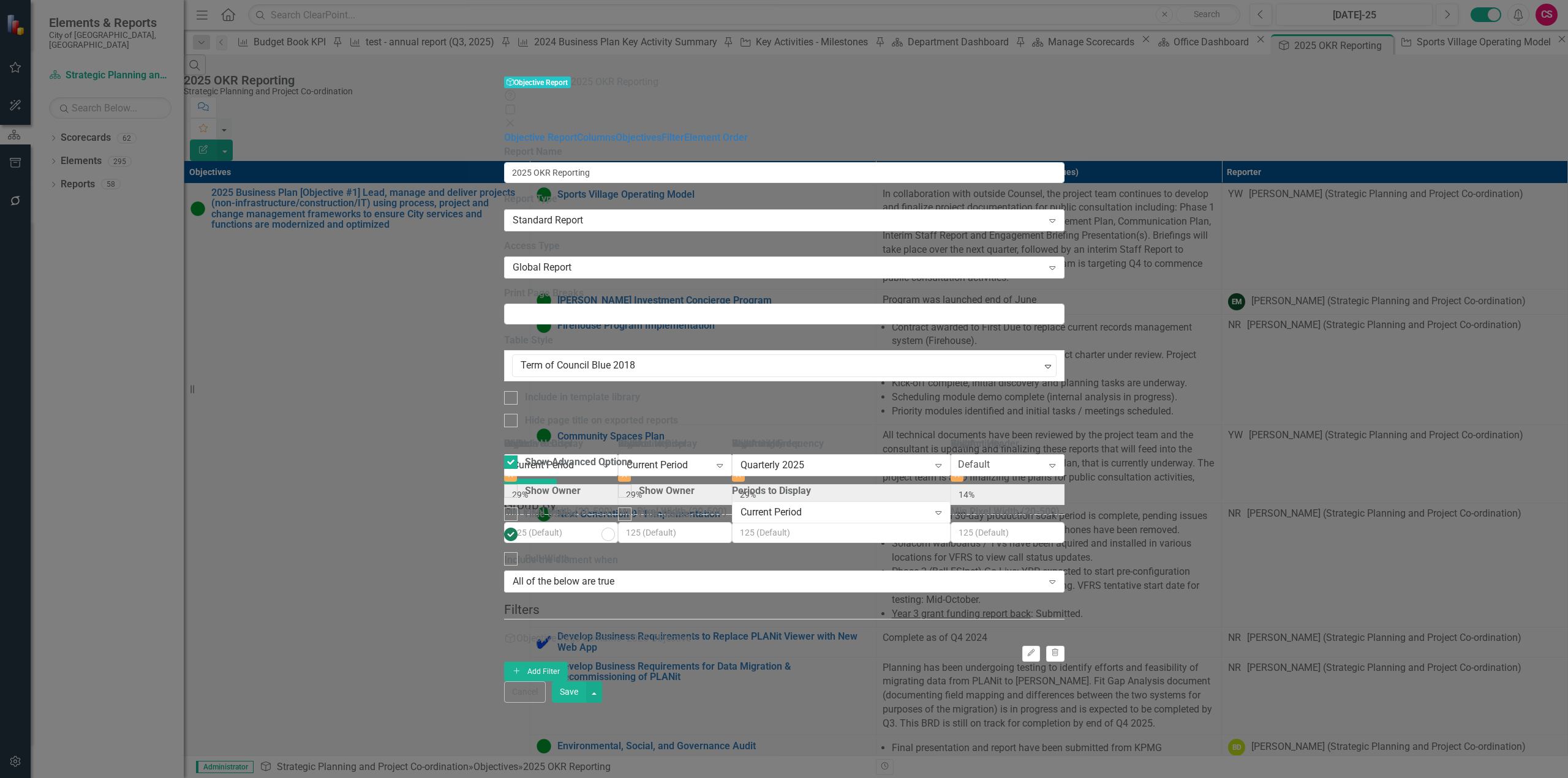
click at [516, 118] on icon "Close" at bounding box center [510, 122] width 12 height 10
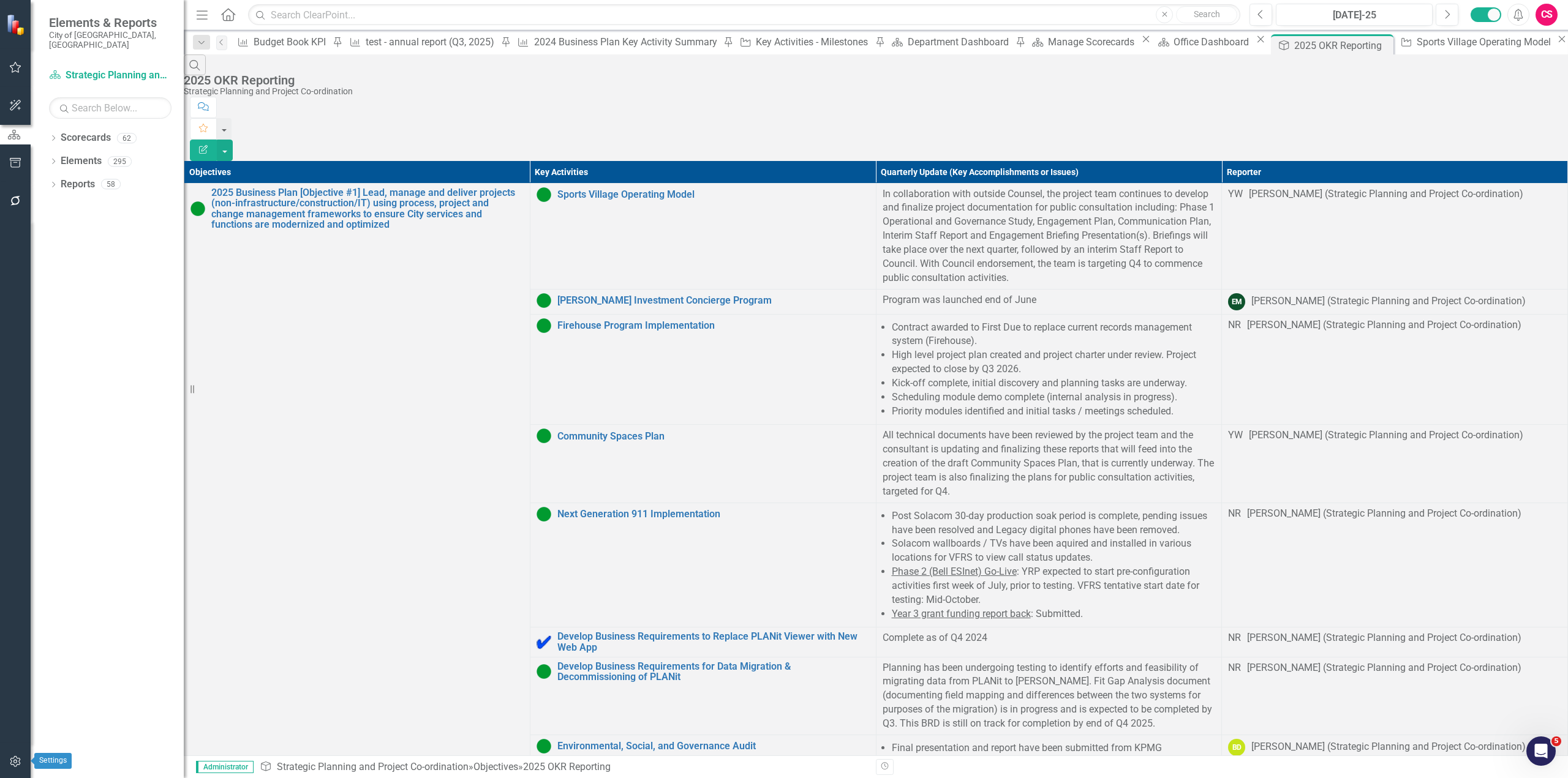
click at [17, 761] on icon "button" at bounding box center [15, 761] width 11 height 11
click at [99, 205] on link "System Setup" at bounding box center [107, 198] width 154 height 14
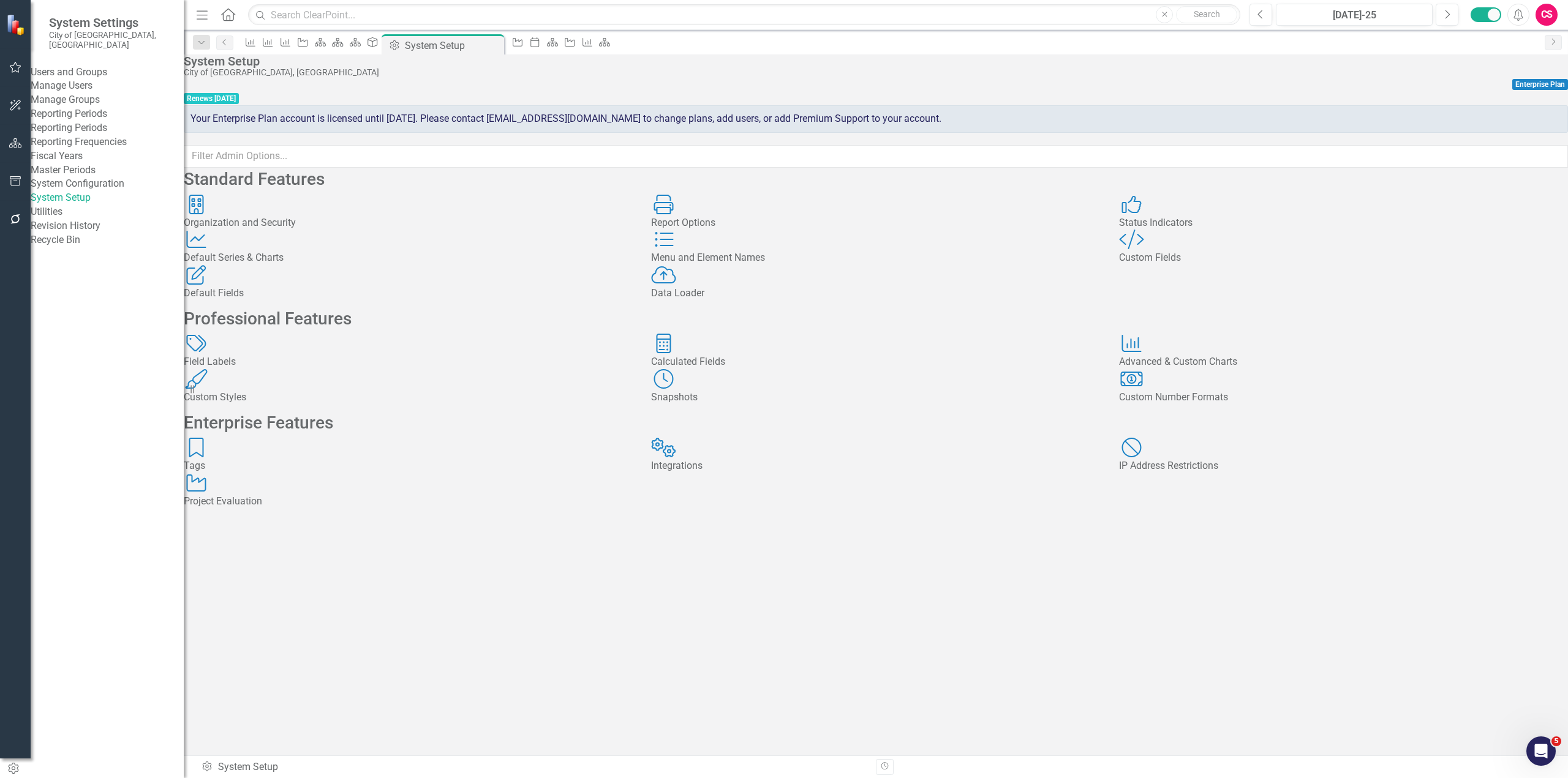
click at [1301, 265] on div "Custom Style Custom Fields" at bounding box center [1343, 248] width 449 height 35
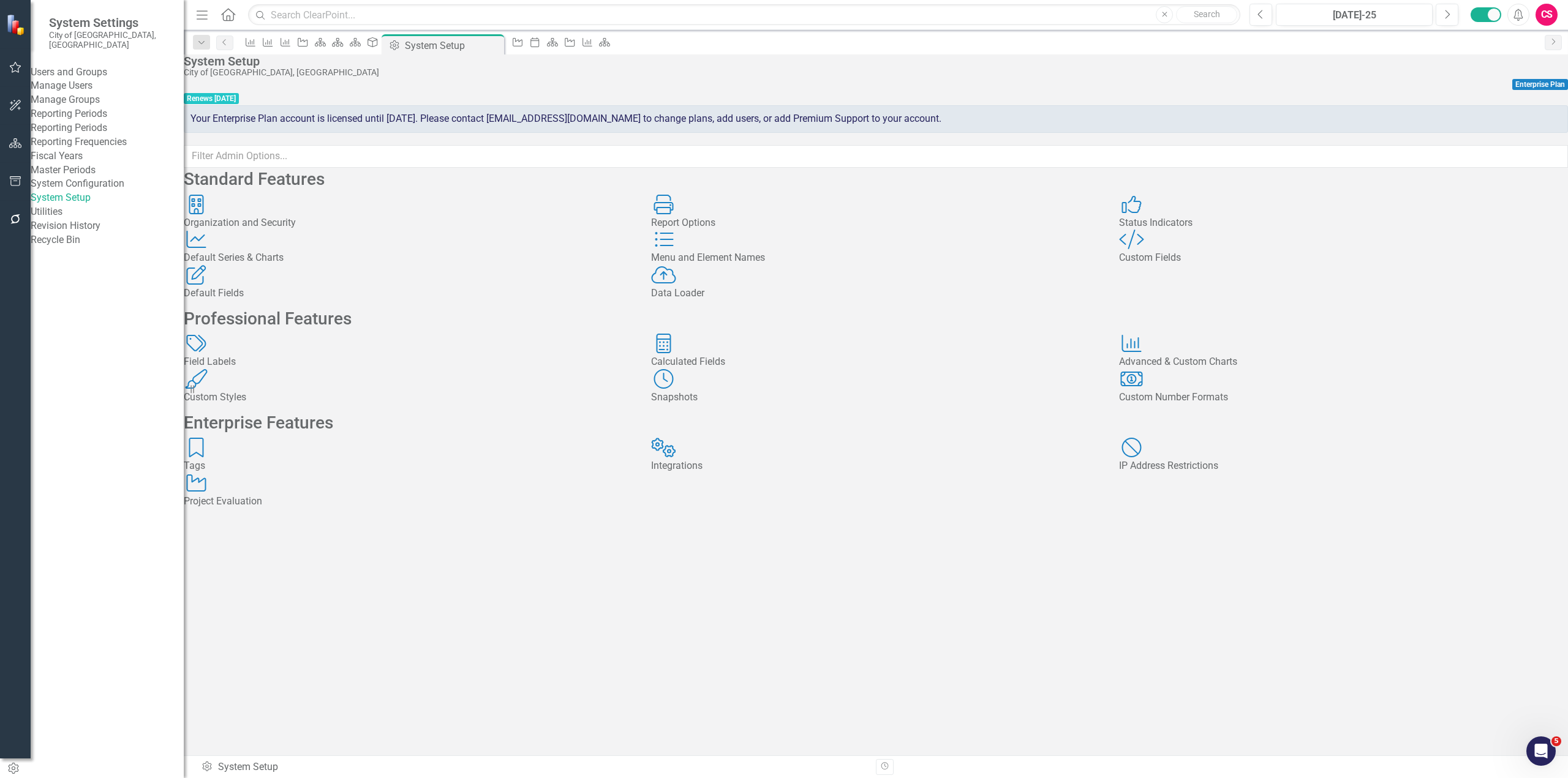
click at [12, 157] on div at bounding box center [15, 160] width 31 height 6
click at [12, 147] on icon "button" at bounding box center [15, 143] width 12 height 10
click at [90, 131] on link "Scorecards" at bounding box center [85, 138] width 51 height 14
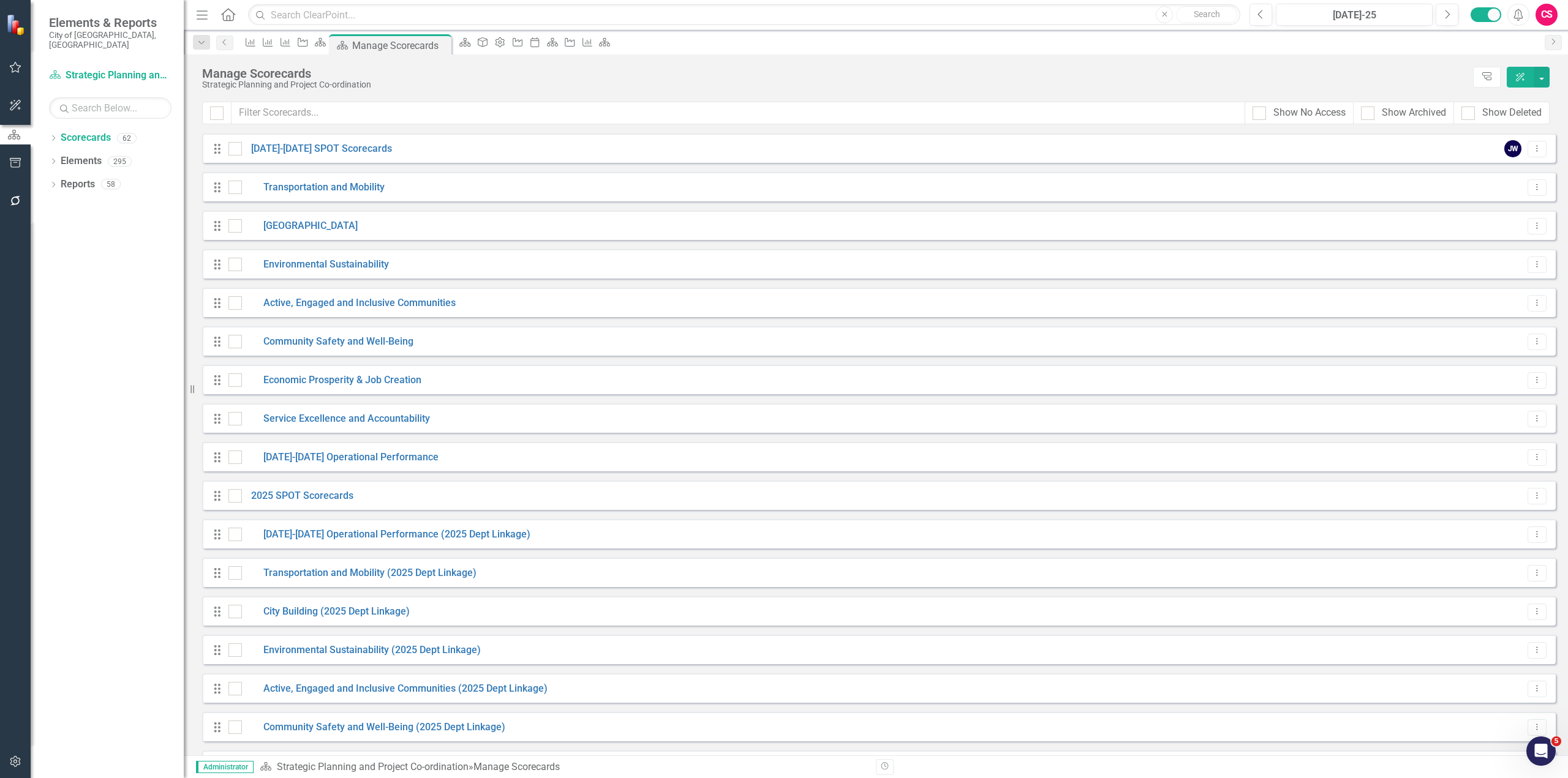
click at [19, 206] on icon "button" at bounding box center [15, 200] width 12 height 10
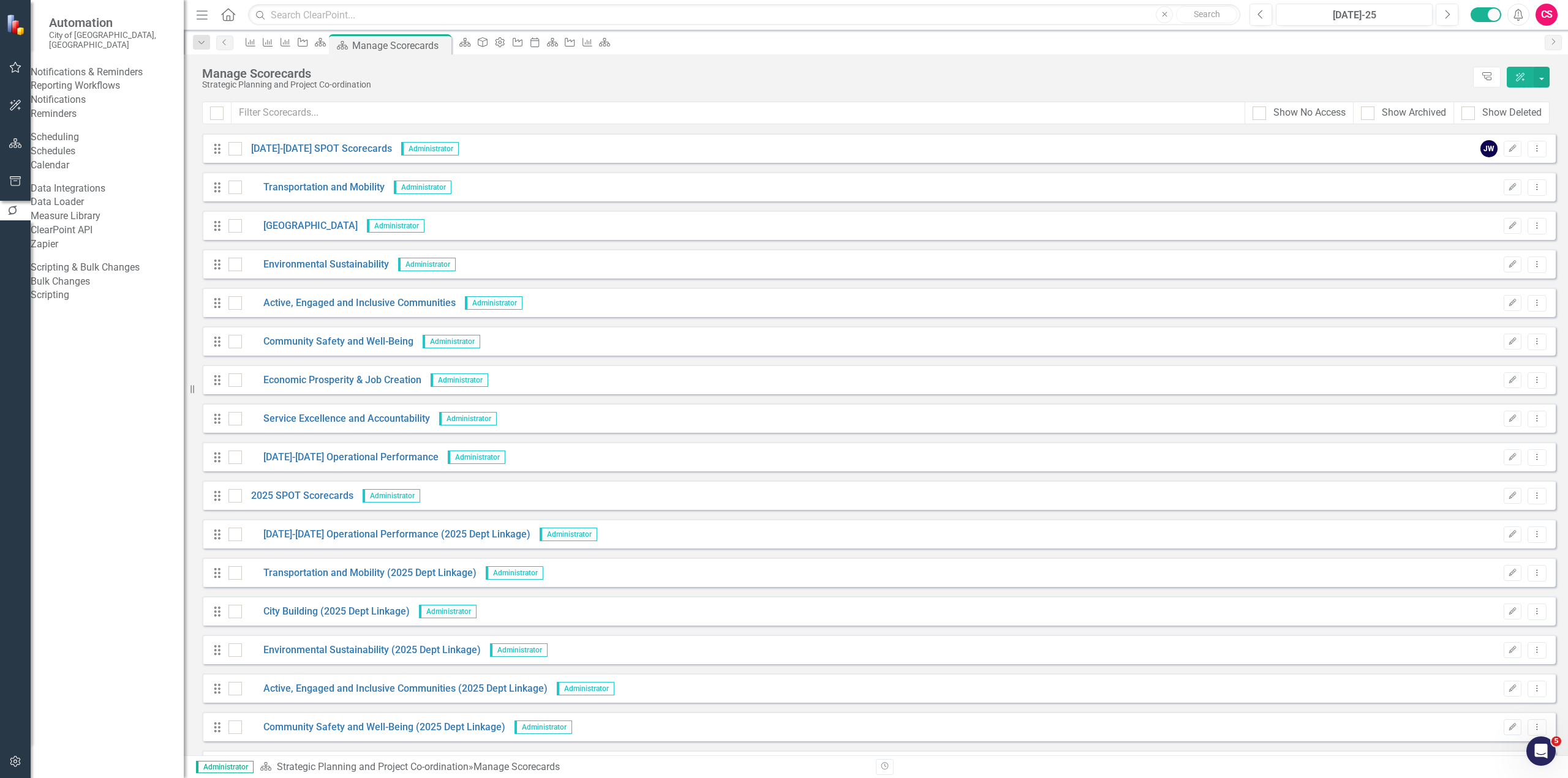
click at [98, 93] on link "Reporting Workflows" at bounding box center [107, 86] width 154 height 14
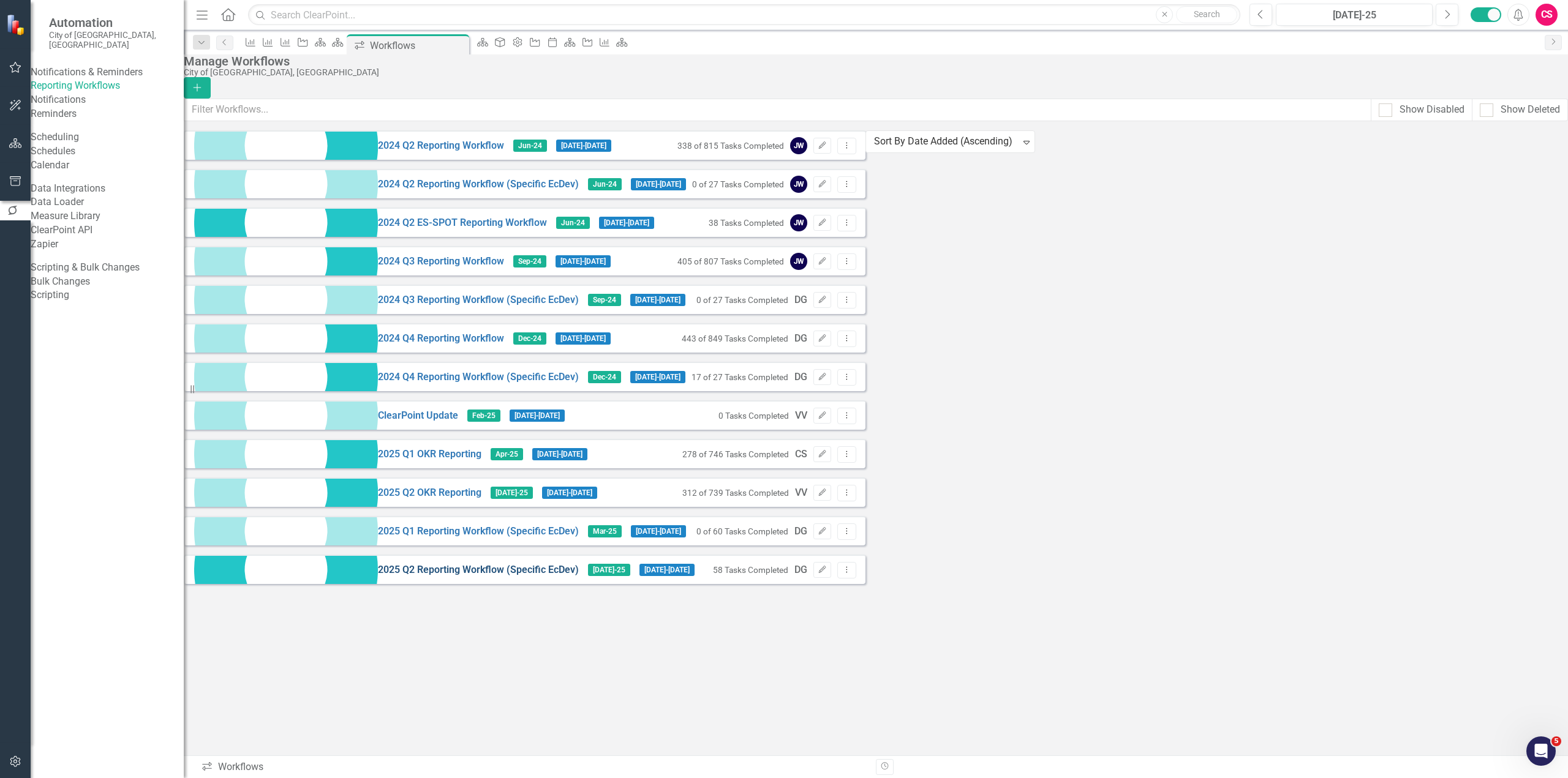
click at [378, 578] on link "2025 Q2 Reporting Workflow (Specific EcDev)" at bounding box center [478, 570] width 201 height 14
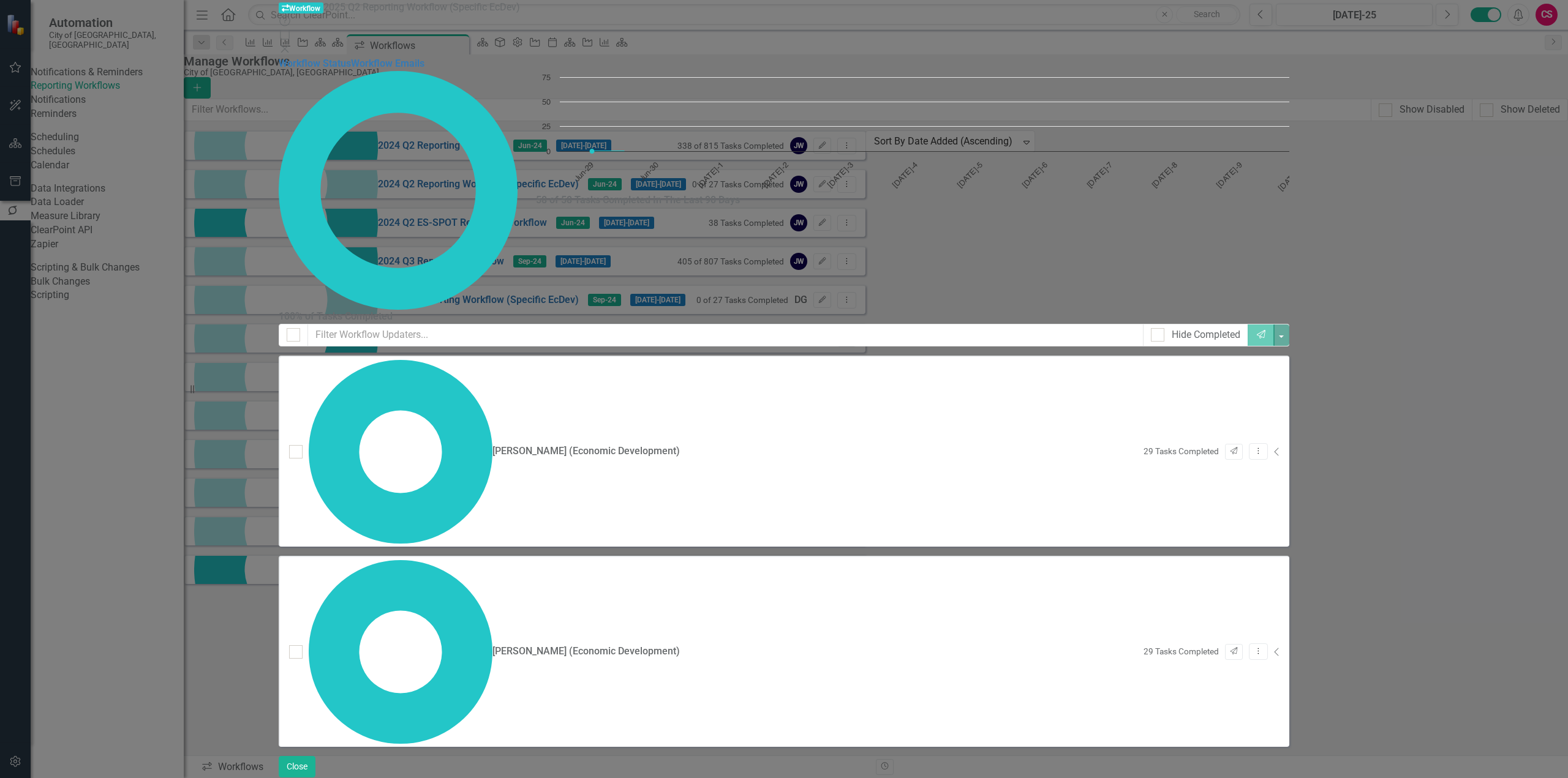
checkbox input "false"
click at [315, 765] on button "Close" at bounding box center [296, 766] width 36 height 21
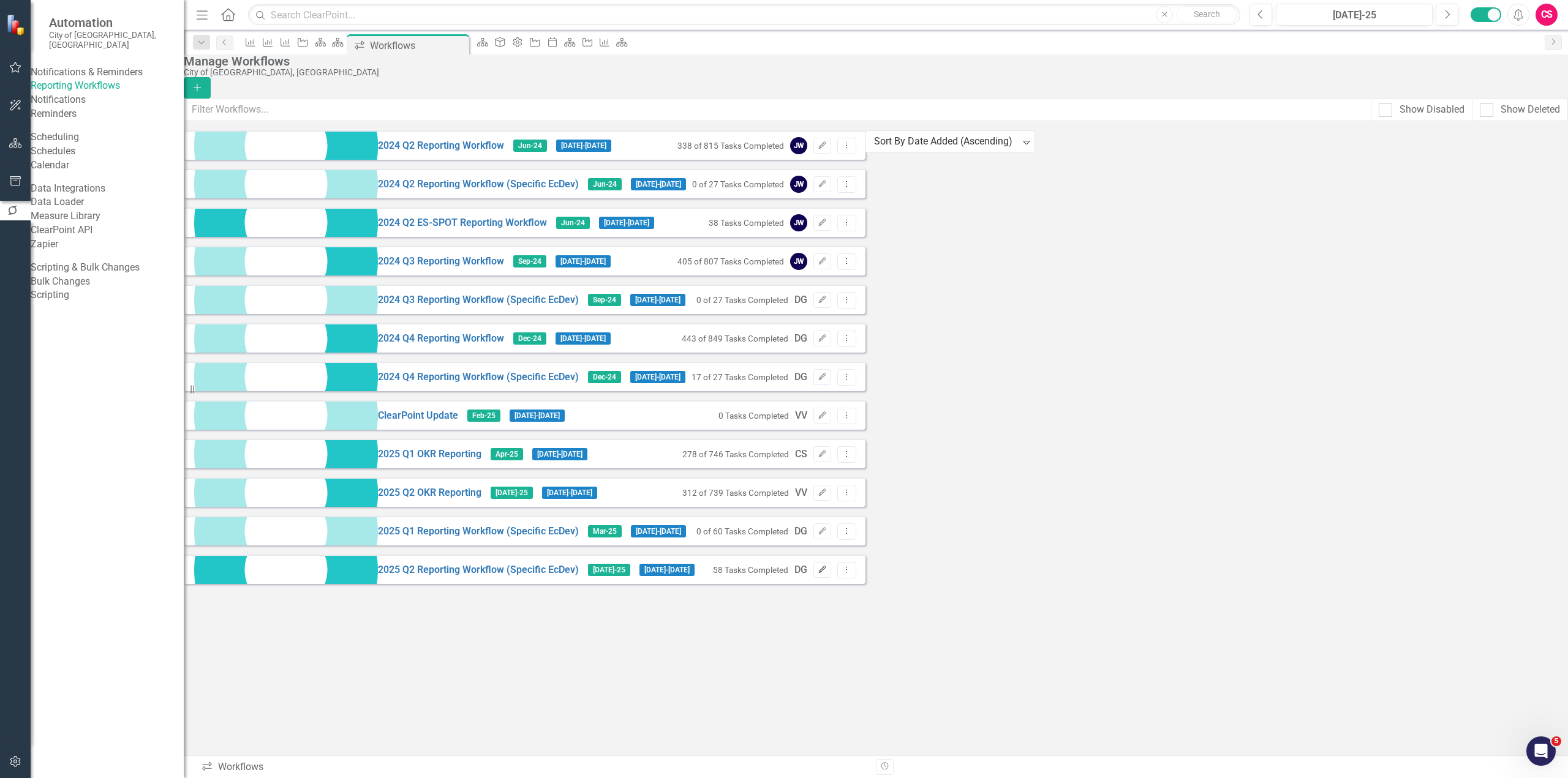
click at [831, 576] on button "Edit" at bounding box center [822, 570] width 18 height 16
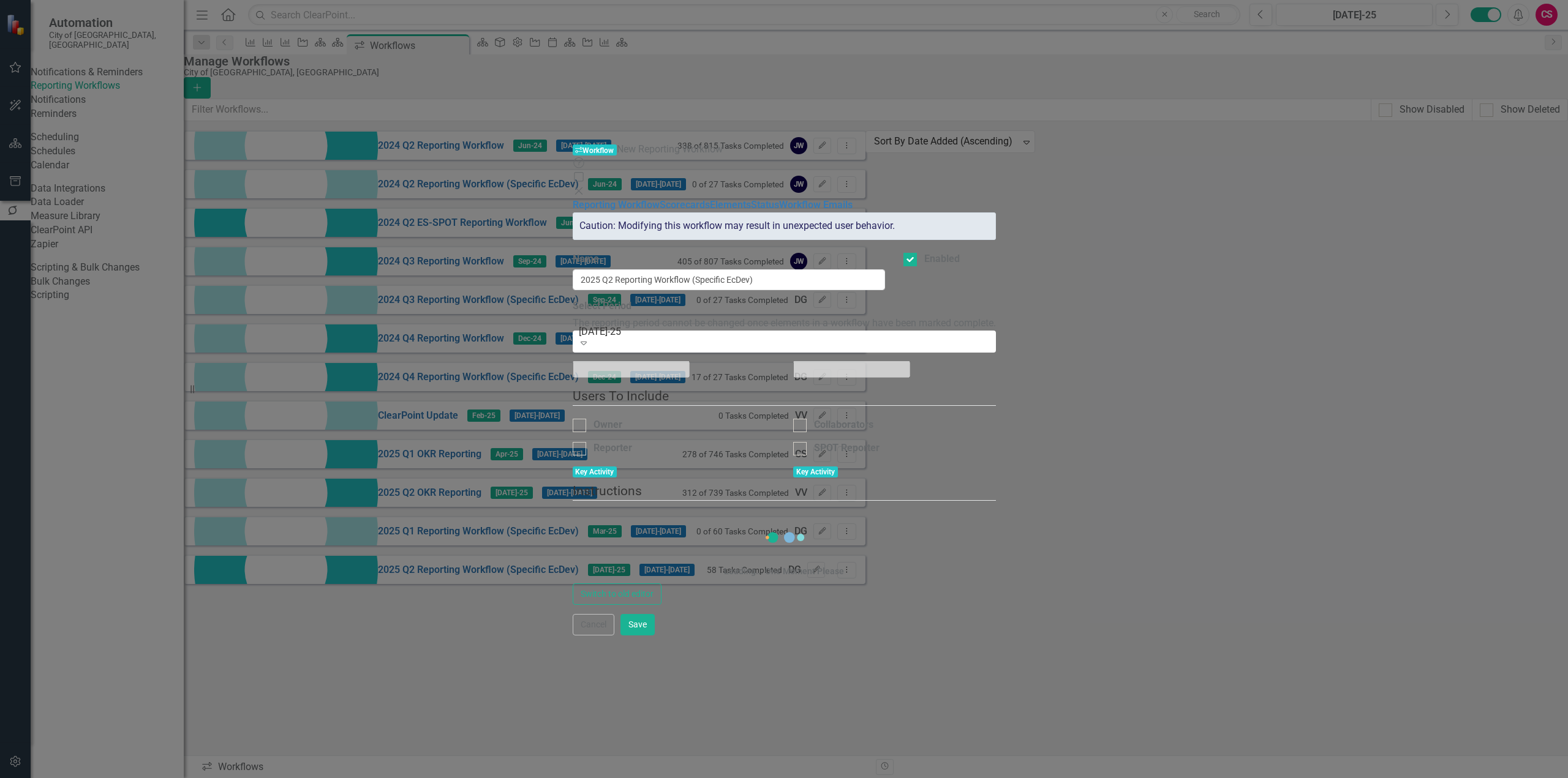
checkbox input "true"
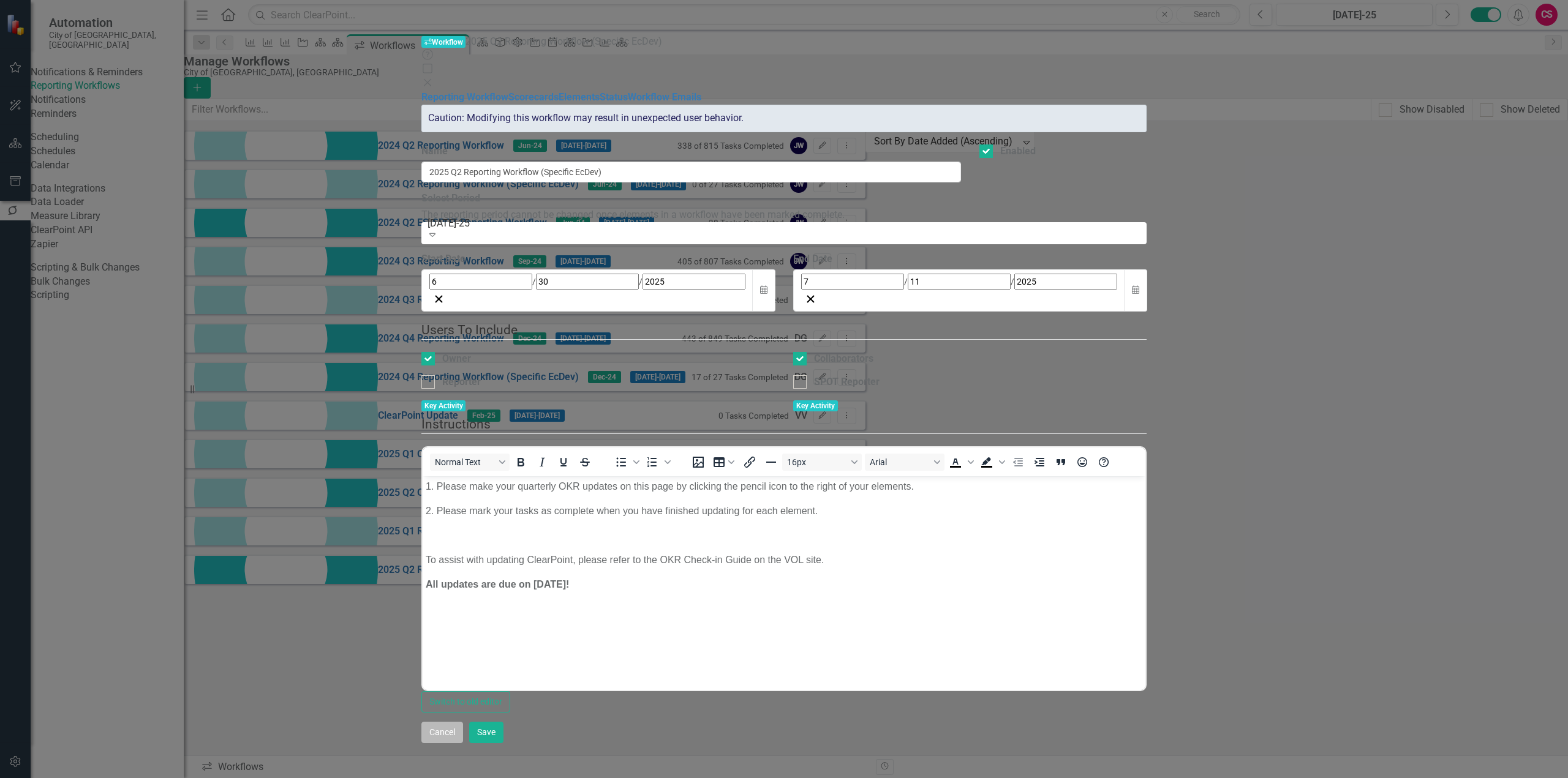
click at [463, 743] on button "Cancel" at bounding box center [442, 733] width 42 height 21
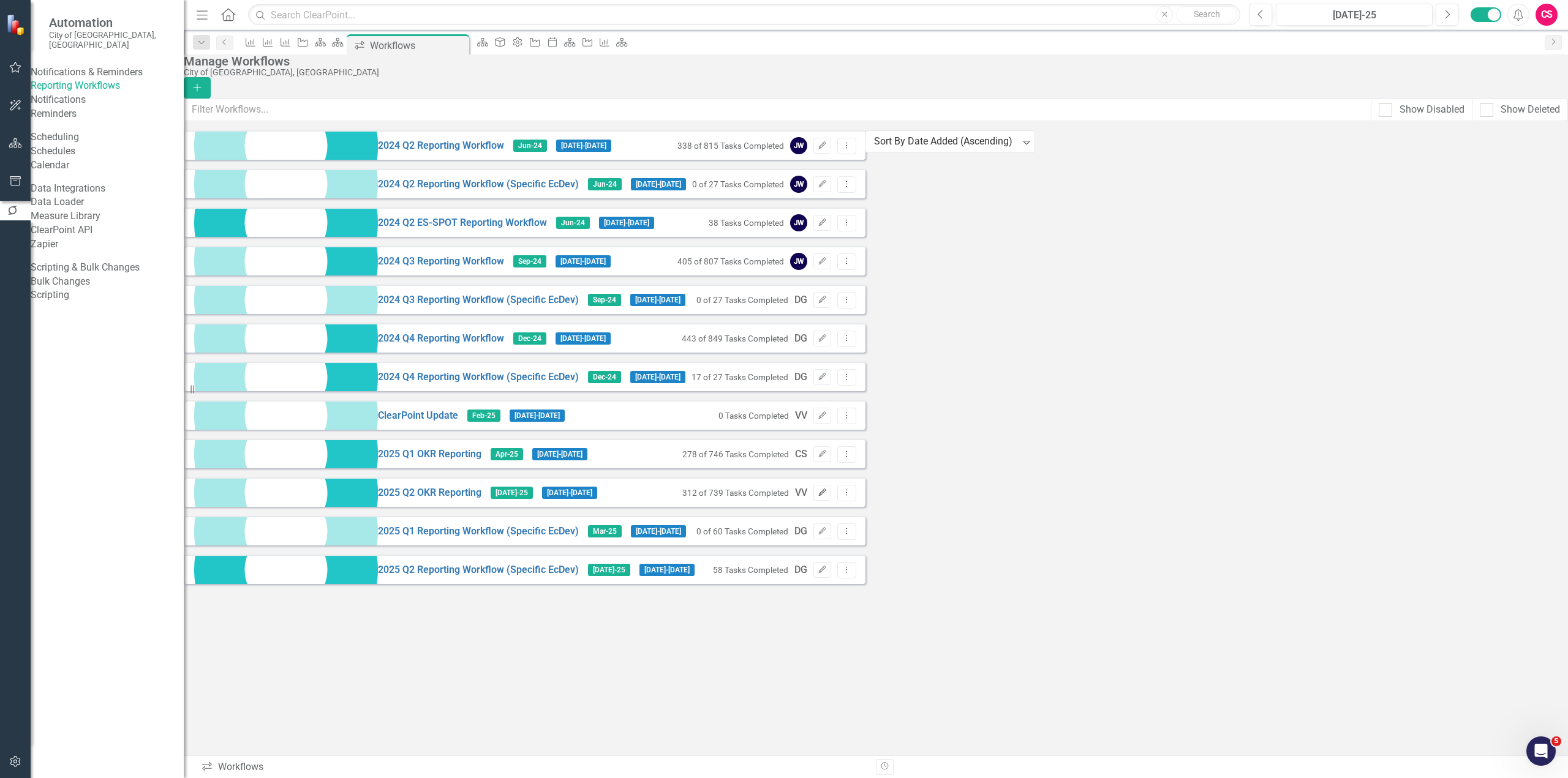
click at [831, 500] on button "Edit" at bounding box center [822, 493] width 18 height 16
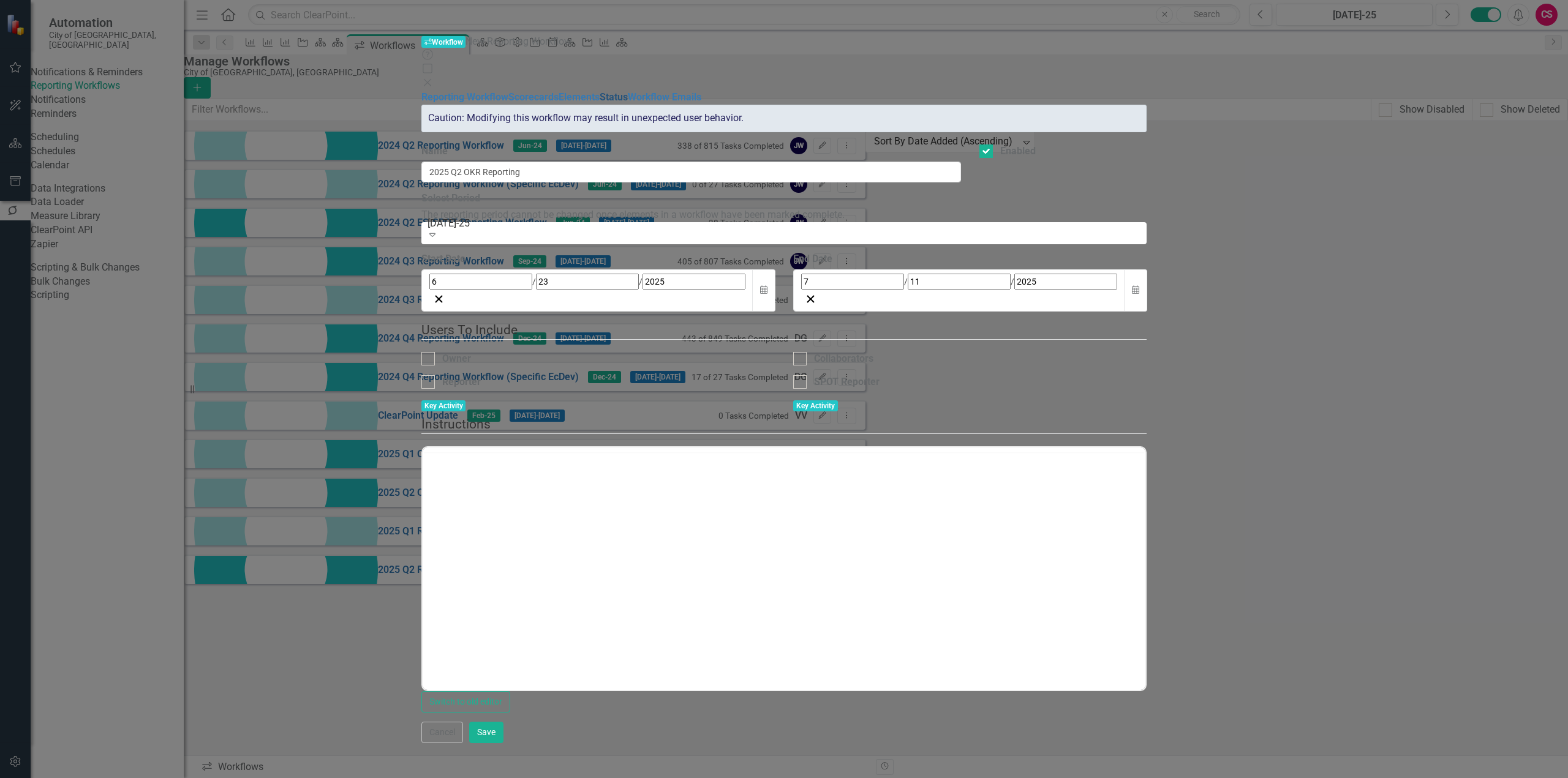
checkbox input "true"
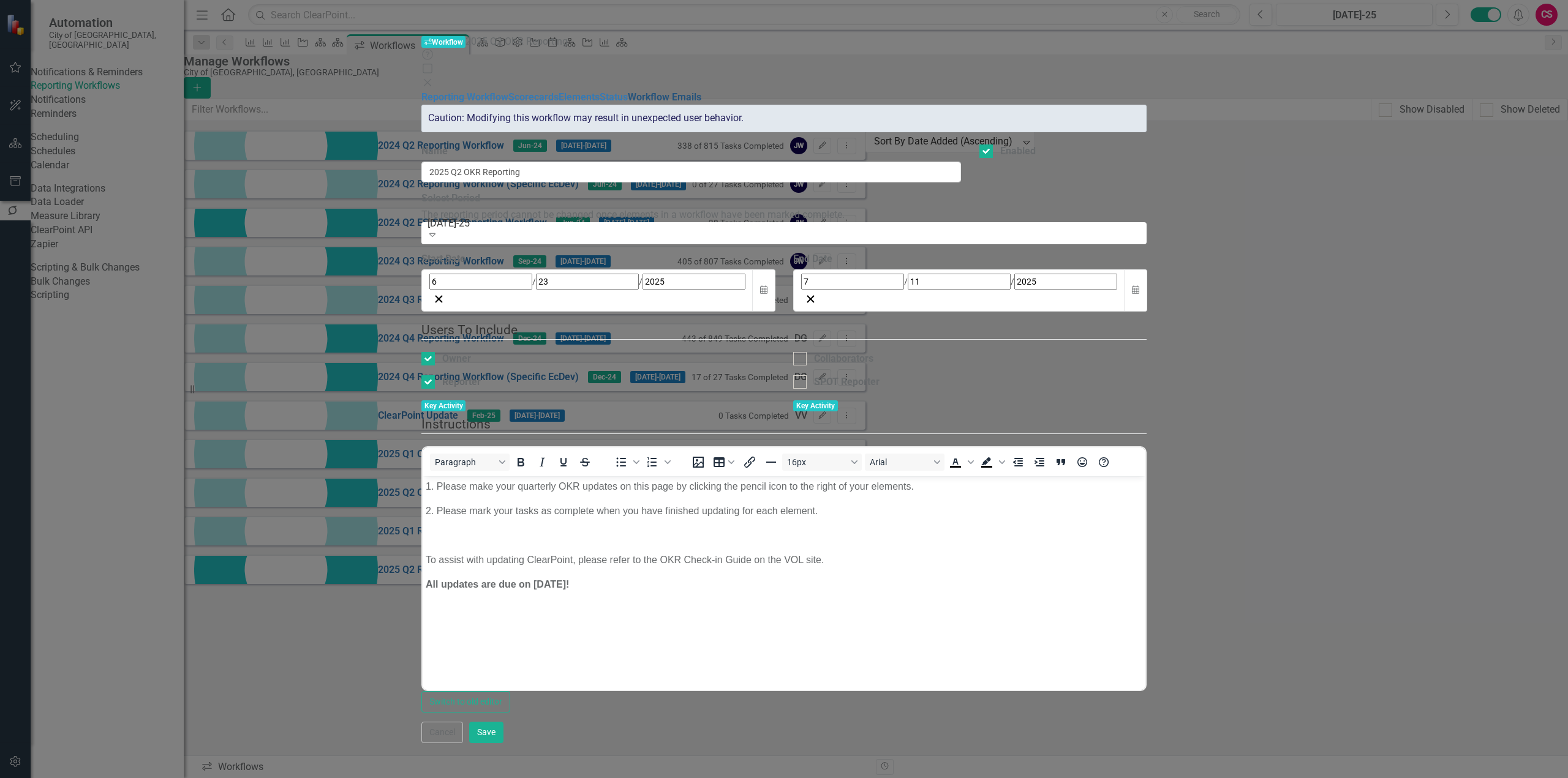
click at [627, 103] on link "Workflow Emails" at bounding box center [664, 97] width 74 height 12
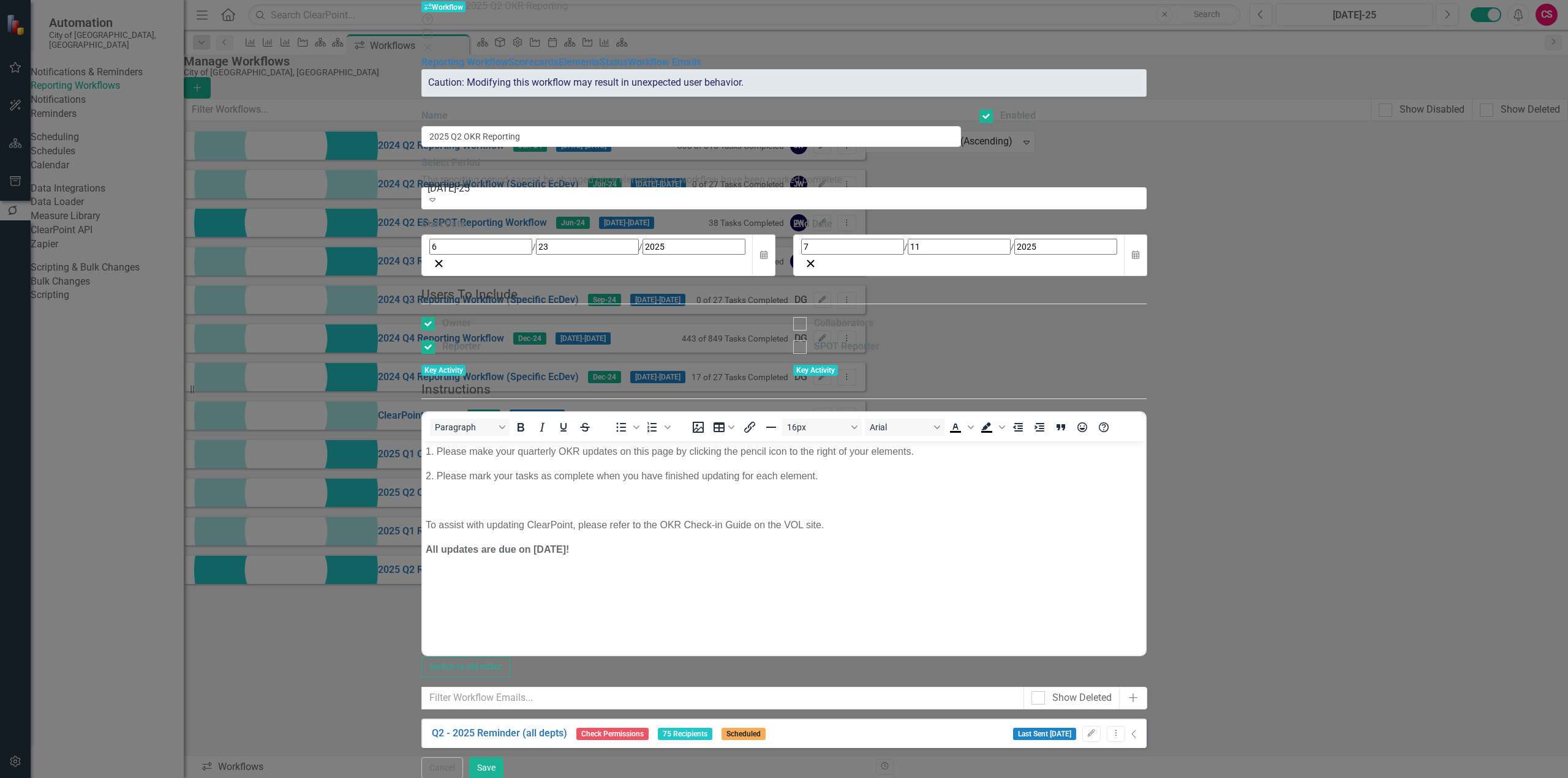
click at [1137, 726] on div "Last Sent [DATE] Edit Dropdown Menu Collapse" at bounding box center [1070, 734] width 133 height 17
click at [463, 761] on button "Cancel" at bounding box center [442, 768] width 42 height 21
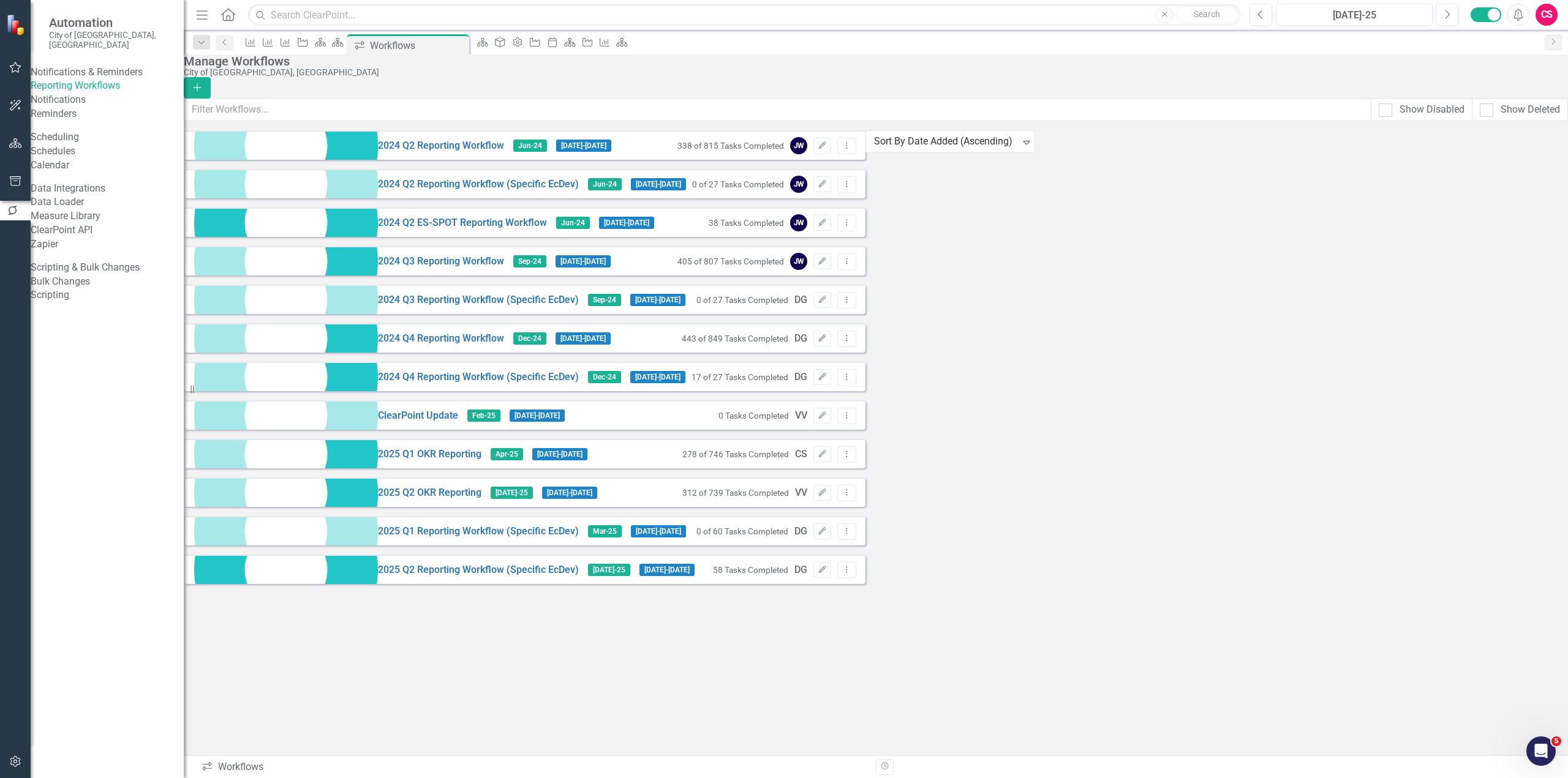
click at [18, 145] on icon "button" at bounding box center [15, 143] width 12 height 10
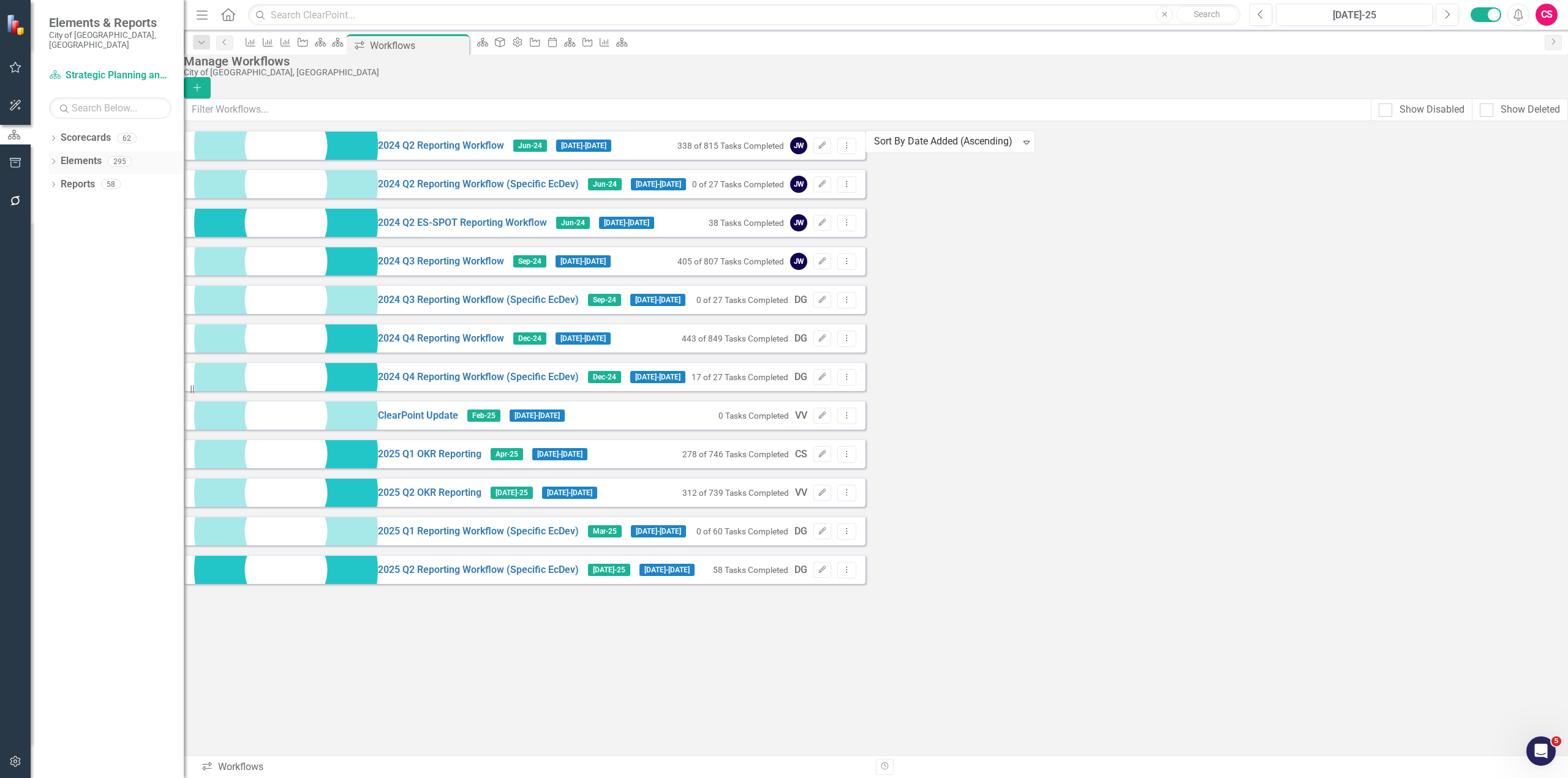
click at [80, 154] on link "Elements" at bounding box center [81, 161] width 41 height 14
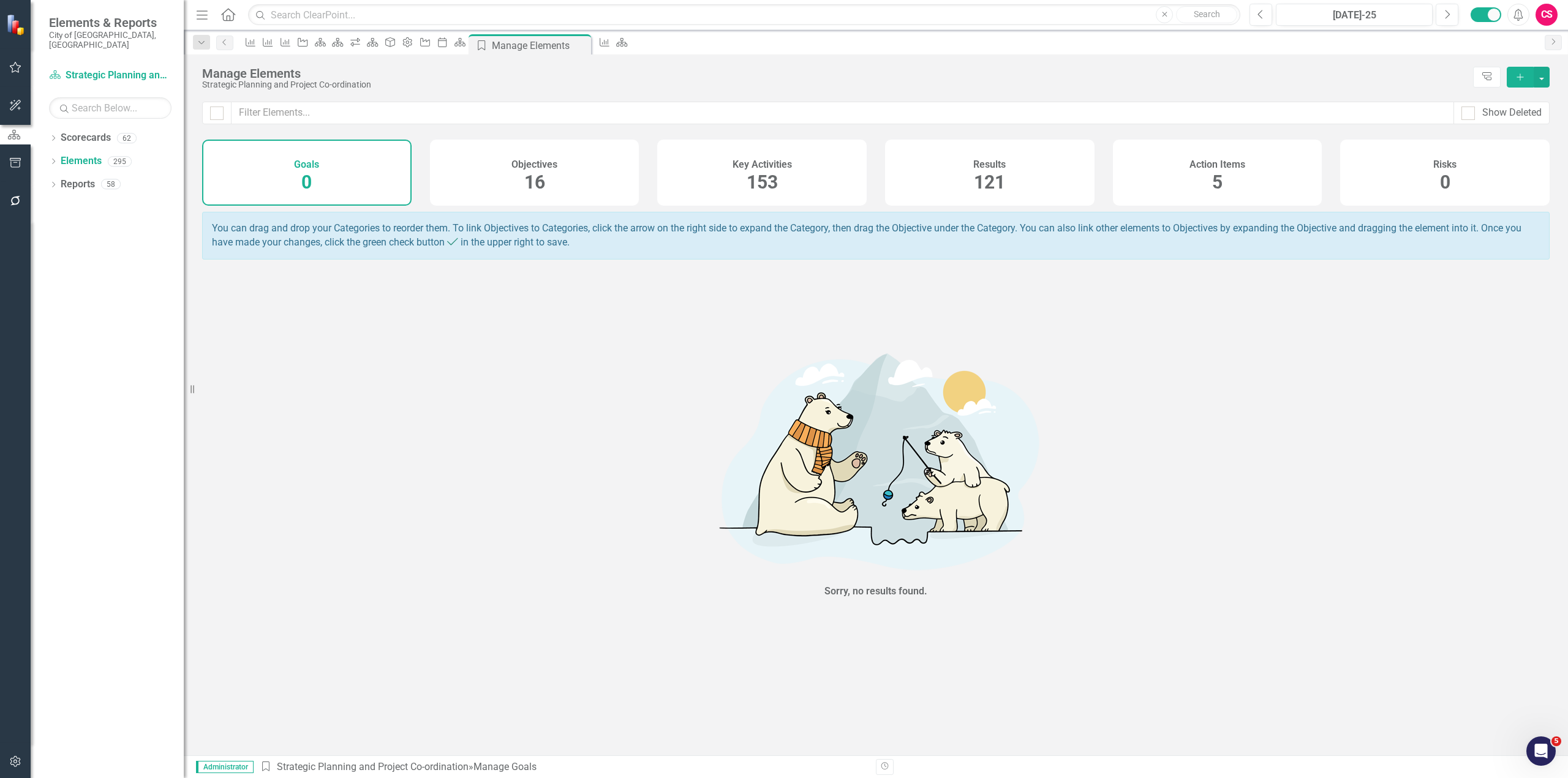
click at [796, 166] on div "Key Activities 153" at bounding box center [761, 172] width 209 height 67
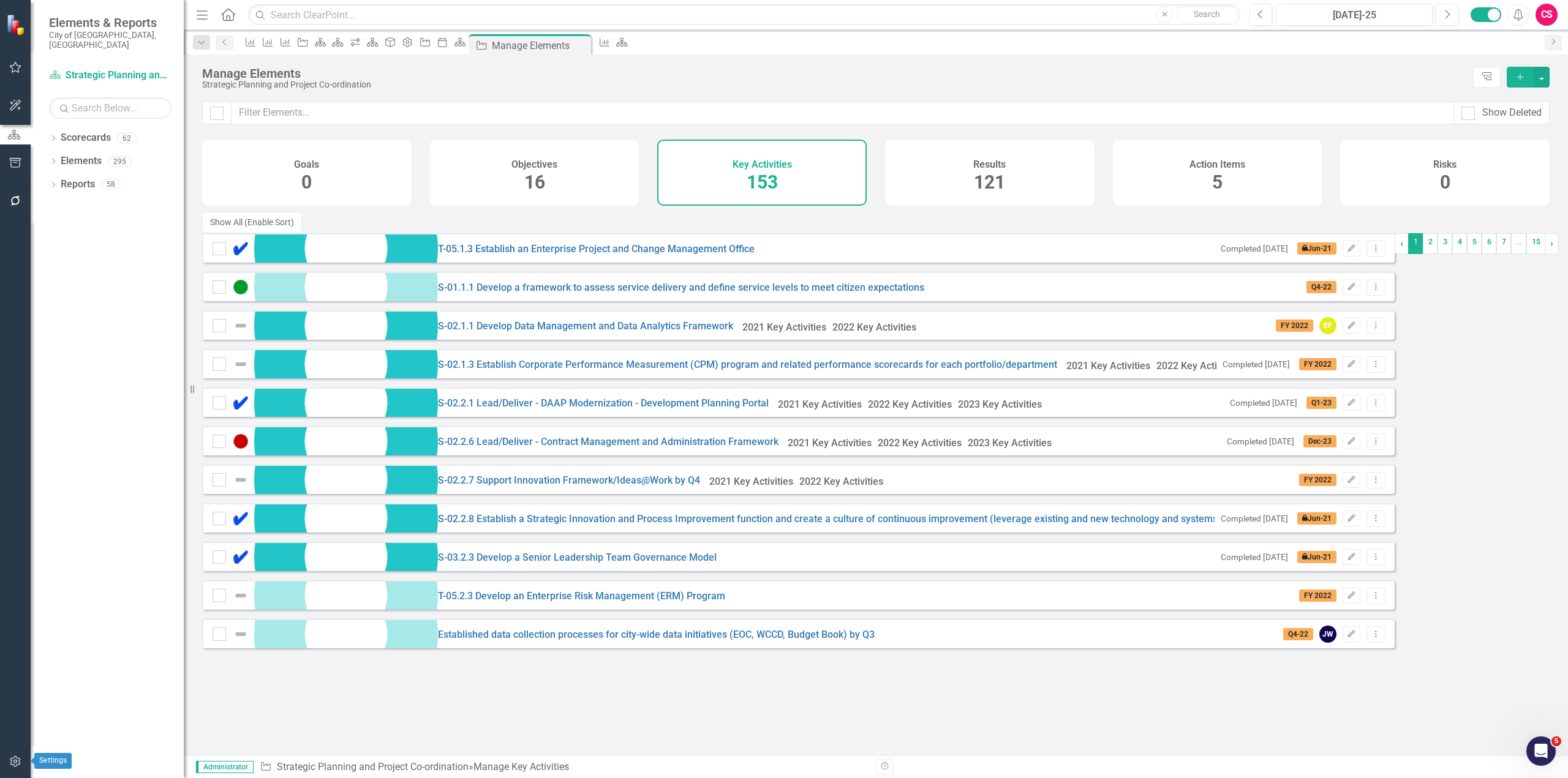
click at [11, 758] on icon "button" at bounding box center [15, 761] width 12 height 10
click at [99, 205] on link "System Setup" at bounding box center [107, 198] width 154 height 14
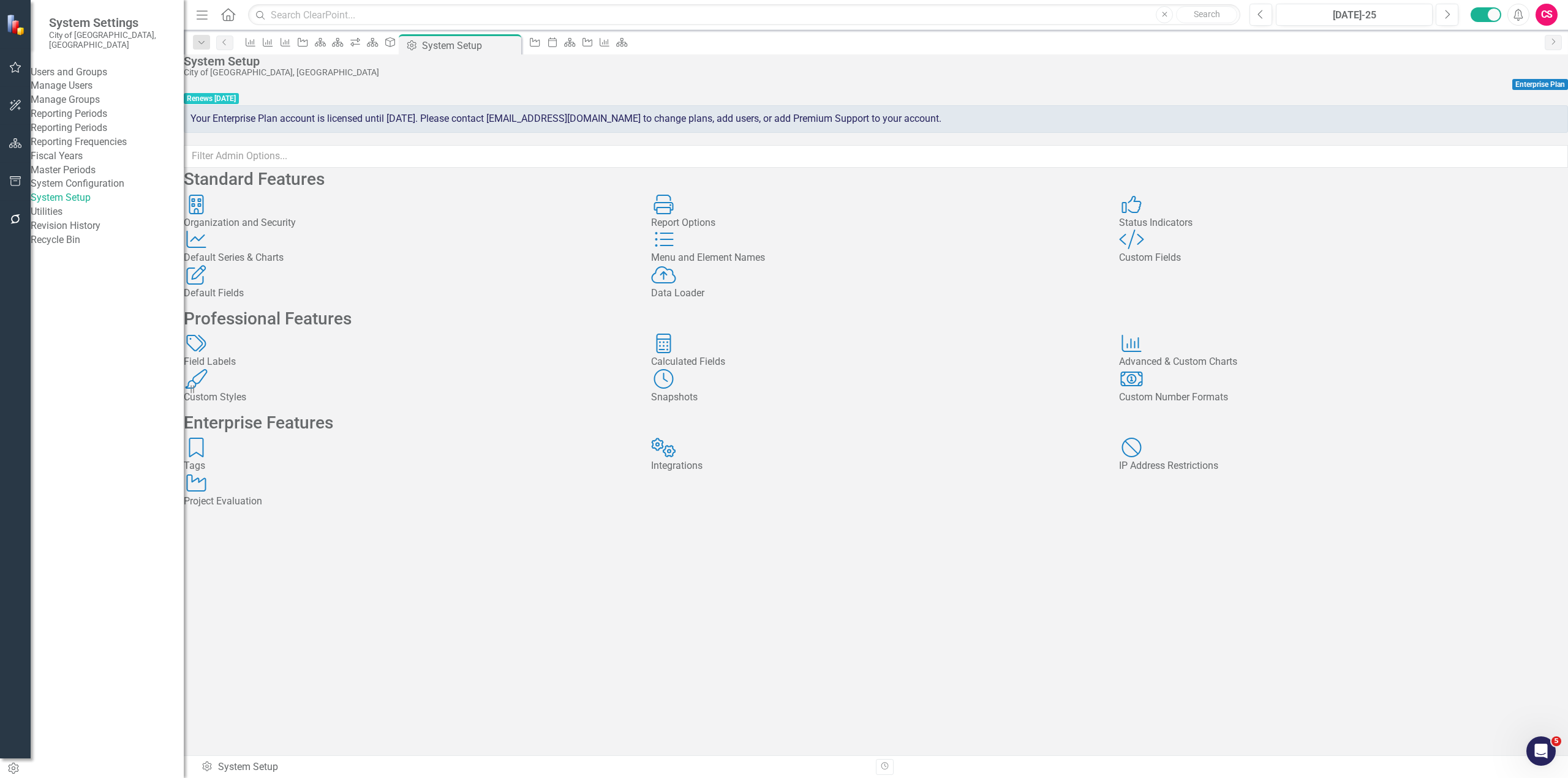
click at [374, 473] on div "Tags Tags" at bounding box center [408, 455] width 449 height 35
